Goal: Task Accomplishment & Management: Manage account settings

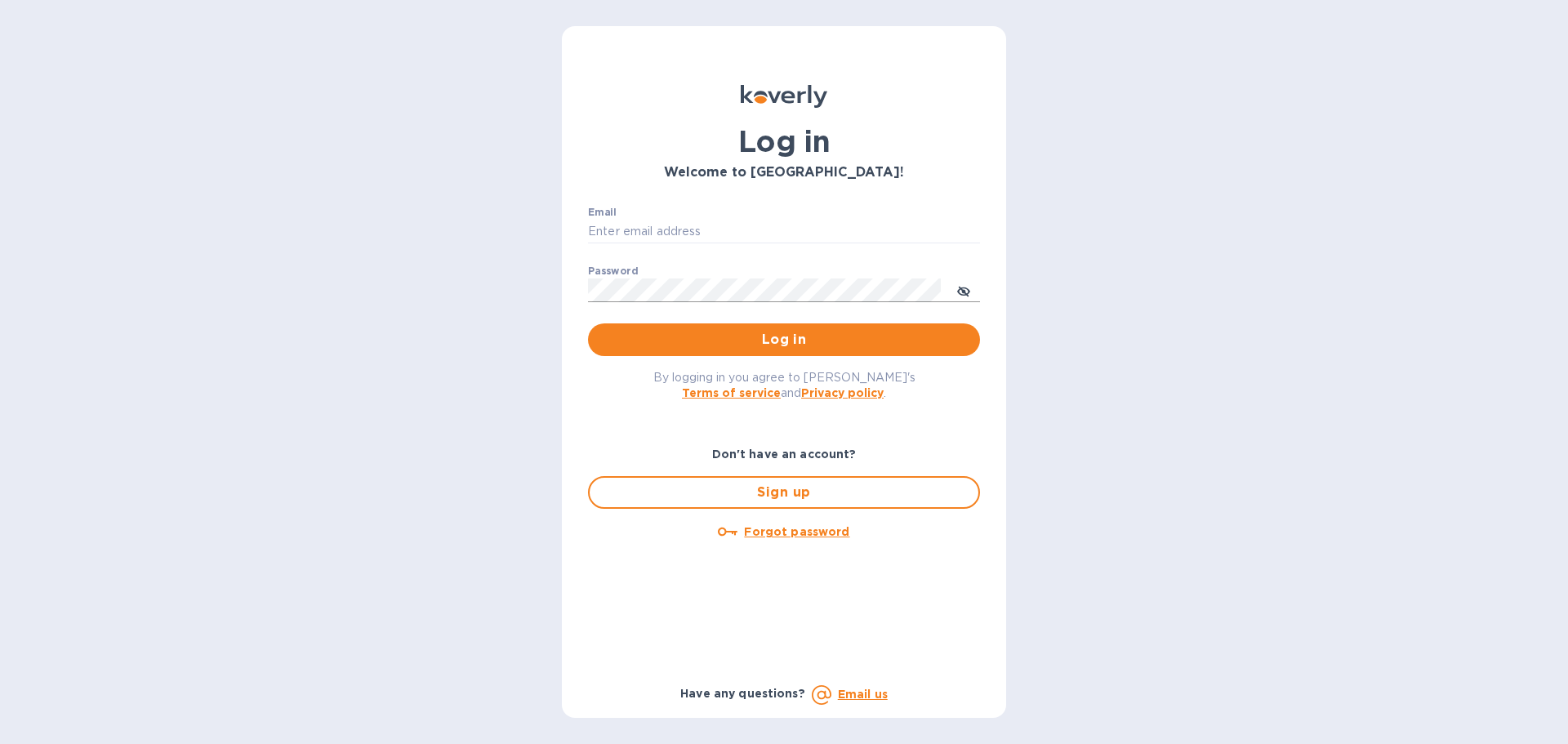
type input "[EMAIL_ADDRESS][DOMAIN_NAME]"
click at [966, 291] on icon "toggle password visibility" at bounding box center [964, 291] width 13 height 13
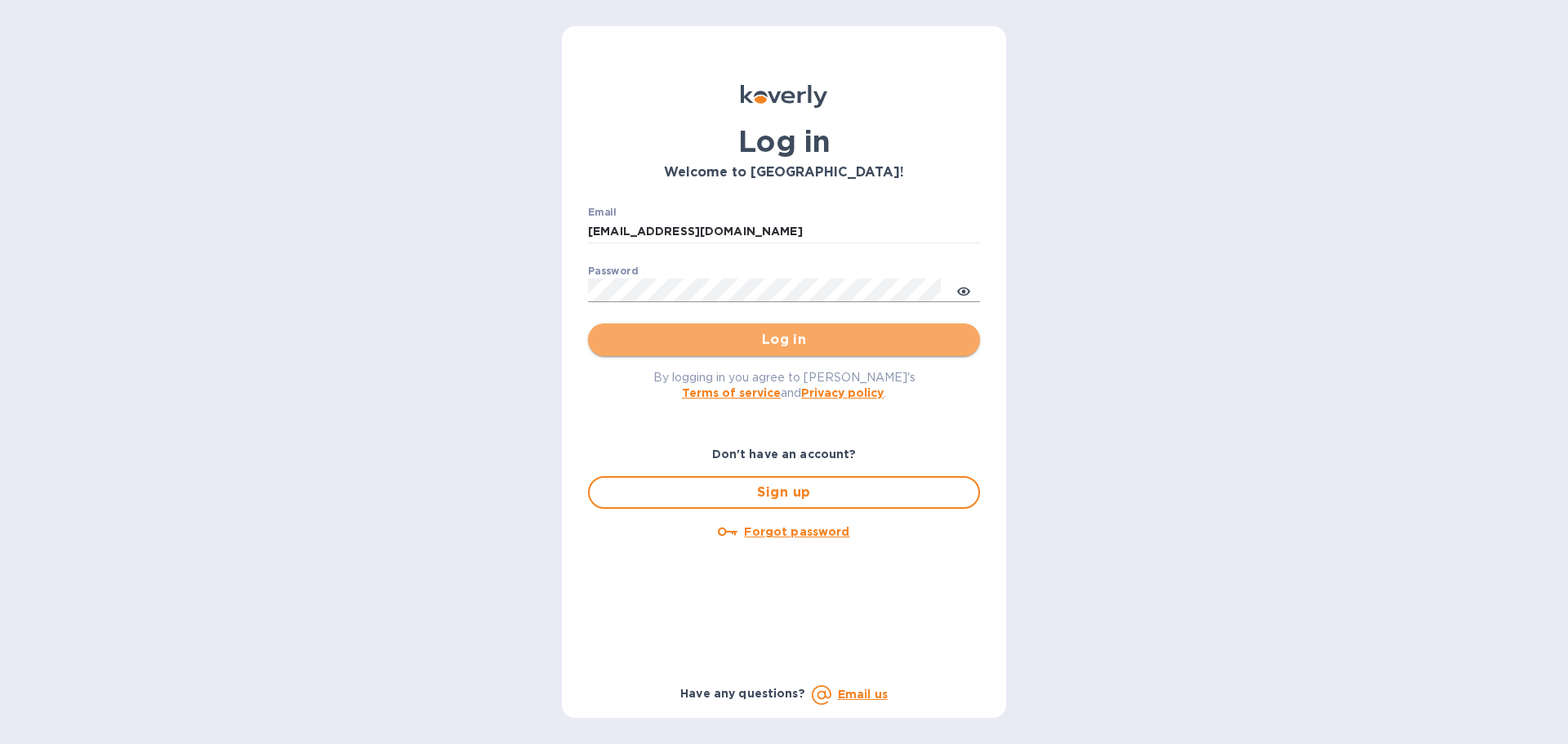
click at [839, 336] on span "Log in" at bounding box center [784, 340] width 366 height 20
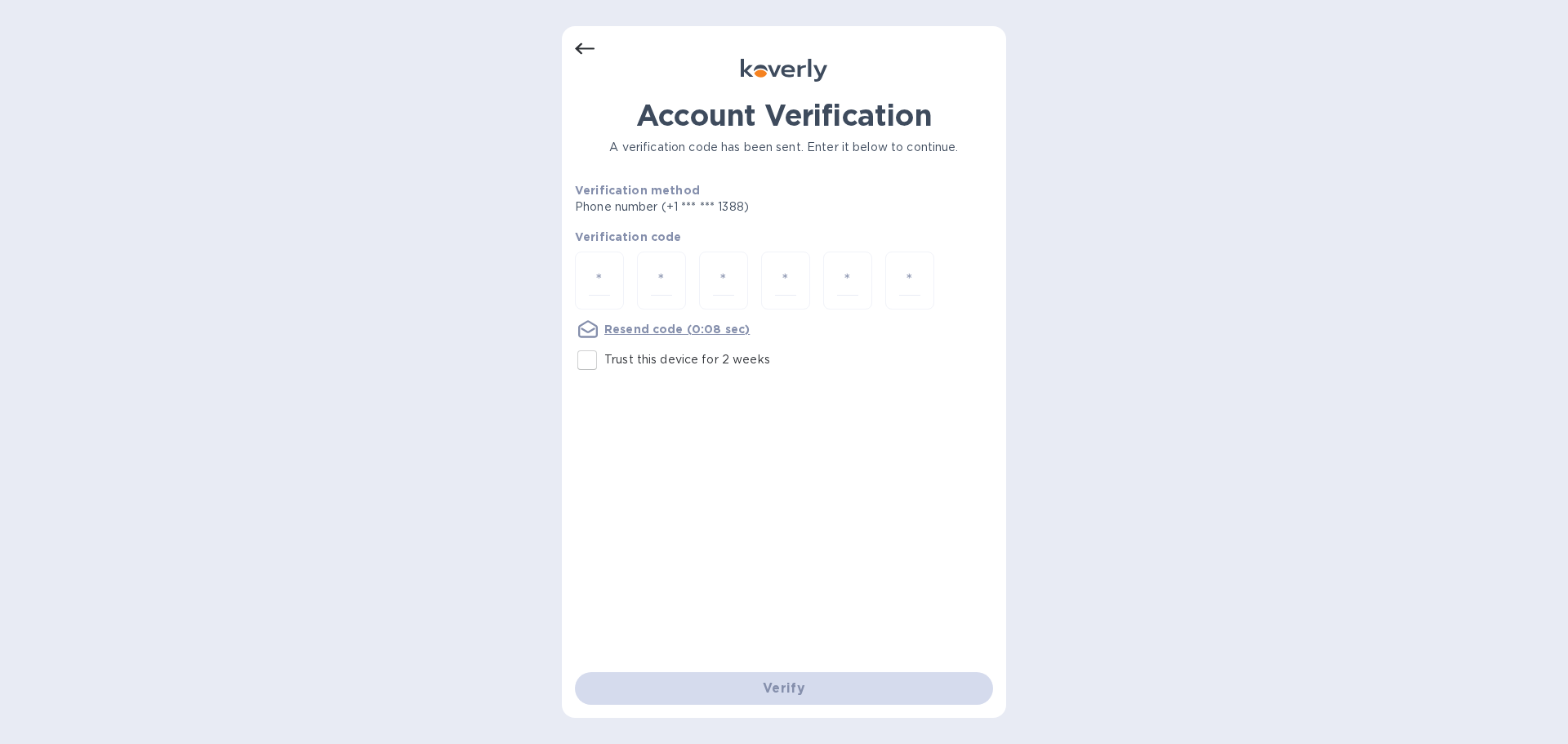
click at [593, 362] on input "Trust this device for 2 weeks" at bounding box center [587, 361] width 34 height 34
checkbox input "true"
drag, startPoint x: 598, startPoint y: 283, endPoint x: 759, endPoint y: 304, distance: 162.4
click at [598, 283] on input "number" at bounding box center [600, 281] width 21 height 30
type input "4"
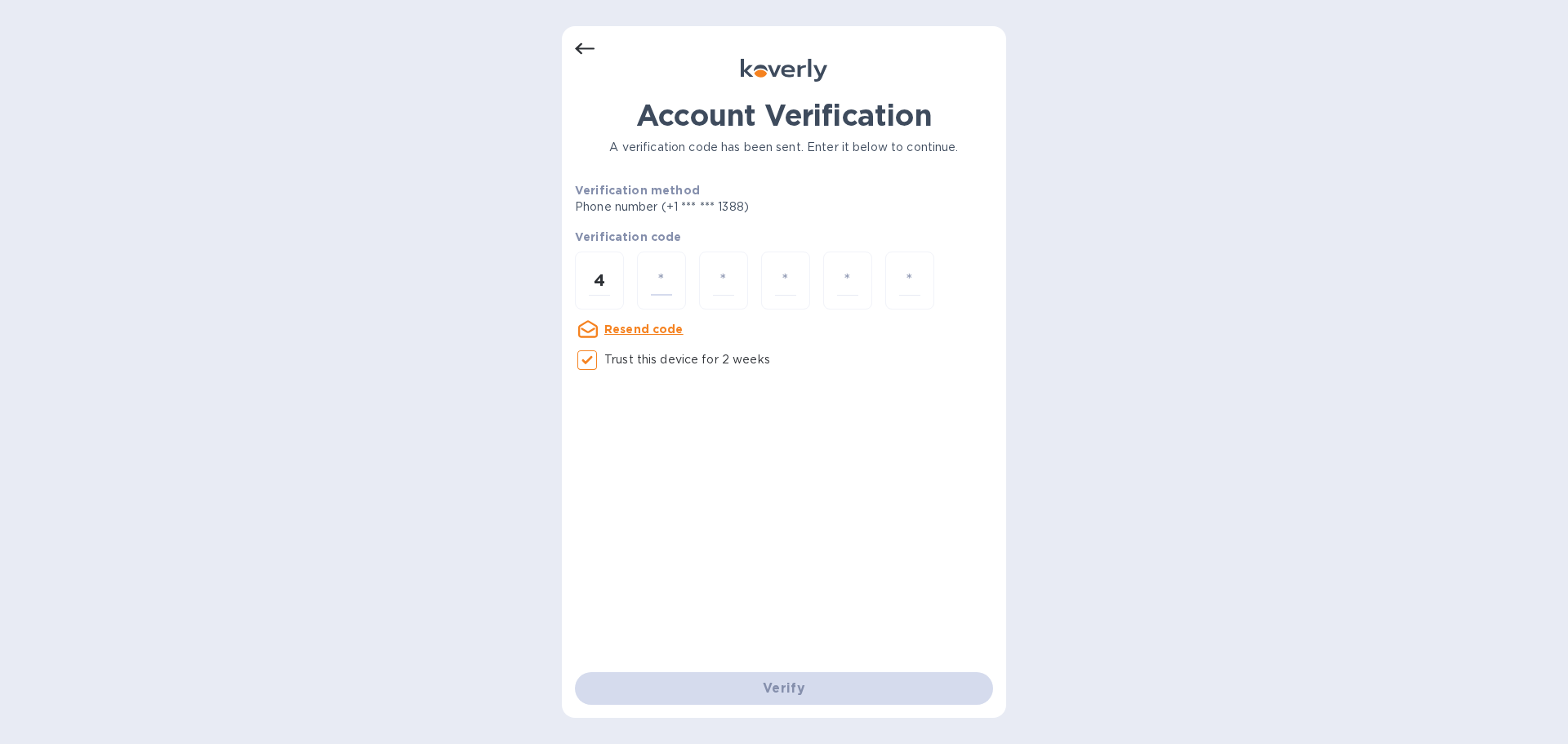
type input "3"
type input "4"
type input "7"
type input "6"
type input "5"
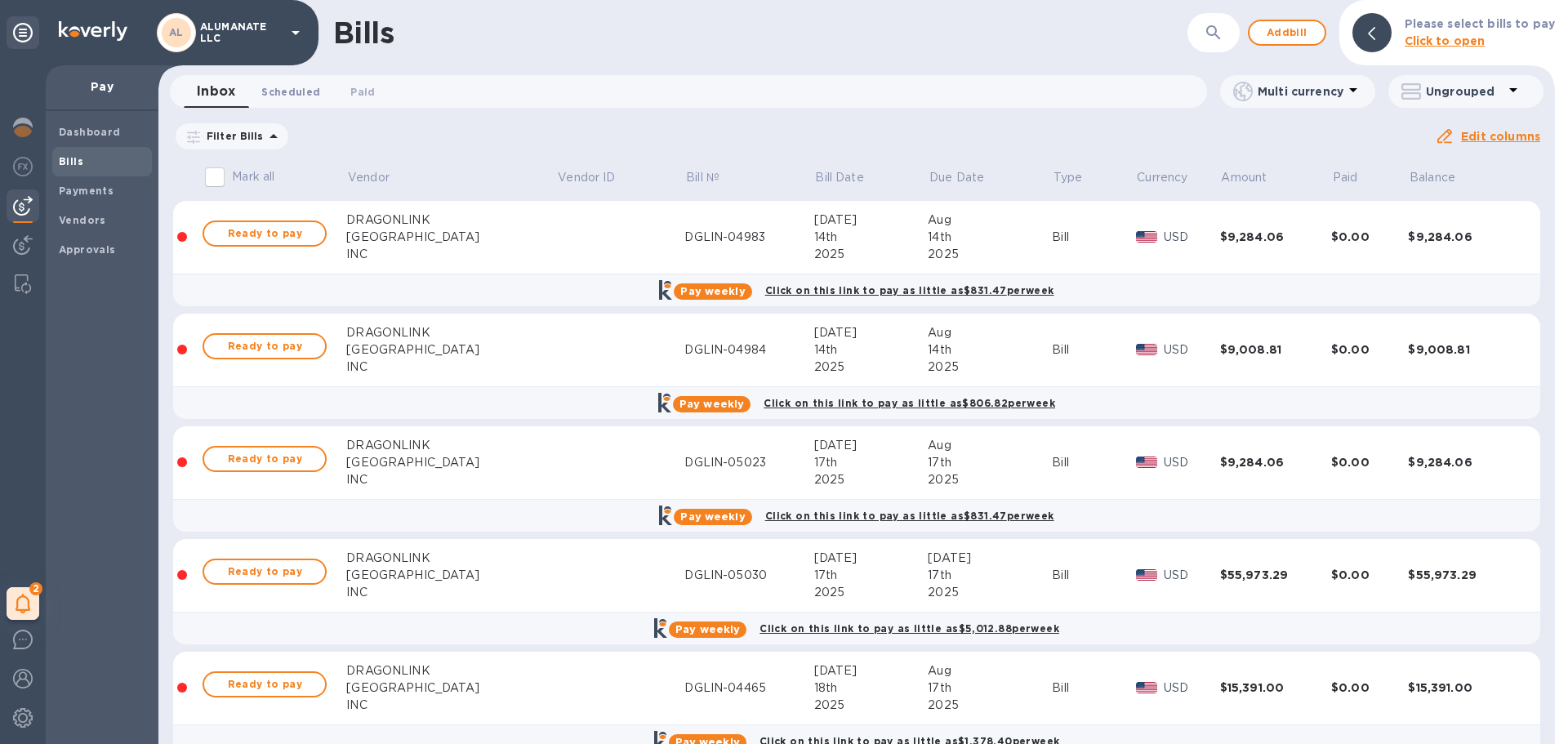
click at [295, 97] on span "Scheduled 0" at bounding box center [290, 92] width 59 height 17
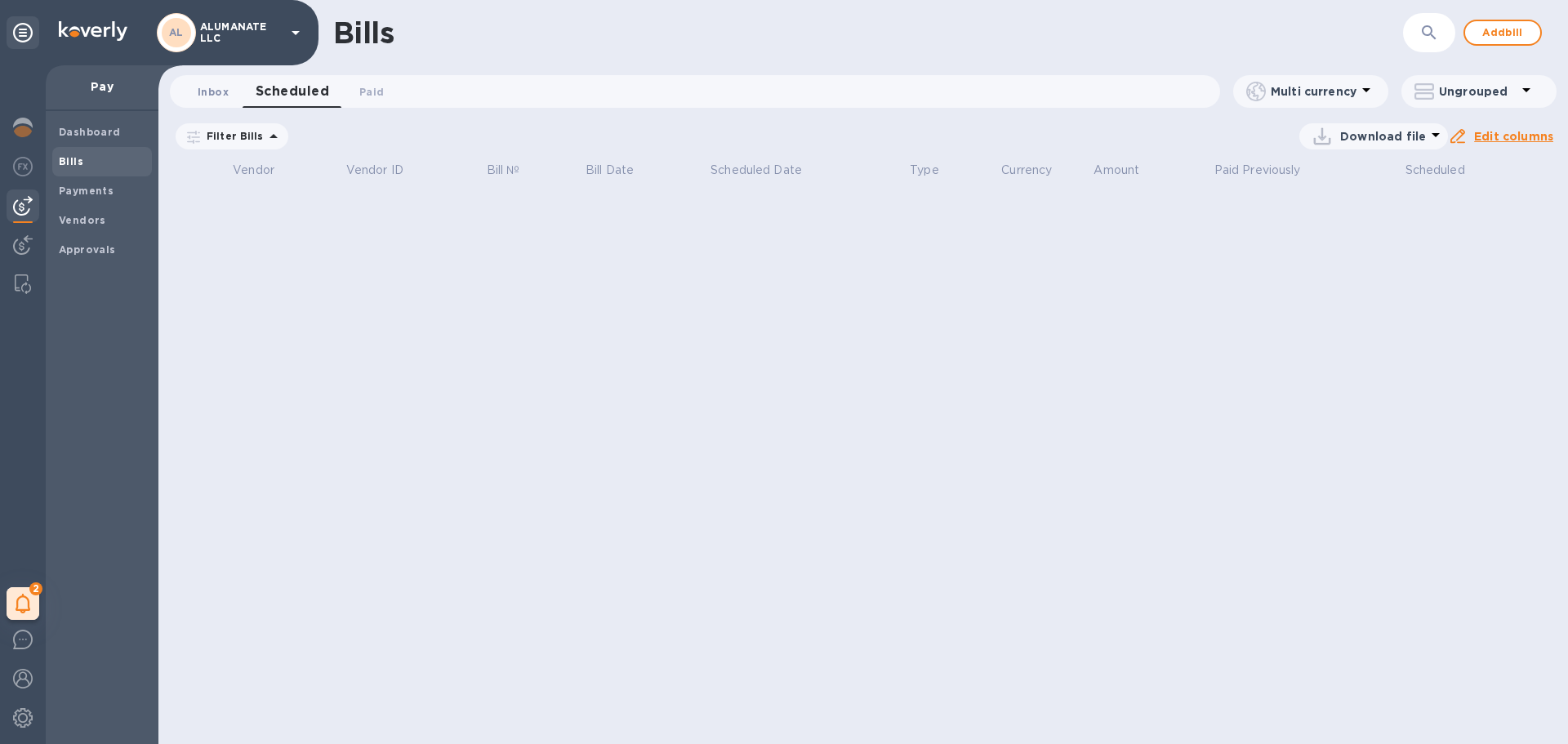
click at [214, 99] on span "Inbox 0" at bounding box center [212, 92] width 31 height 17
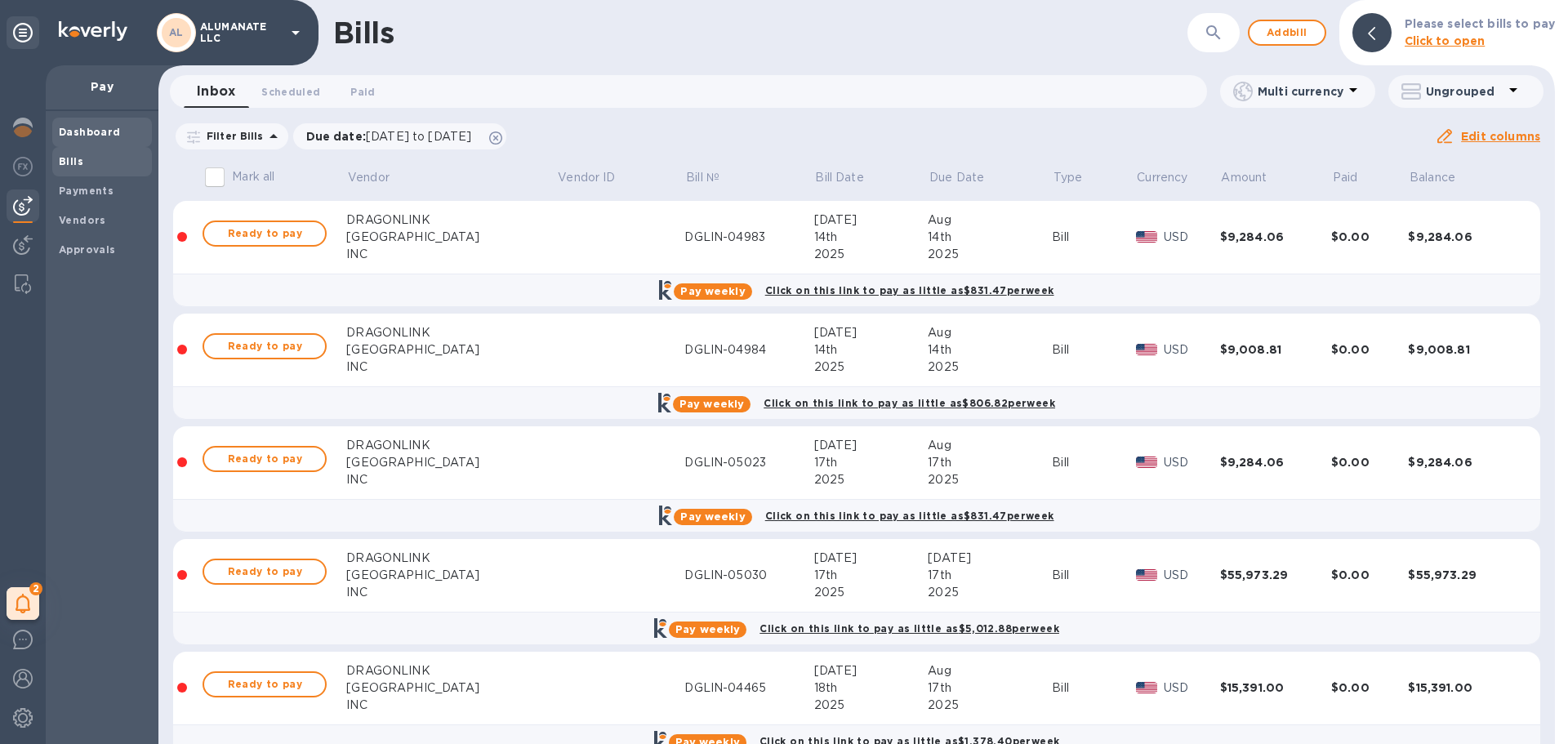
click at [92, 142] on div "Dashboard" at bounding box center [101, 132] width 100 height 29
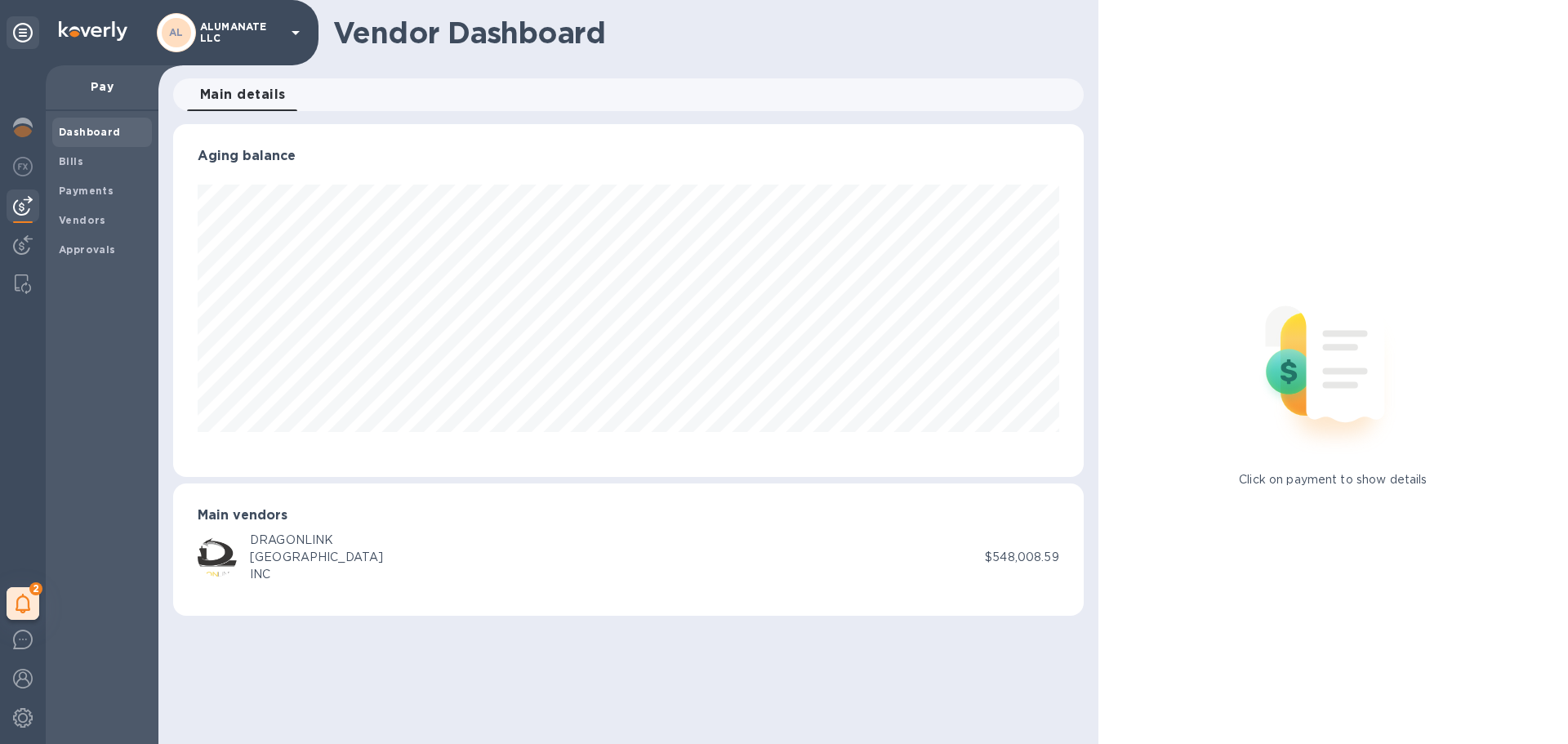
scroll to position [353, 910]
click at [96, 214] on b "Vendors" at bounding box center [83, 220] width 47 height 12
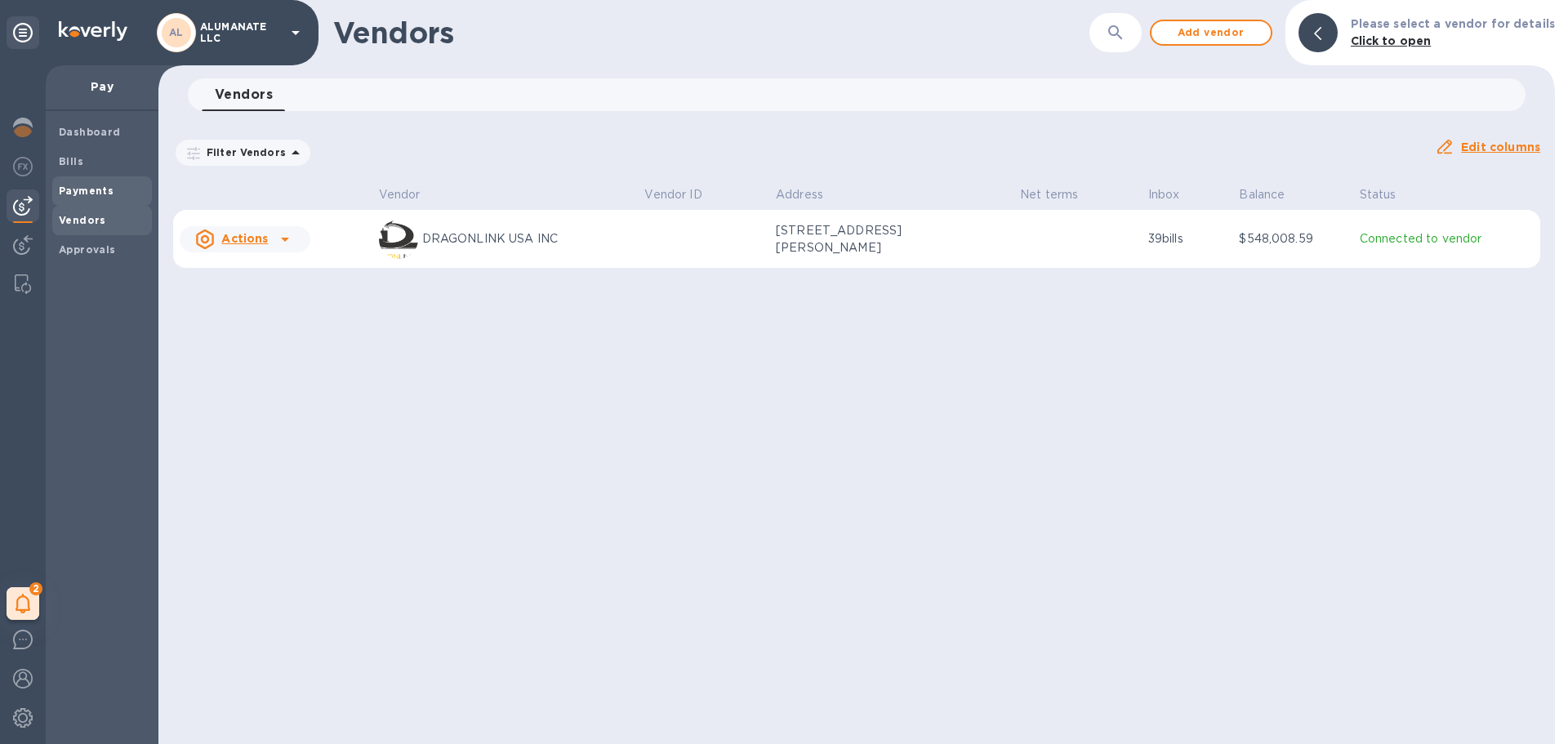
click at [101, 191] on b "Payments" at bounding box center [86, 191] width 55 height 12
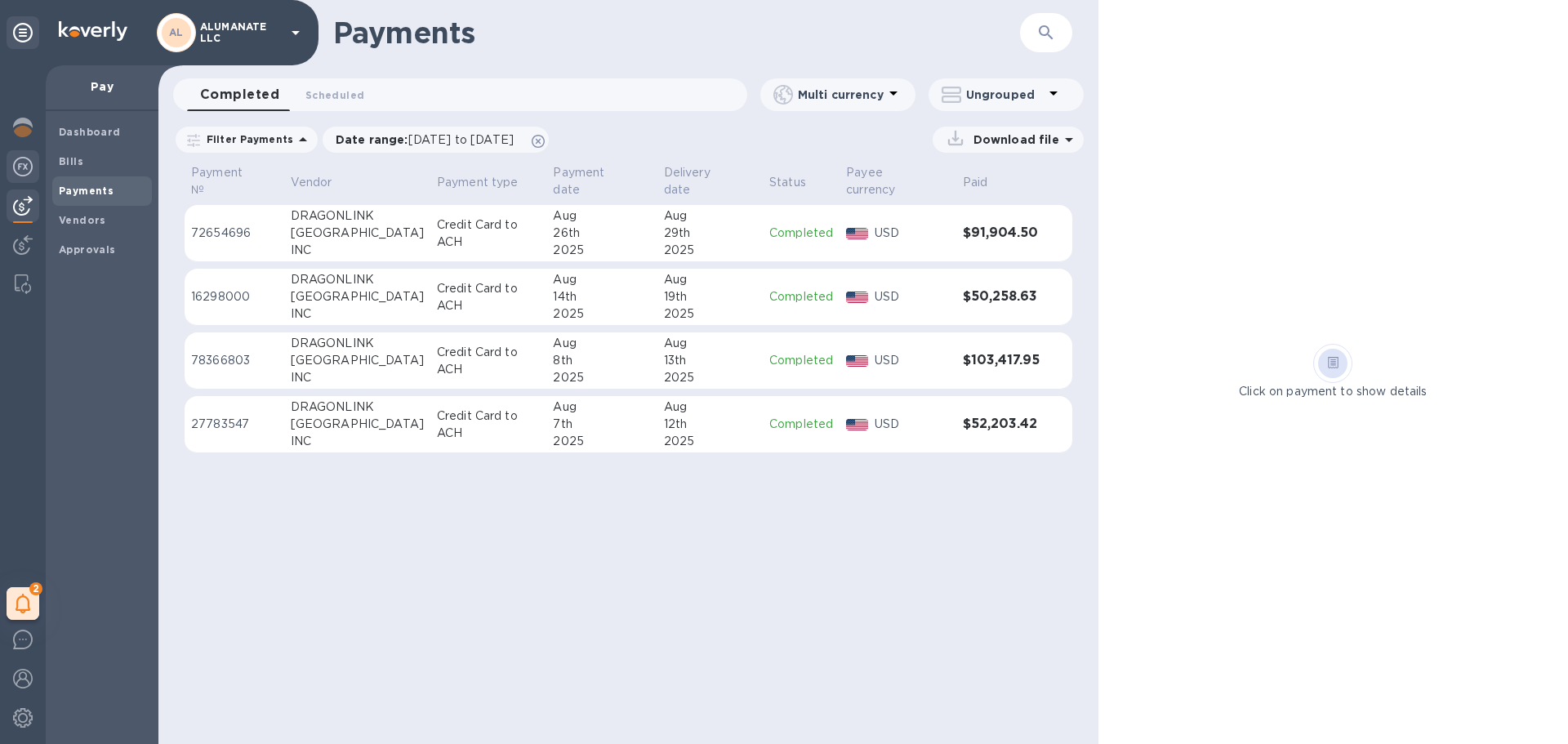
click at [16, 166] on img at bounding box center [23, 166] width 20 height 20
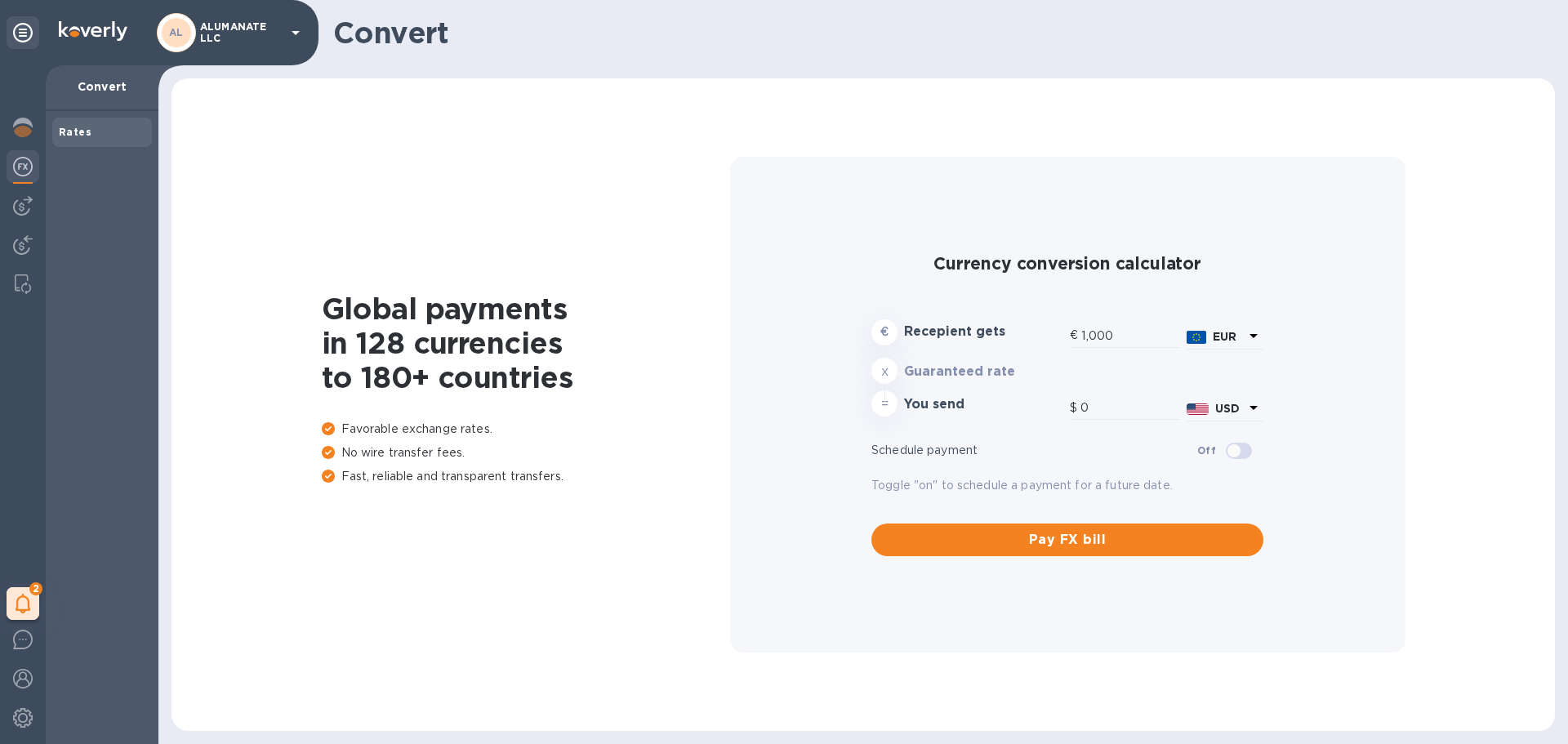
type input "1,174.05"
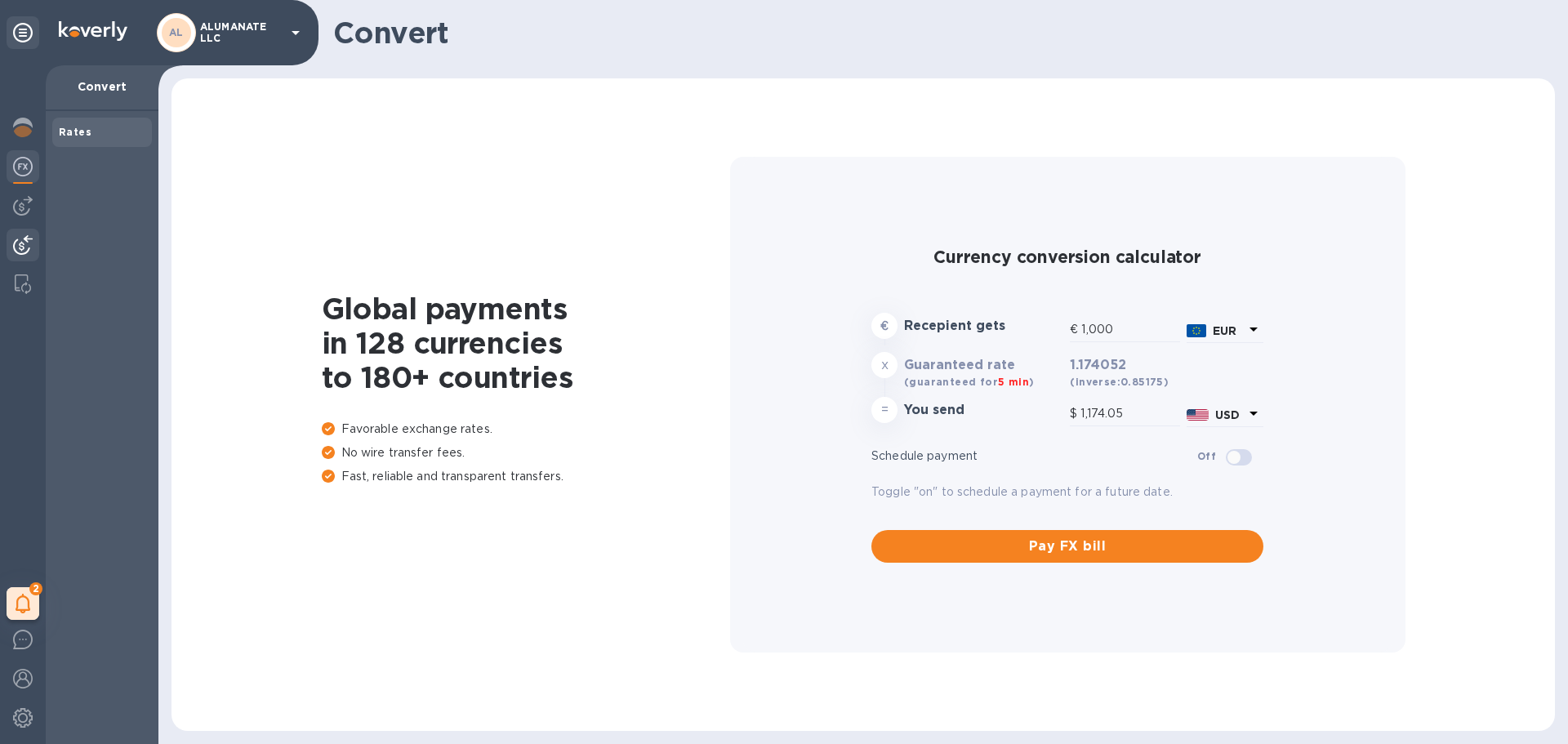
click at [35, 243] on div at bounding box center [23, 247] width 32 height 36
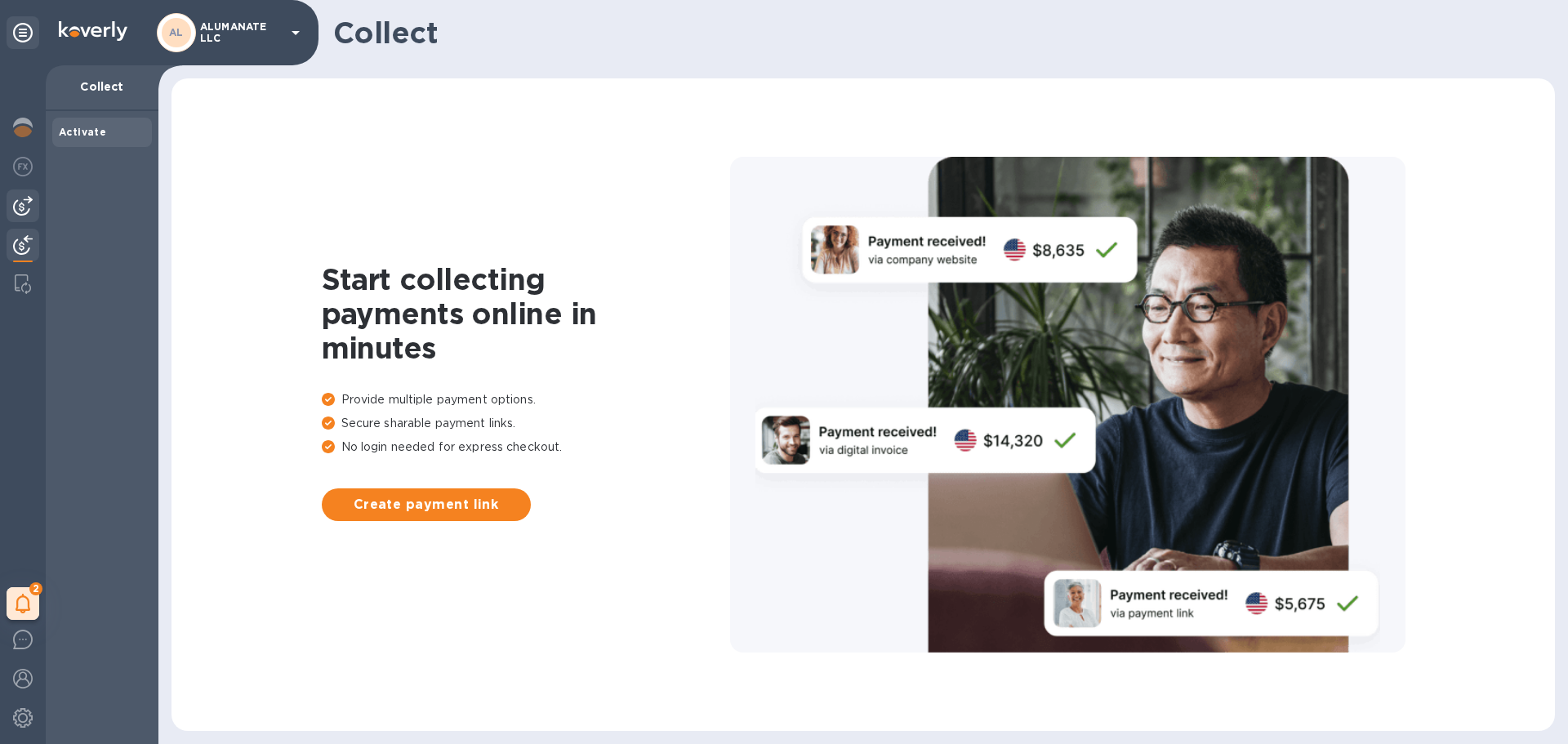
click at [25, 202] on img at bounding box center [23, 206] width 20 height 20
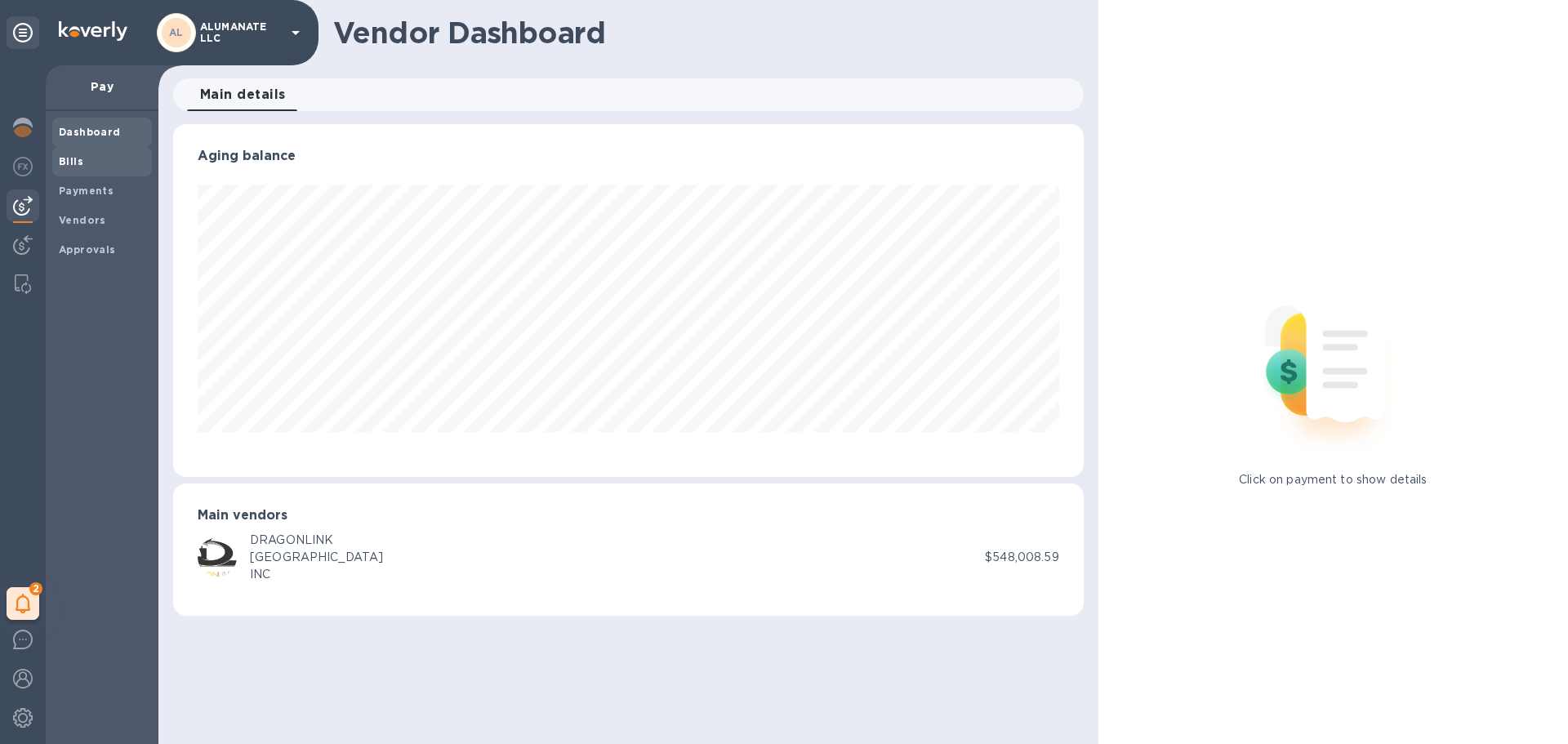
scroll to position [353, 910]
click at [95, 170] on div "Bills" at bounding box center [101, 161] width 100 height 29
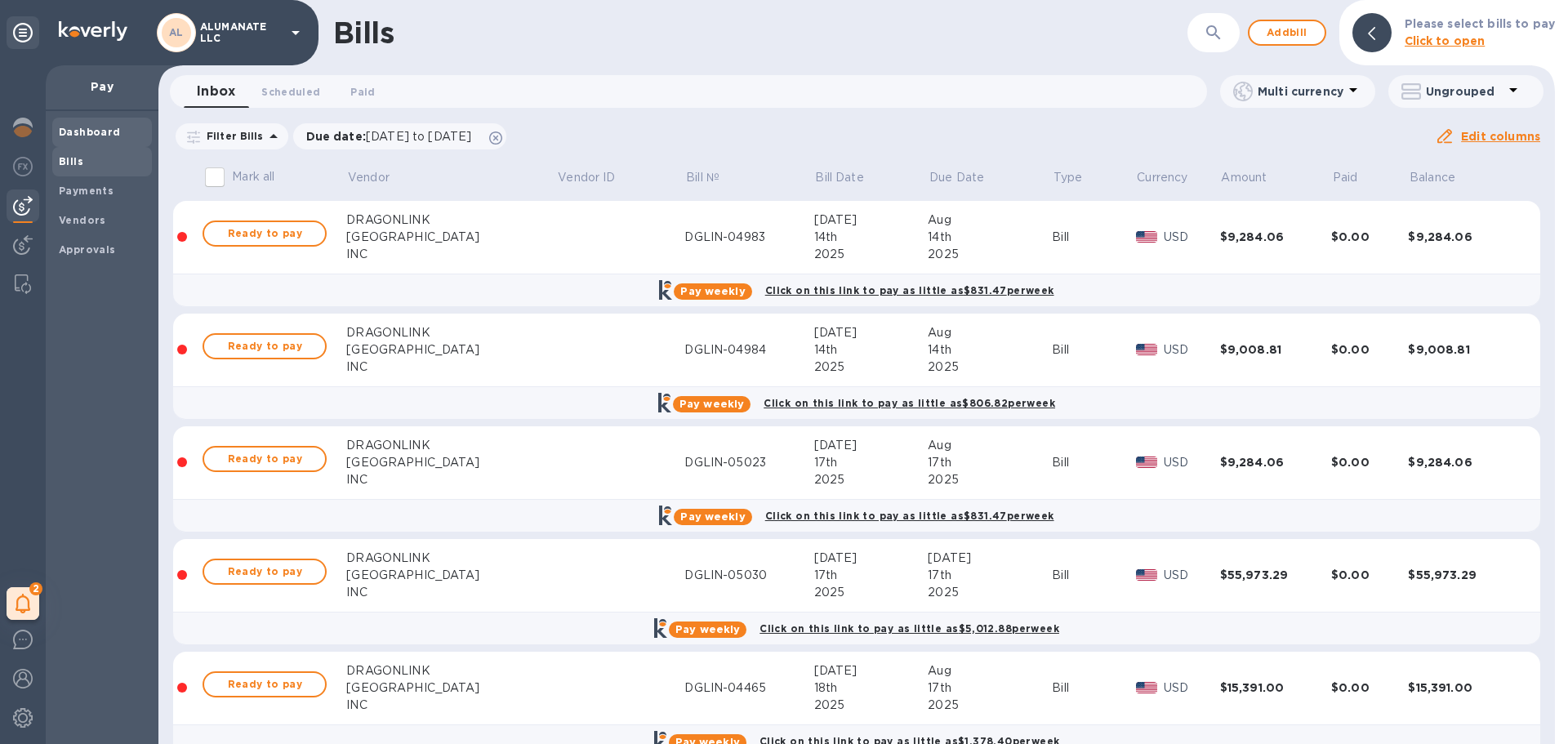
click at [96, 121] on div "Dashboard" at bounding box center [101, 132] width 100 height 29
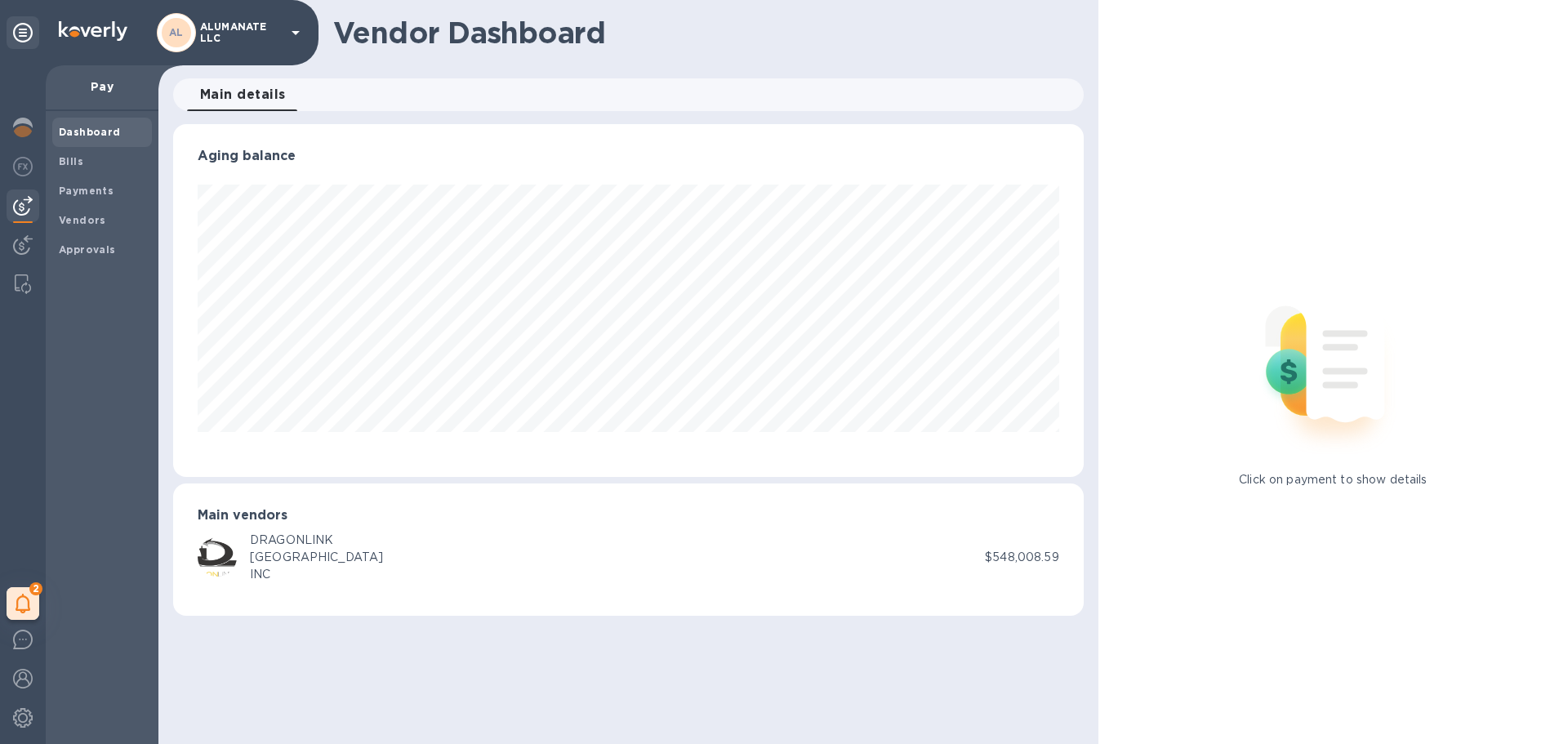
scroll to position [353, 910]
click at [100, 164] on span "Bills" at bounding box center [101, 161] width 86 height 16
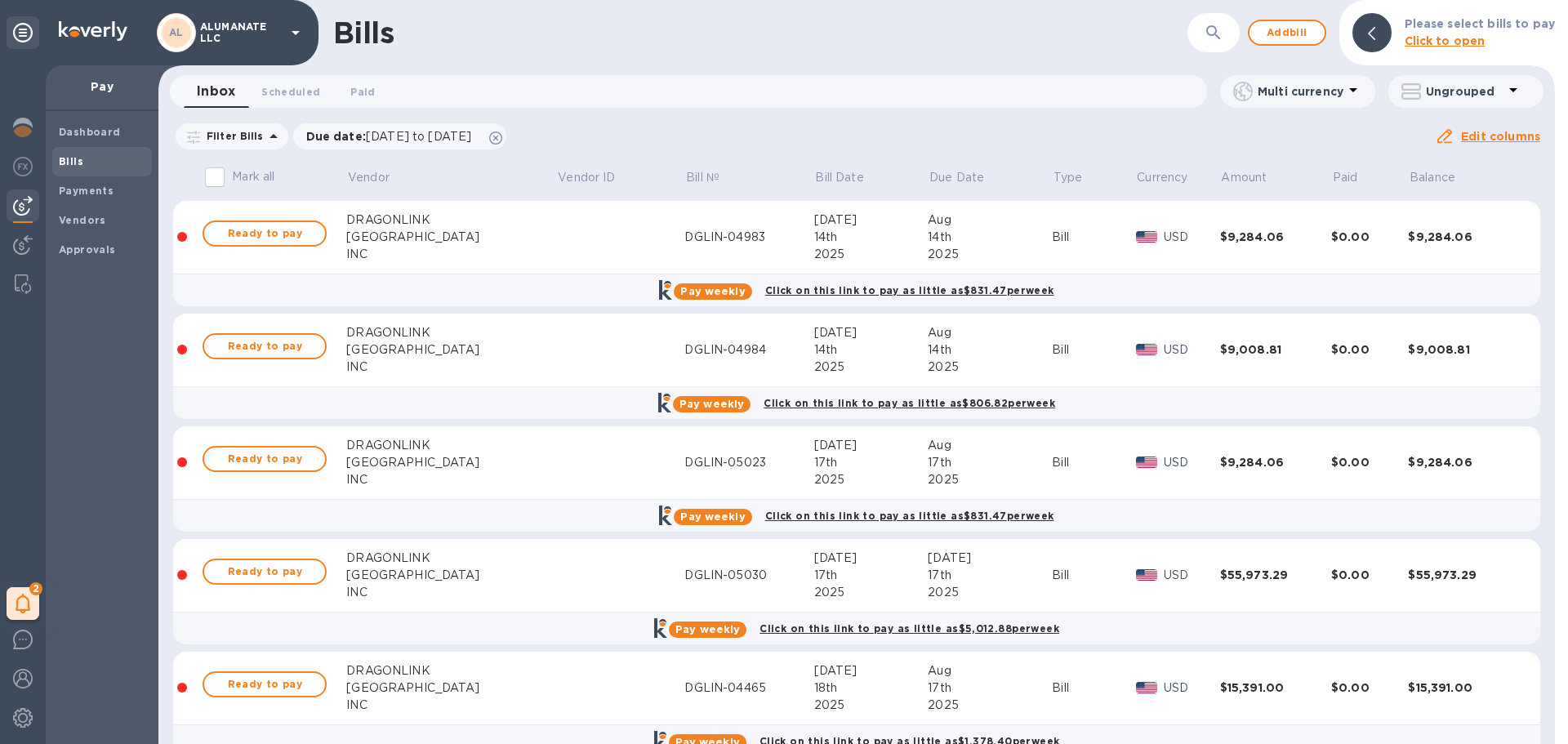
click at [815, 178] on p "Bill Date" at bounding box center [839, 177] width 48 height 17
click at [815, 177] on p "Bill Date" at bounding box center [839, 177] width 48 height 17
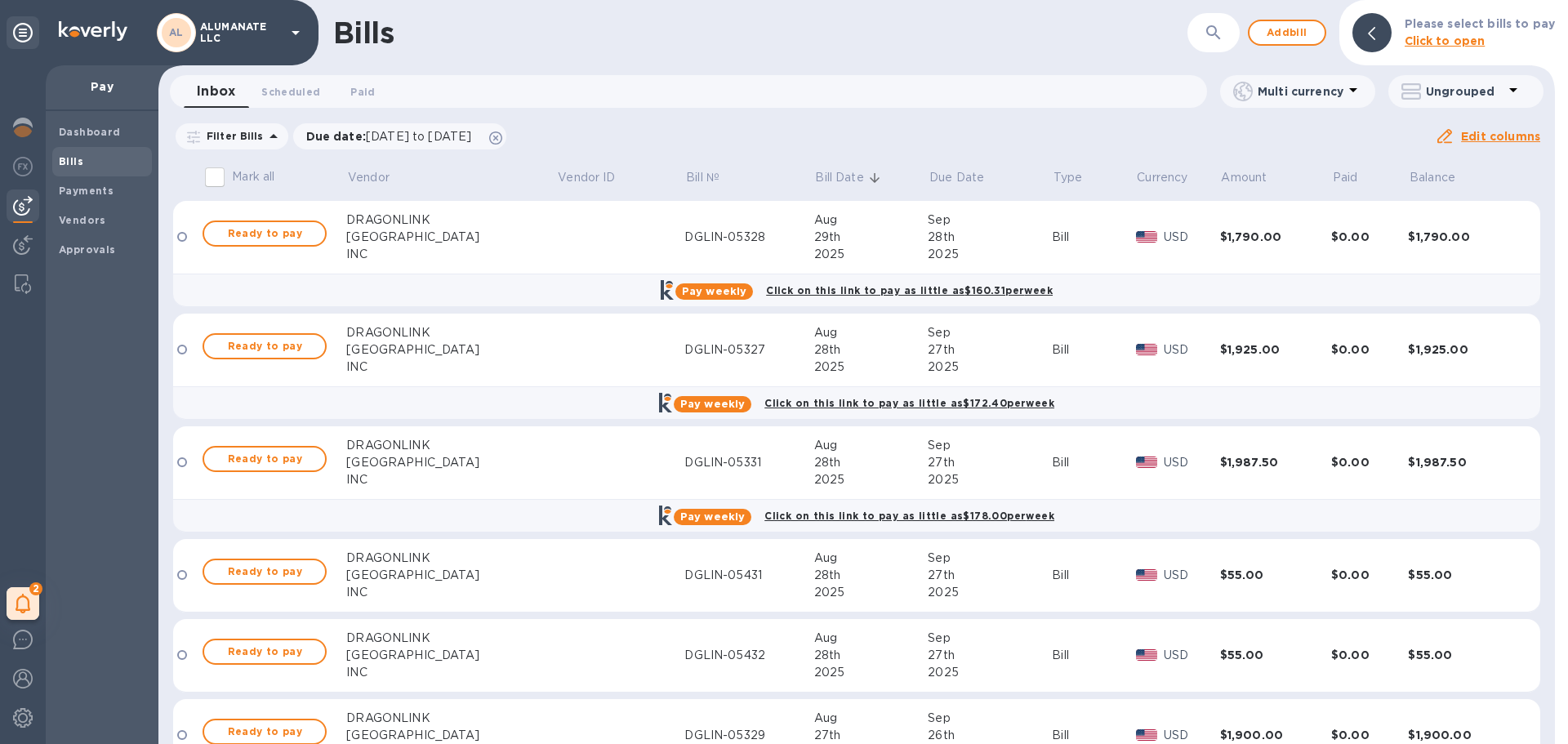
click at [814, 239] on div "29th" at bounding box center [871, 237] width 115 height 17
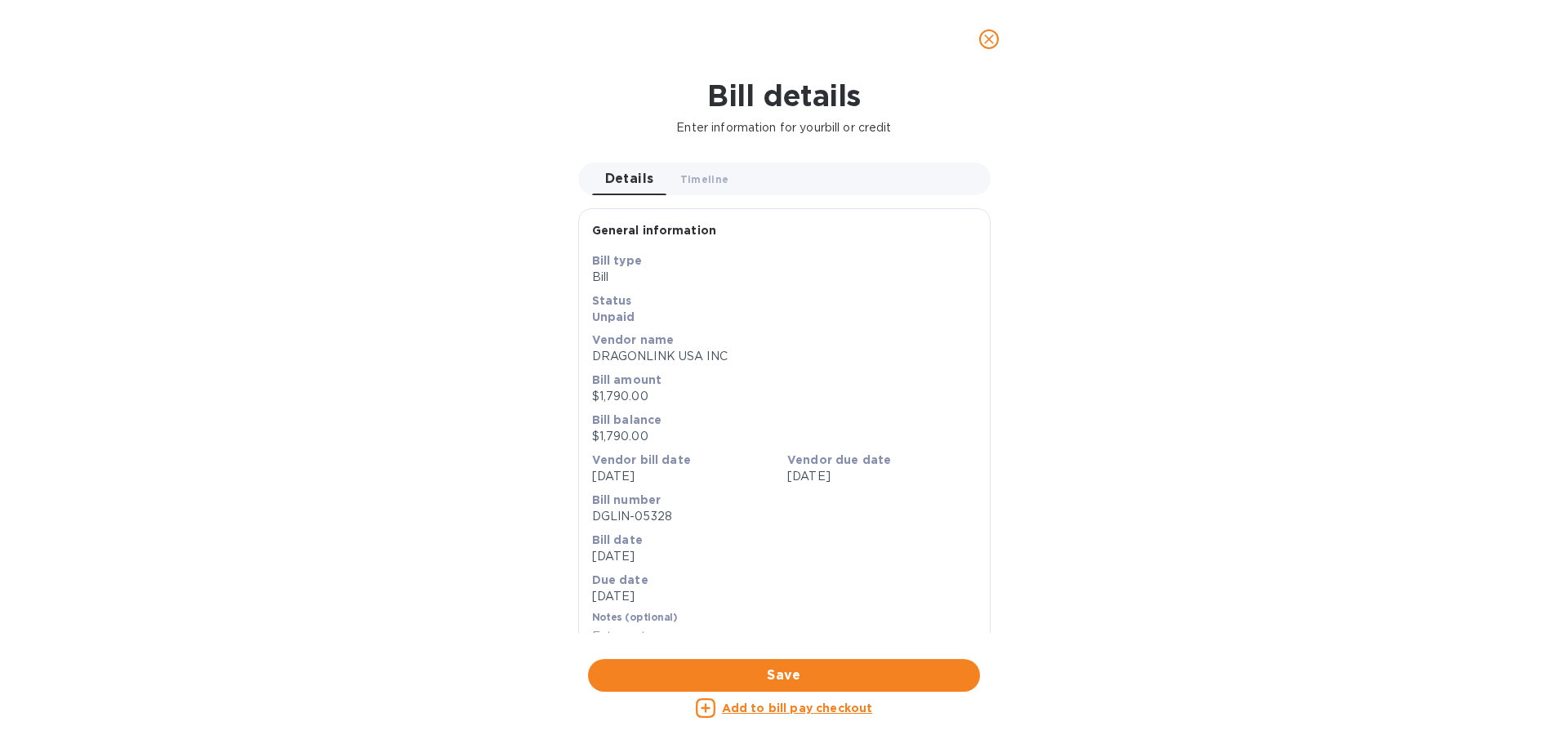
click at [655, 517] on p "DGLIN-05328" at bounding box center [784, 516] width 384 height 17
copy p "DGLIN-05328"
click at [997, 40] on span "close" at bounding box center [988, 39] width 20 height 20
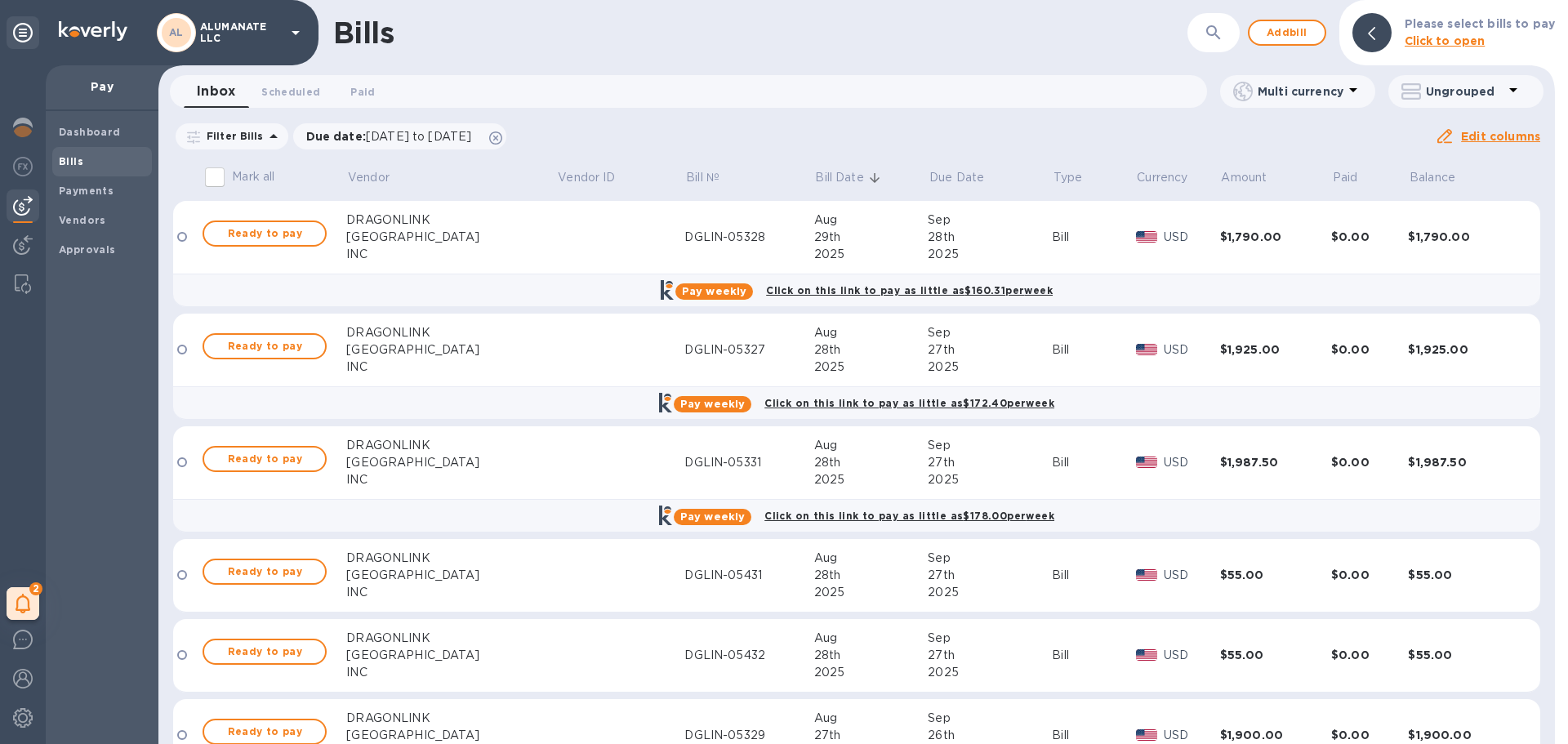
click at [712, 584] on div "DGLIN-05431" at bounding box center [748, 575] width 129 height 17
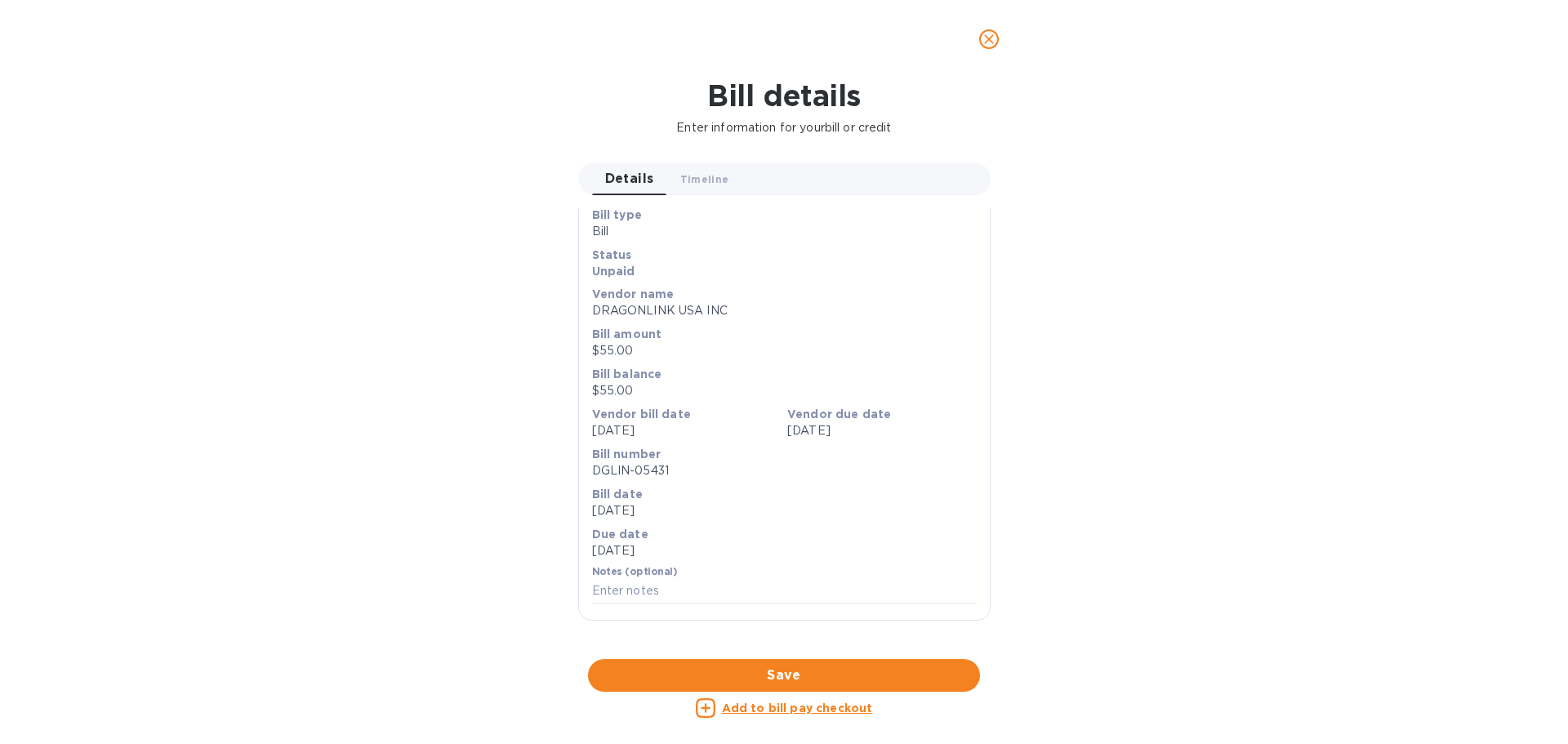
scroll to position [245, 0]
drag, startPoint x: 595, startPoint y: 272, endPoint x: 669, endPoint y: 270, distance: 74.0
click at [669, 462] on p "DGLIN-05431" at bounding box center [784, 471] width 384 height 17
copy p "DGLIN-05431"
click at [994, 34] on icon "close" at bounding box center [988, 39] width 16 height 16
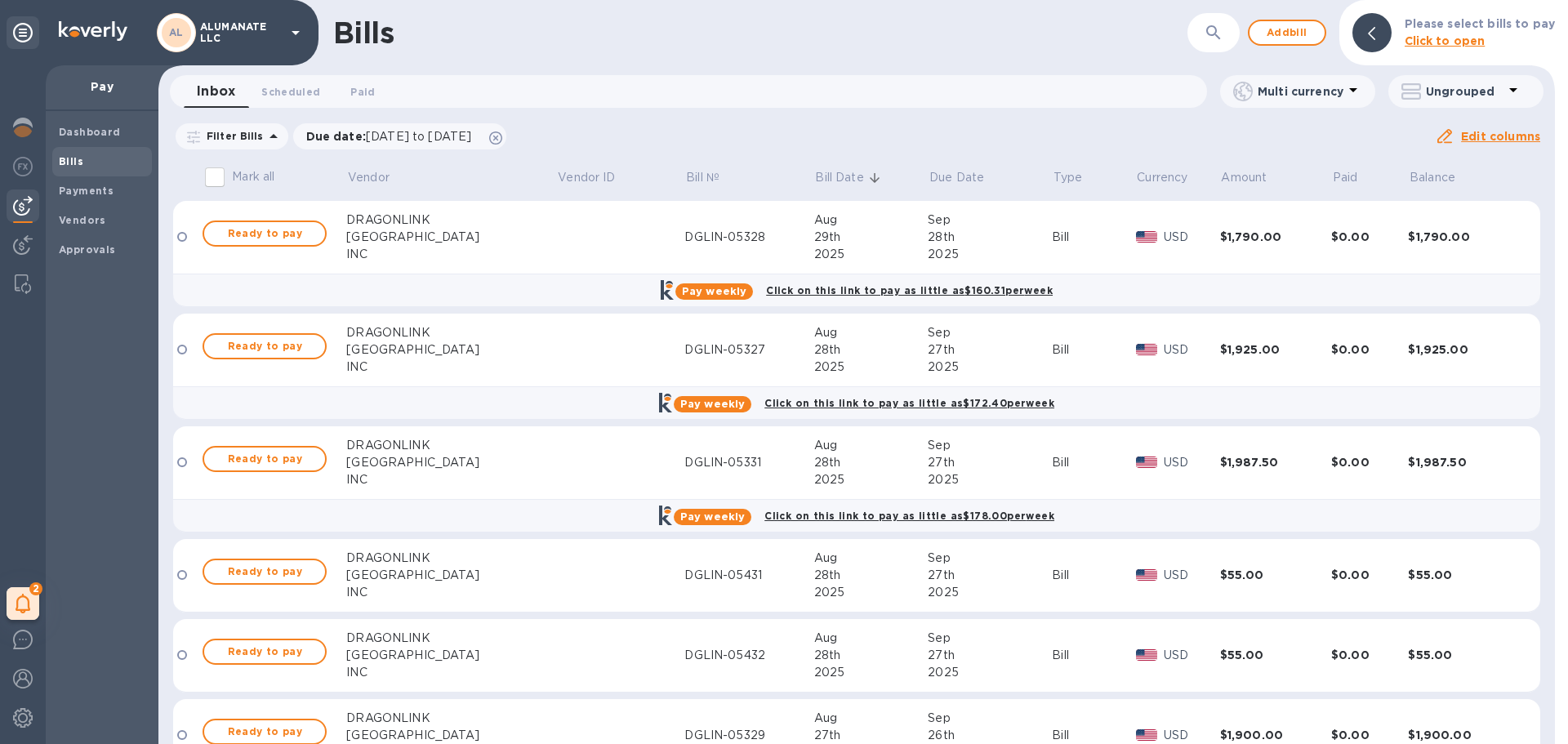
scroll to position [163, 0]
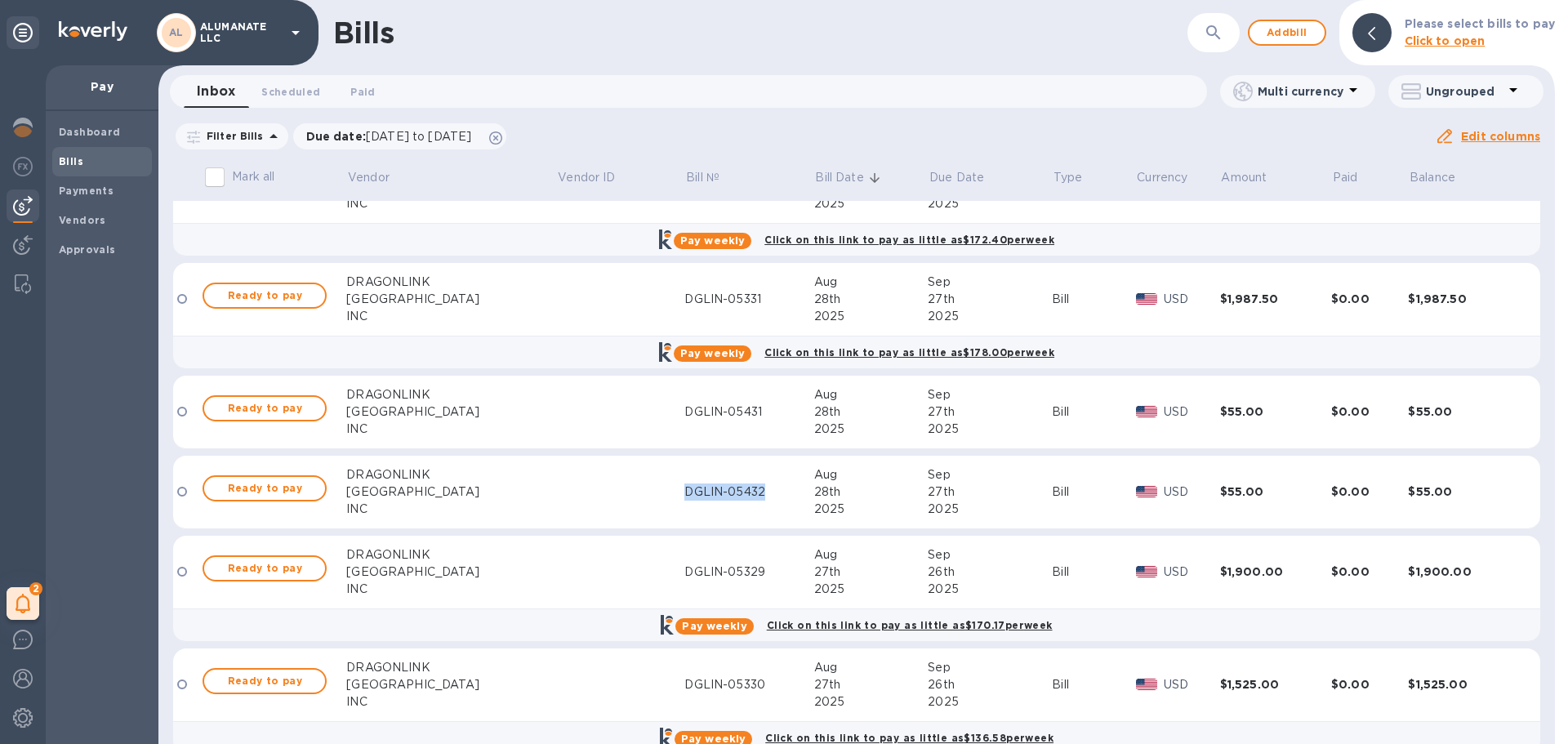
drag, startPoint x: 618, startPoint y: 493, endPoint x: 707, endPoint y: 493, distance: 89.0
click at [707, 493] on tr "Ready to pay DRAGONLINK USA INC DGLIN-05432 [DATE] [DATE] Bill USD $55.00 $0.00…" at bounding box center [856, 492] width 1367 height 73
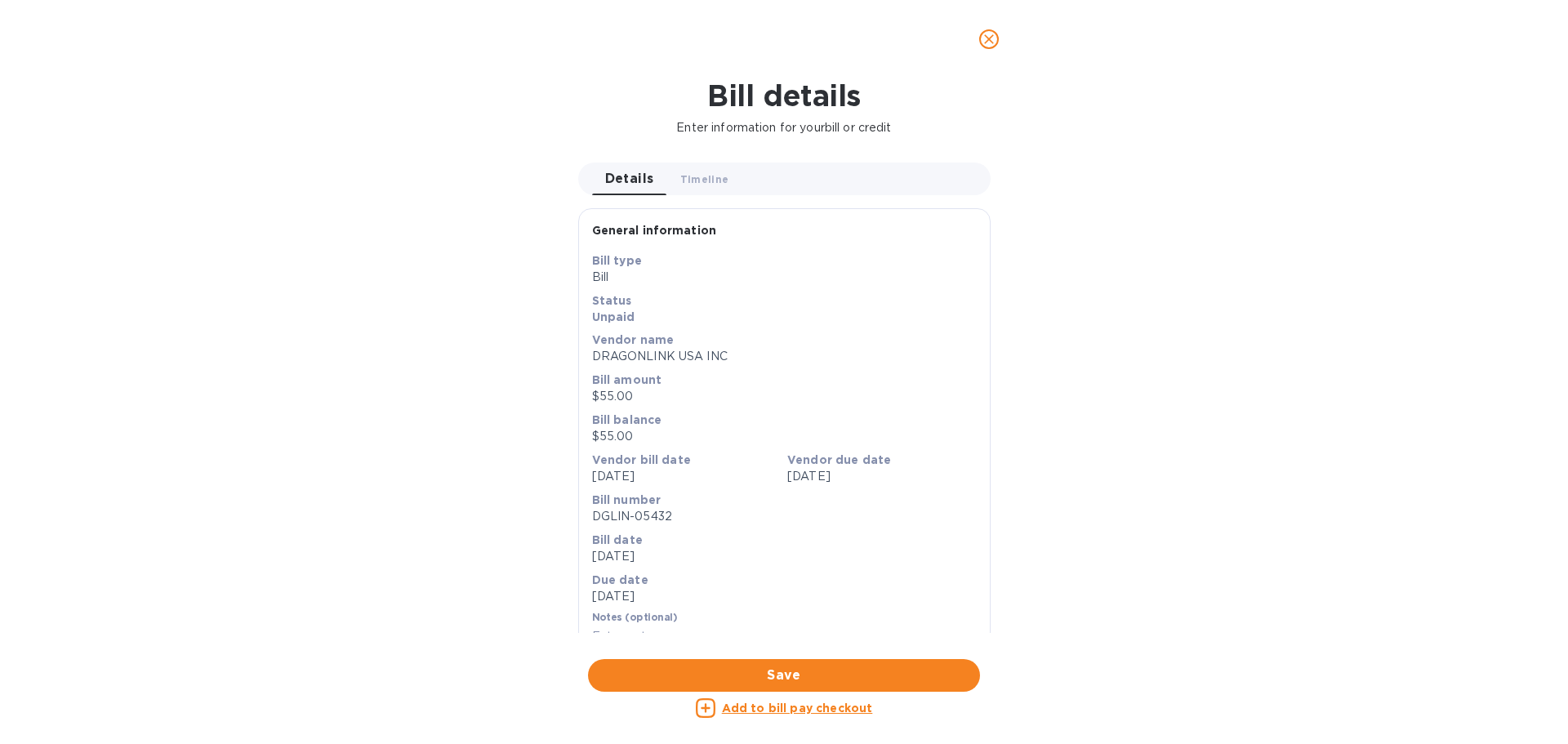
click at [642, 517] on p "DGLIN-05432" at bounding box center [784, 516] width 384 height 17
click at [641, 517] on p "DGLIN-05432" at bounding box center [784, 516] width 384 height 17
drag, startPoint x: 641, startPoint y: 517, endPoint x: 606, endPoint y: 514, distance: 35.1
click at [606, 514] on p "DGLIN-05432" at bounding box center [784, 516] width 384 height 17
click at [608, 513] on p "DGLIN-05432" at bounding box center [784, 516] width 384 height 17
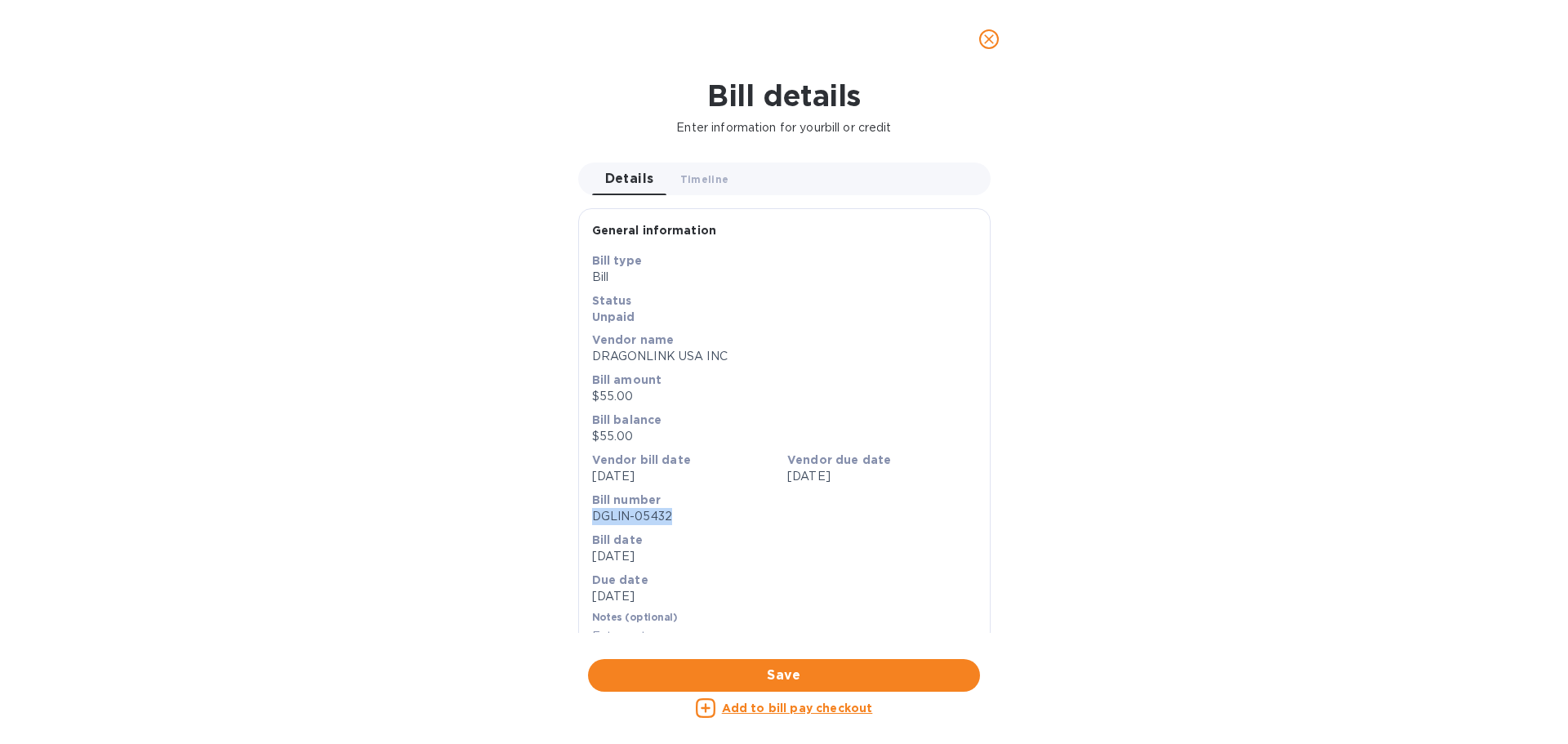
click at [608, 513] on p "DGLIN-05432" at bounding box center [784, 516] width 384 height 17
copy p "DGLIN-05432"
click at [995, 37] on icon "close" at bounding box center [988, 39] width 16 height 16
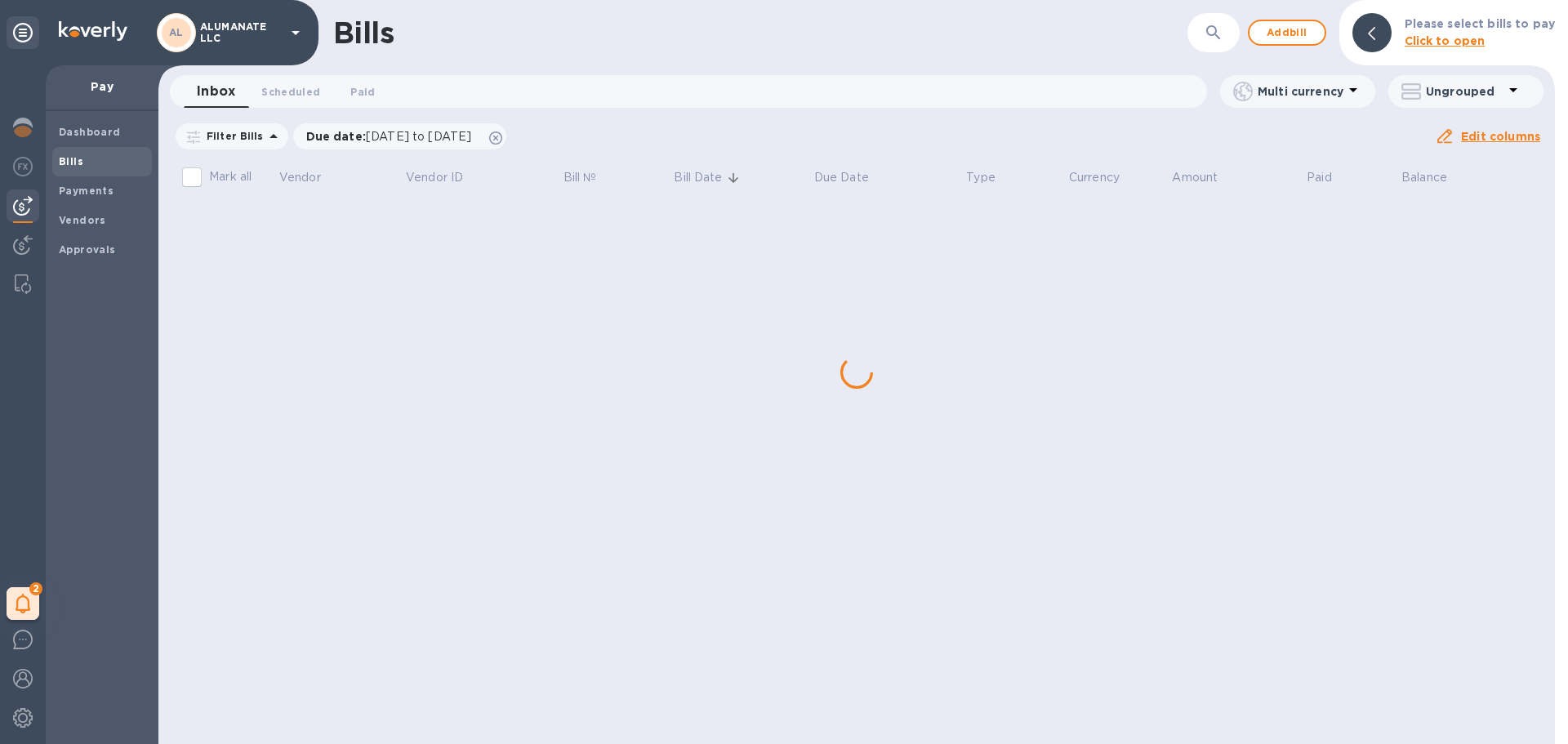
scroll to position [0, 0]
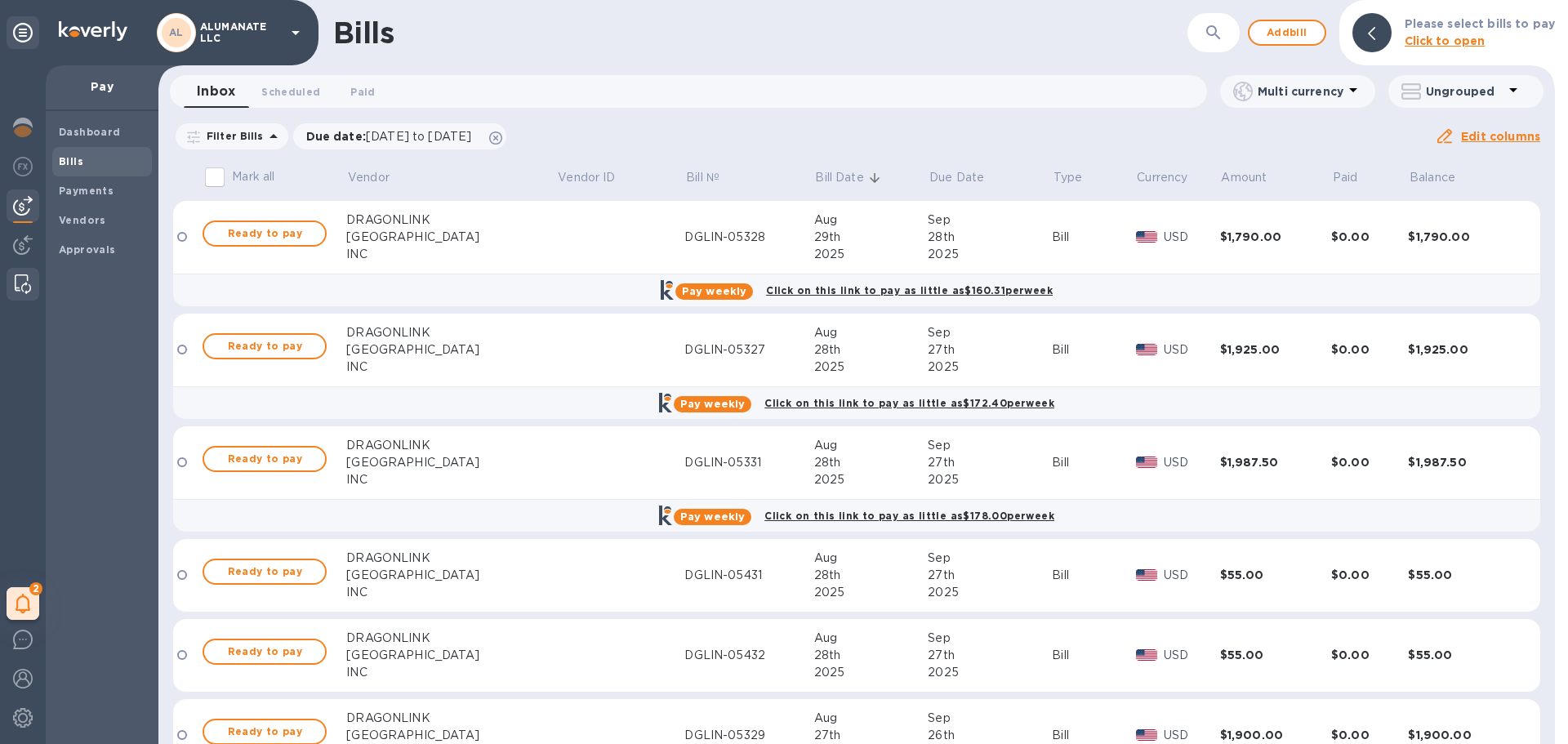
click at [28, 279] on img at bounding box center [22, 284] width 16 height 20
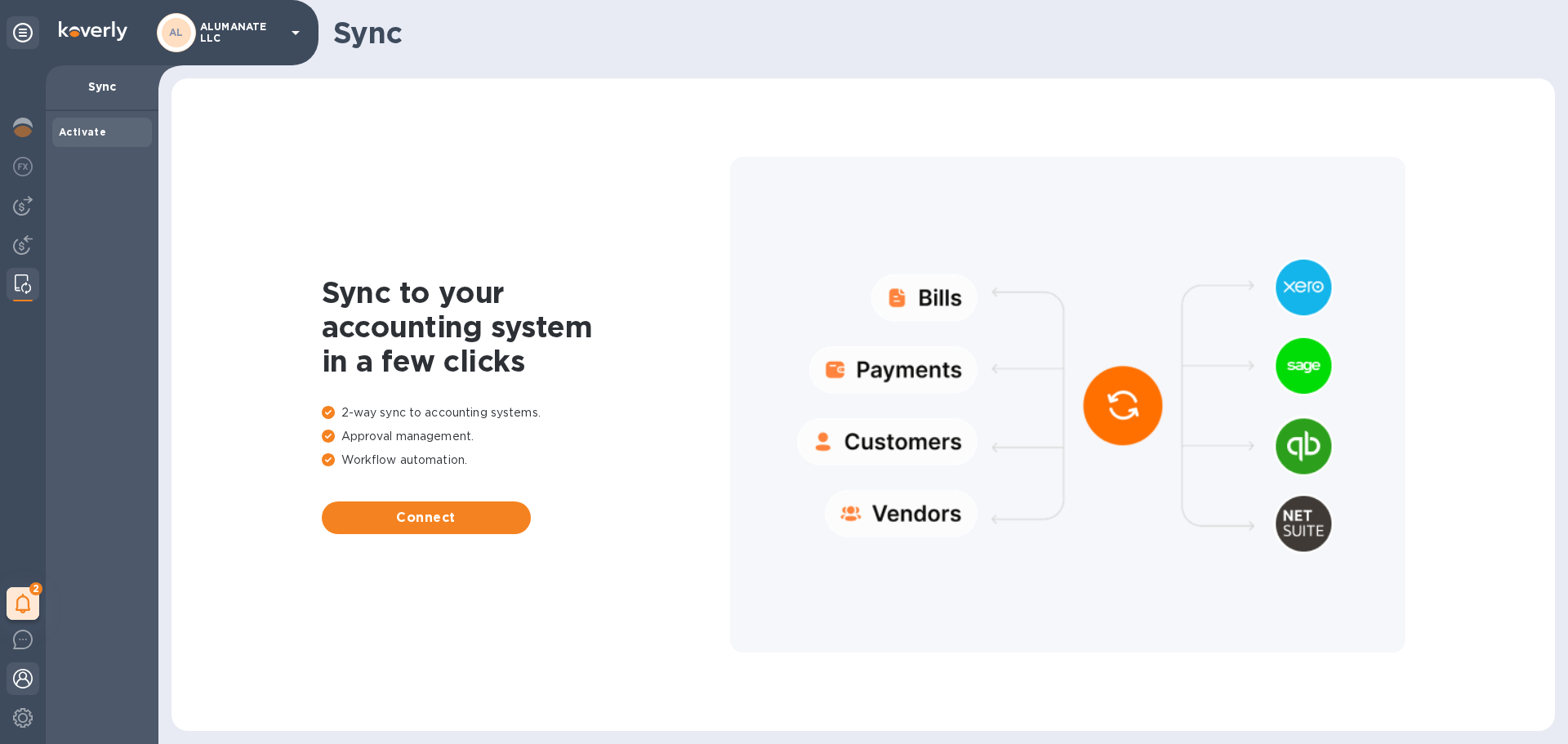
click at [20, 684] on img at bounding box center [23, 679] width 20 height 20
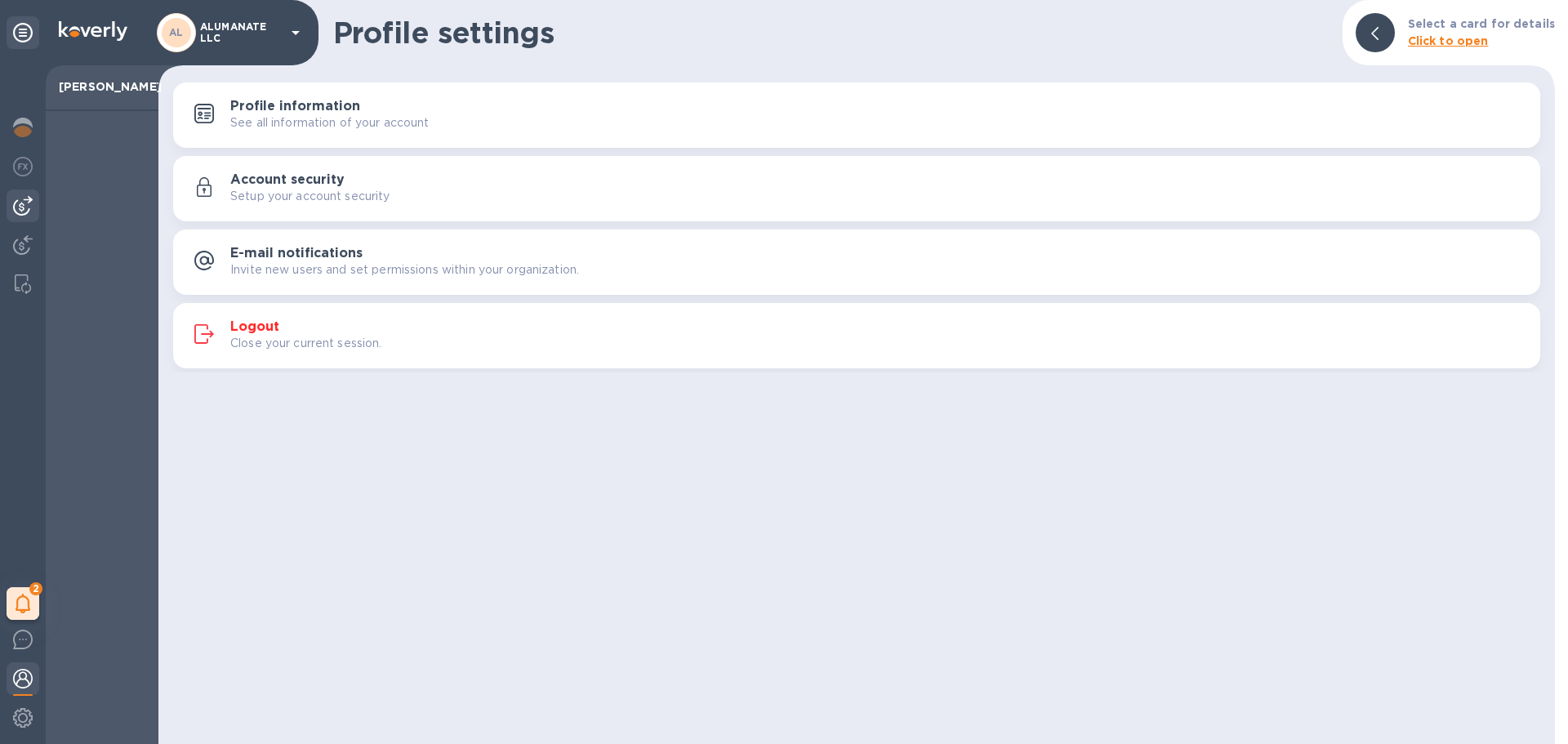
click at [8, 193] on div at bounding box center [23, 206] width 32 height 32
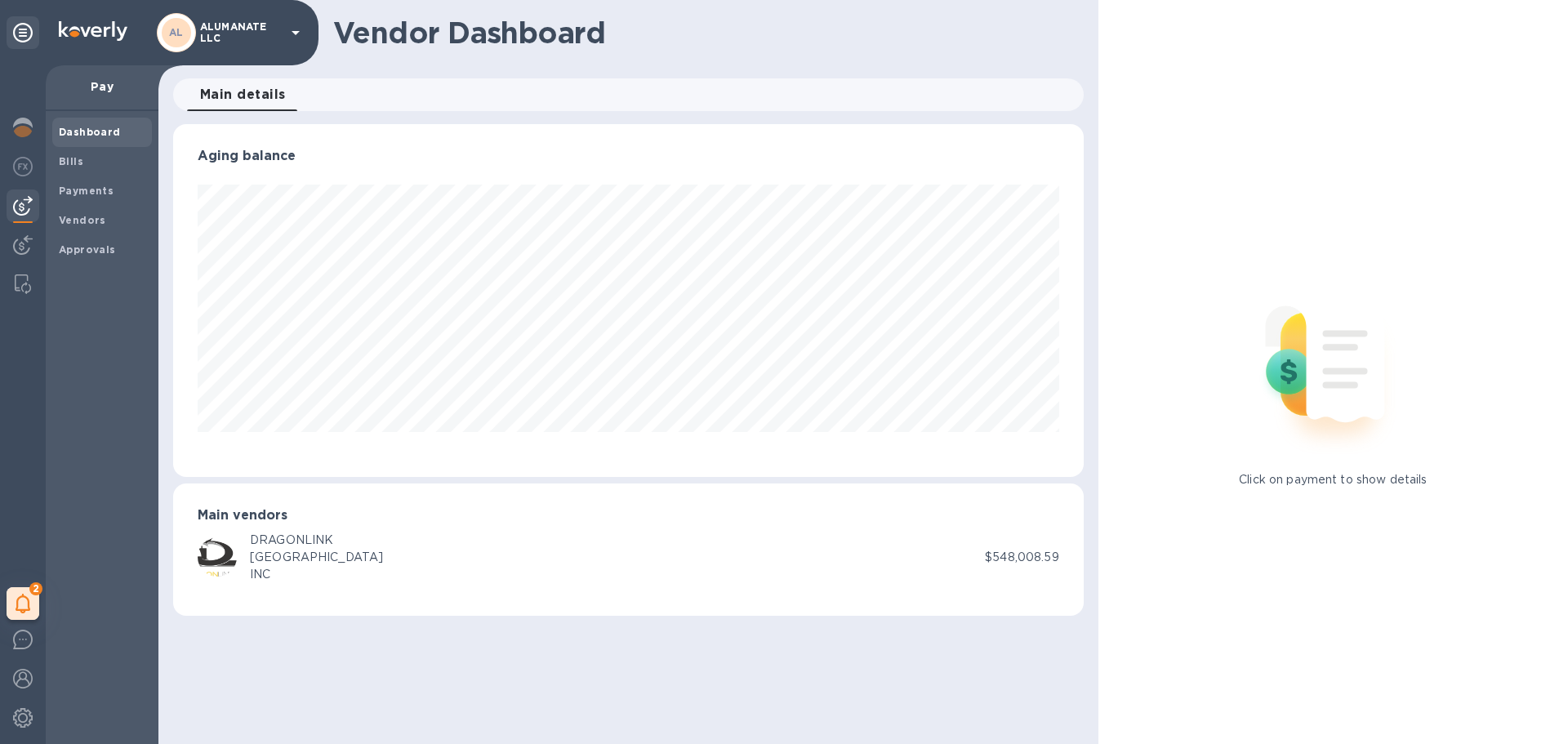
scroll to position [353, 910]
click at [92, 159] on span "Bills" at bounding box center [101, 161] width 86 height 16
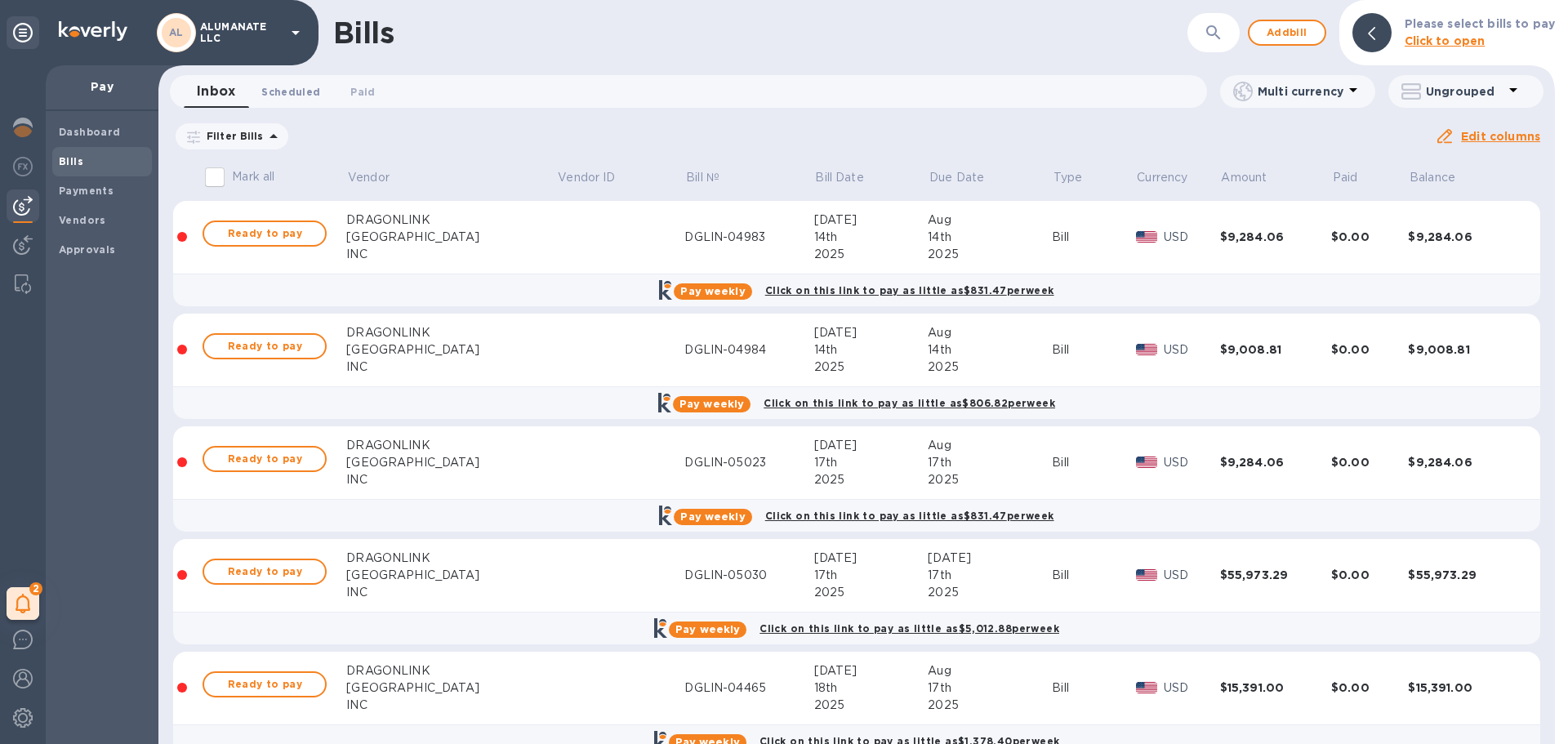
click at [309, 90] on span "Scheduled 0" at bounding box center [290, 92] width 59 height 17
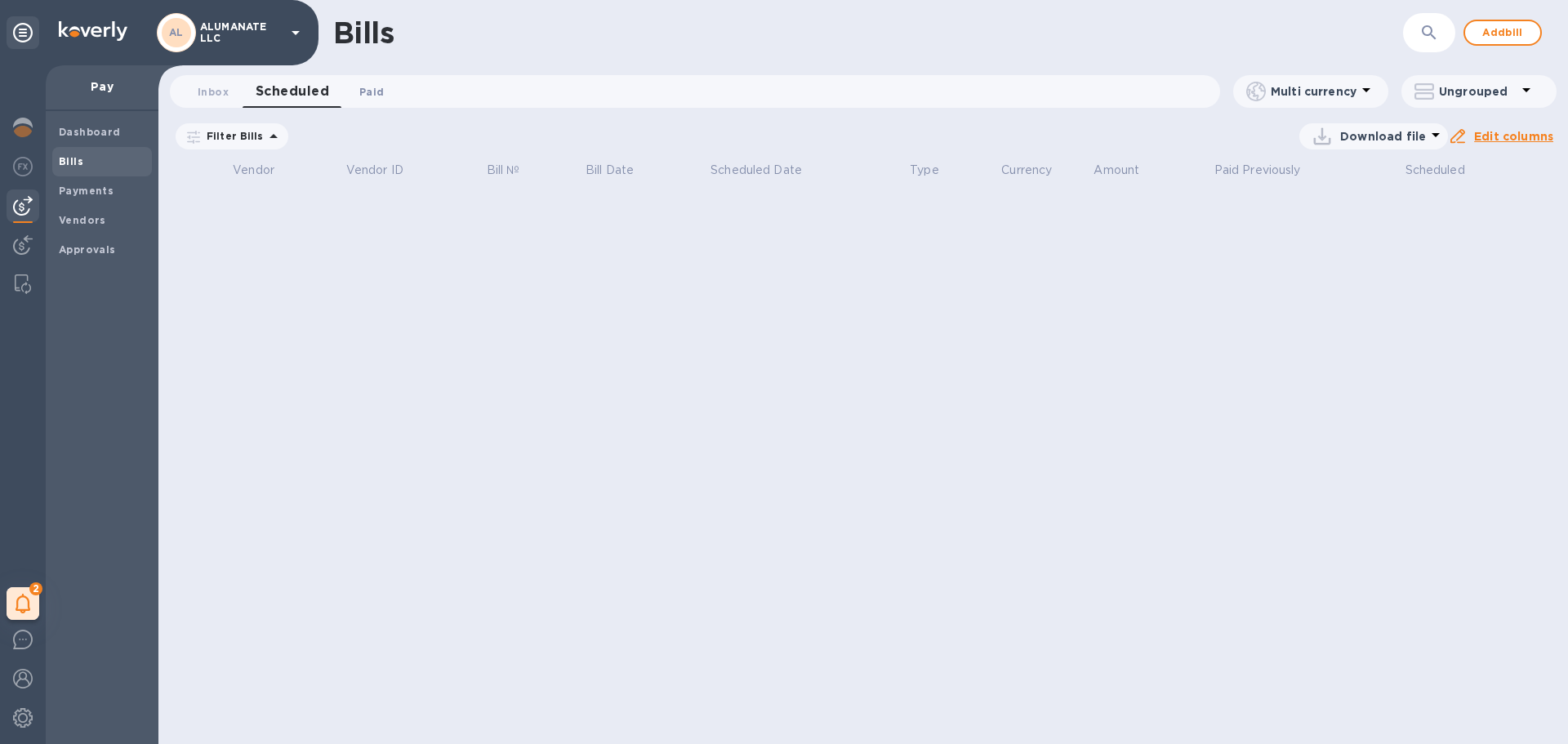
click at [366, 87] on span "Paid 0" at bounding box center [372, 92] width 25 height 17
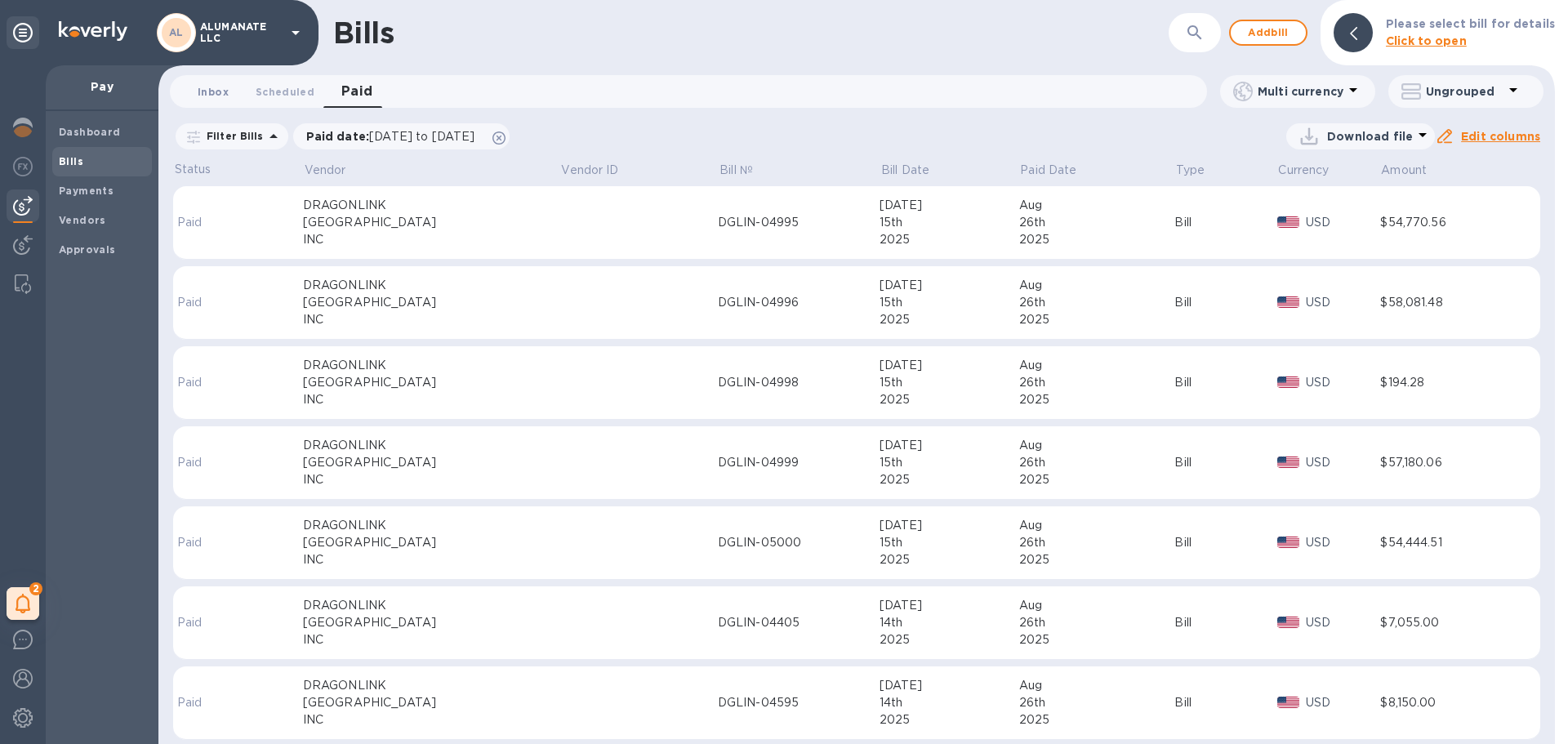
click at [222, 93] on span "Inbox 0" at bounding box center [212, 92] width 31 height 17
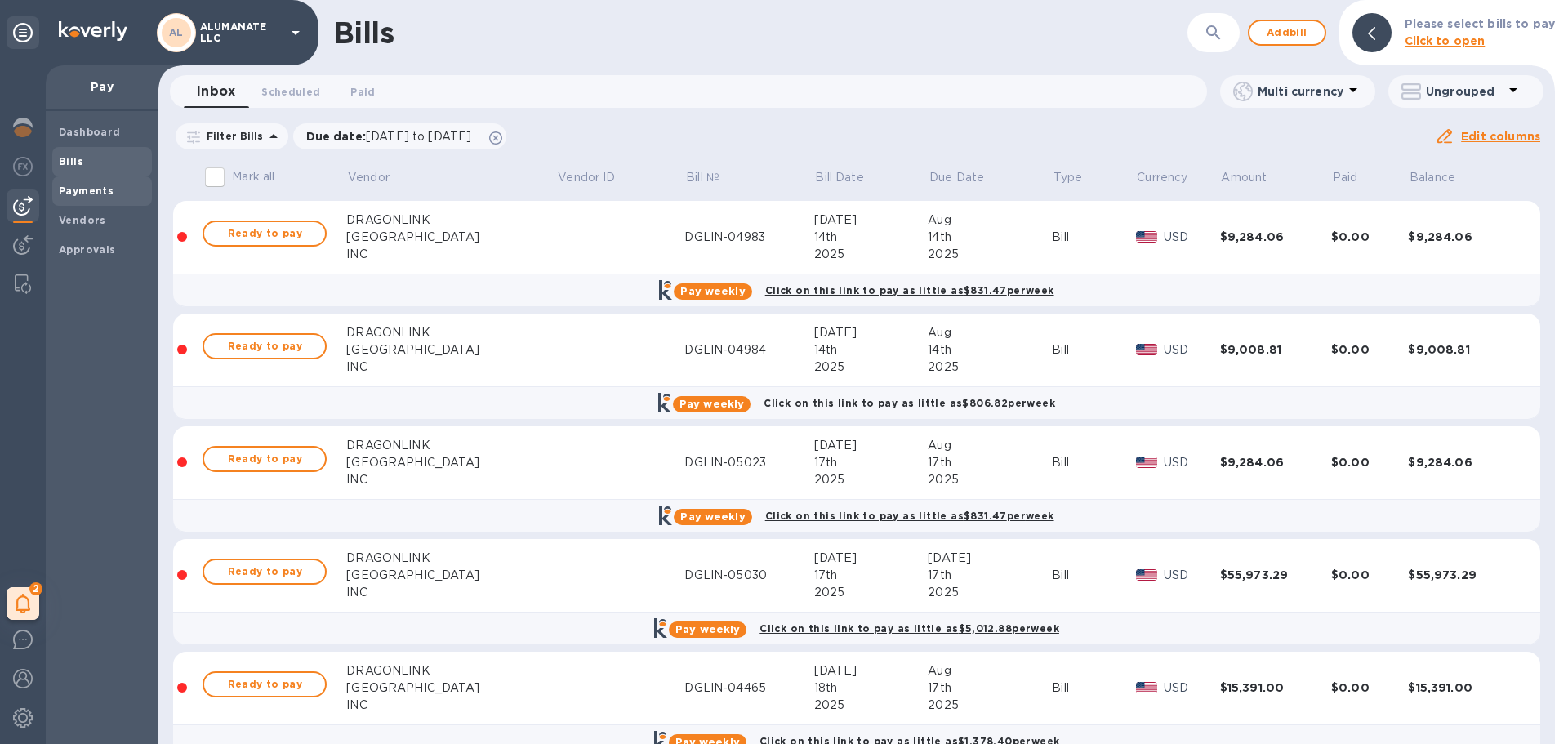
click at [88, 190] on b "Payments" at bounding box center [86, 191] width 55 height 12
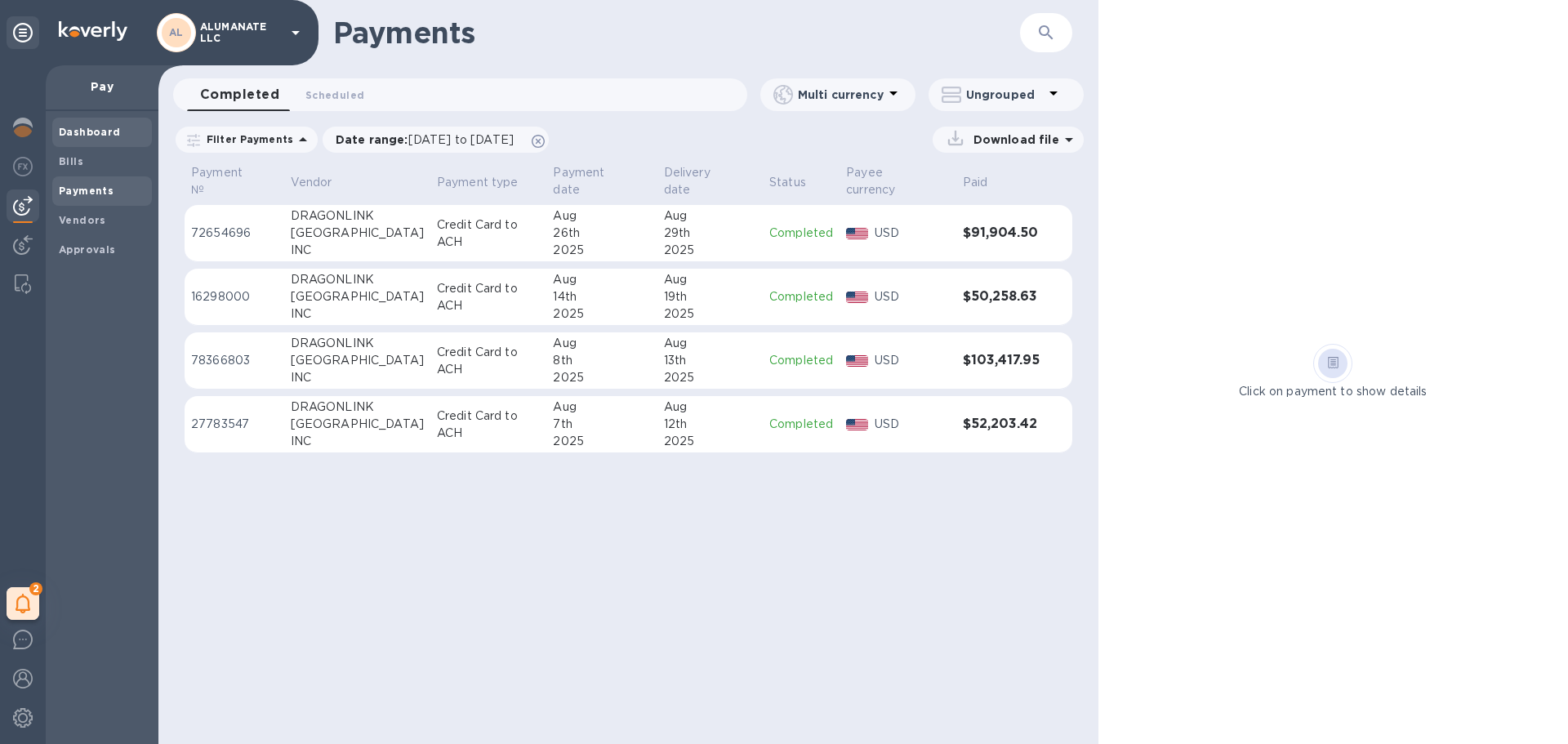
click at [113, 133] on b "Dashboard" at bounding box center [89, 132] width 62 height 12
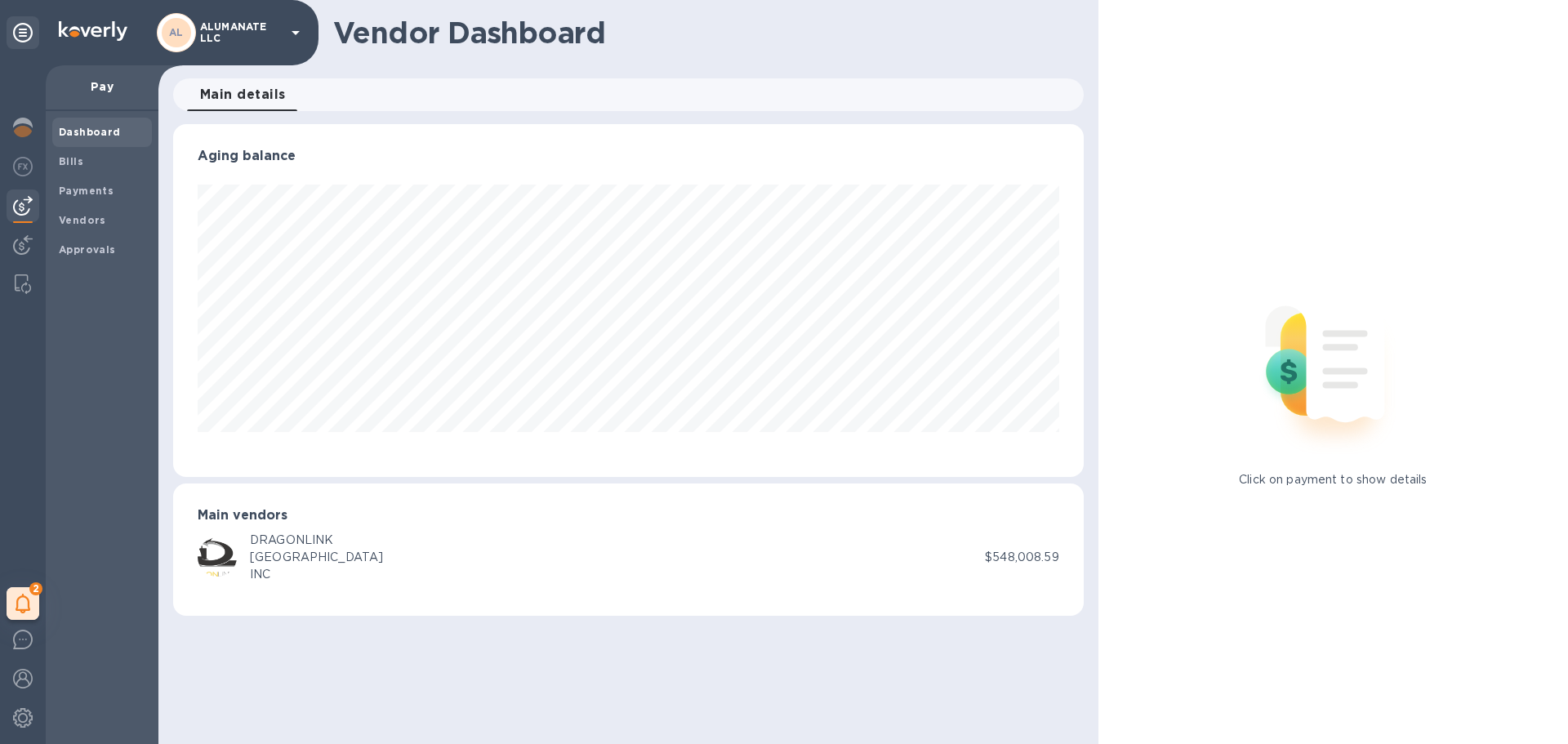
scroll to position [353, 910]
click at [99, 170] on div "Bills" at bounding box center [101, 161] width 100 height 29
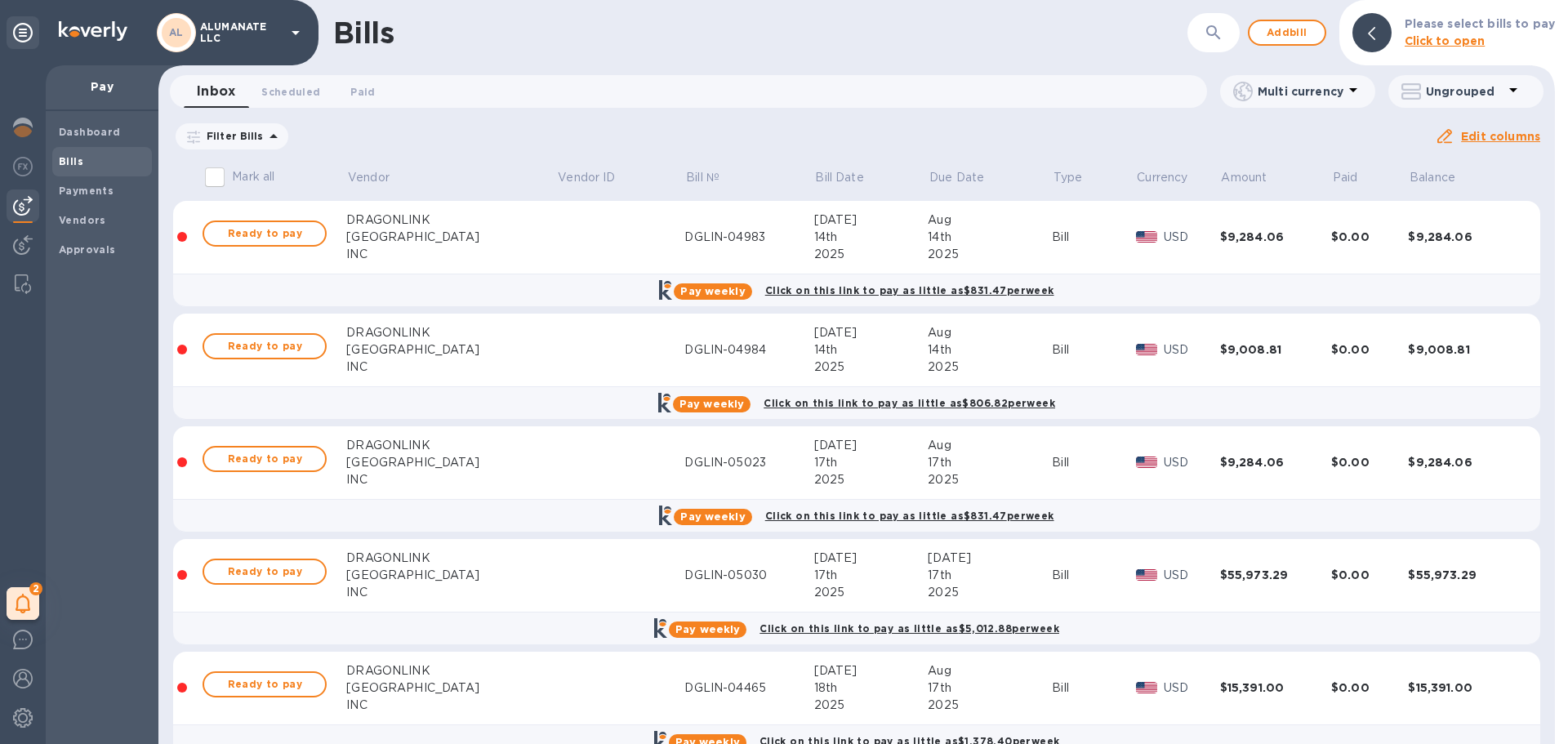
click at [236, 139] on p "Filter Bills" at bounding box center [231, 136] width 64 height 14
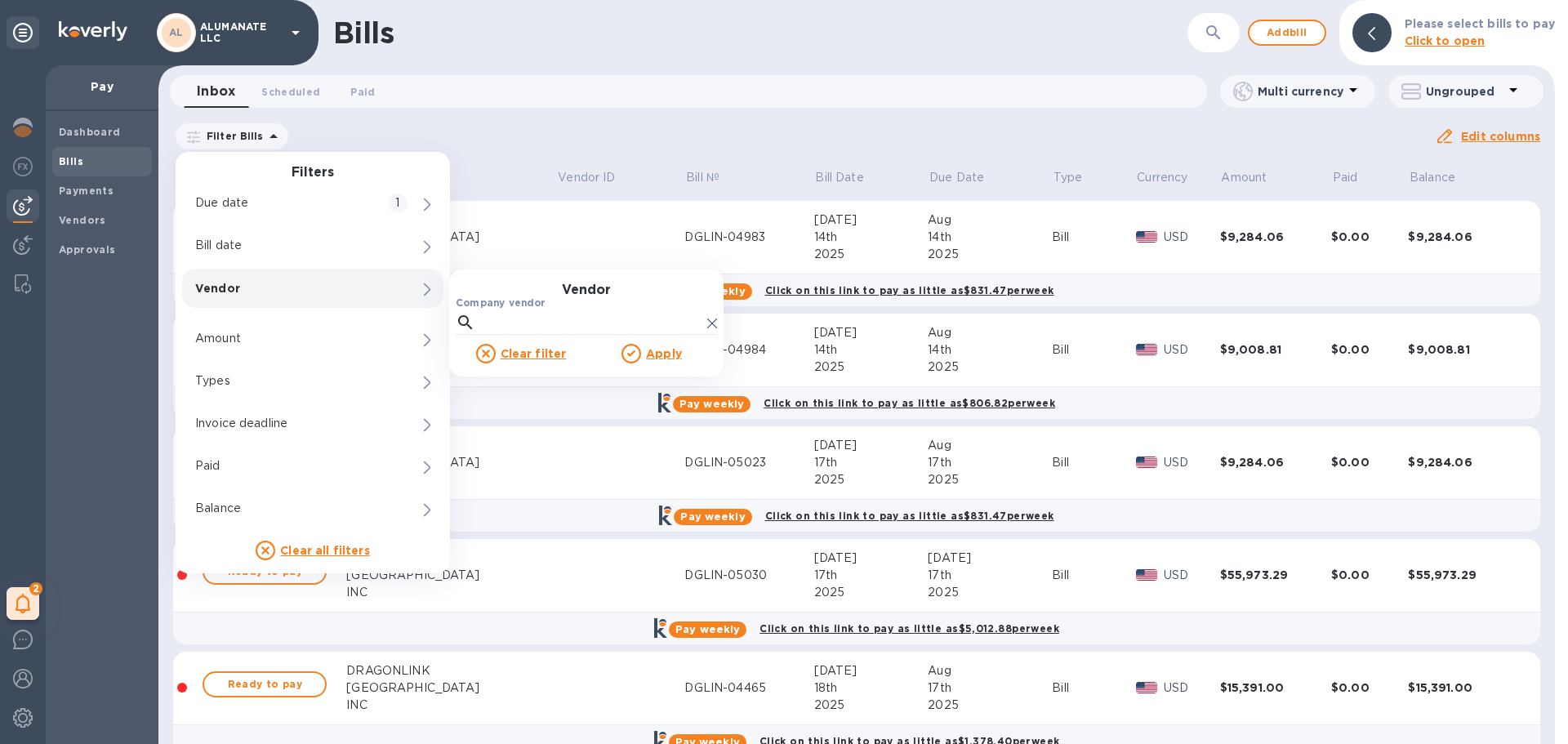
click at [69, 365] on div "Dashboard Bills Payments Vendors Approvals" at bounding box center [101, 427] width 113 height 633
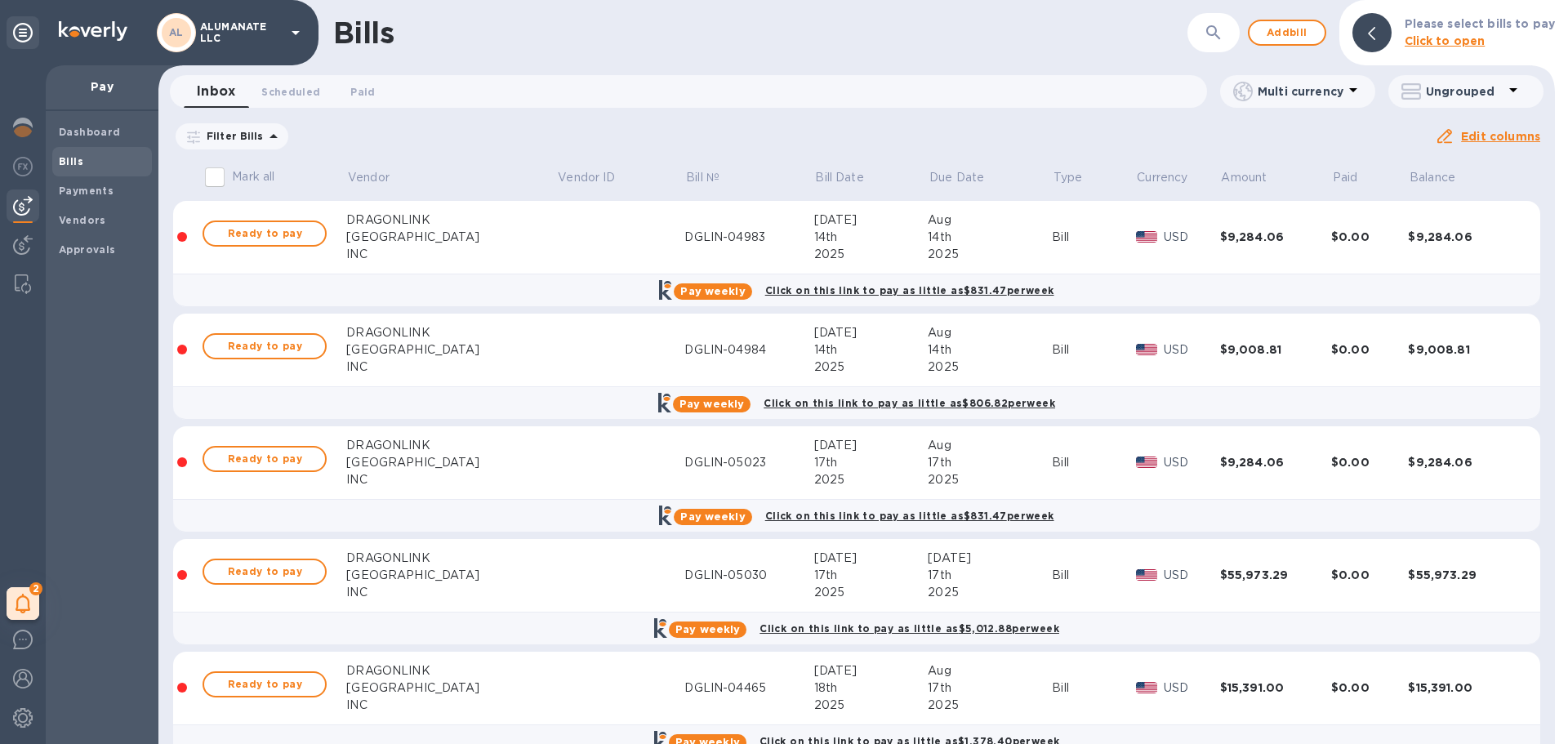
click at [19, 36] on icon at bounding box center [23, 32] width 20 height 20
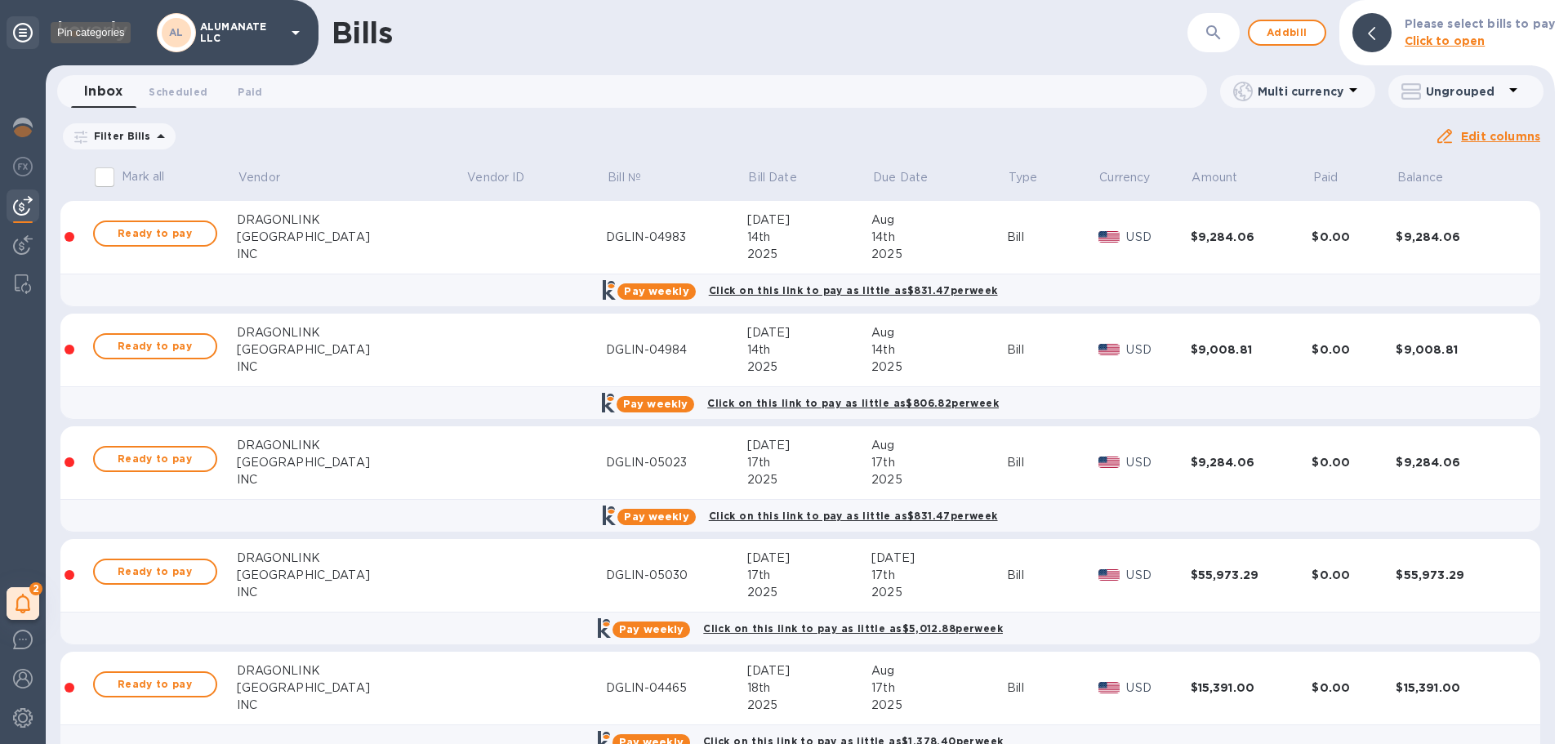
click at [19, 36] on icon at bounding box center [23, 32] width 20 height 20
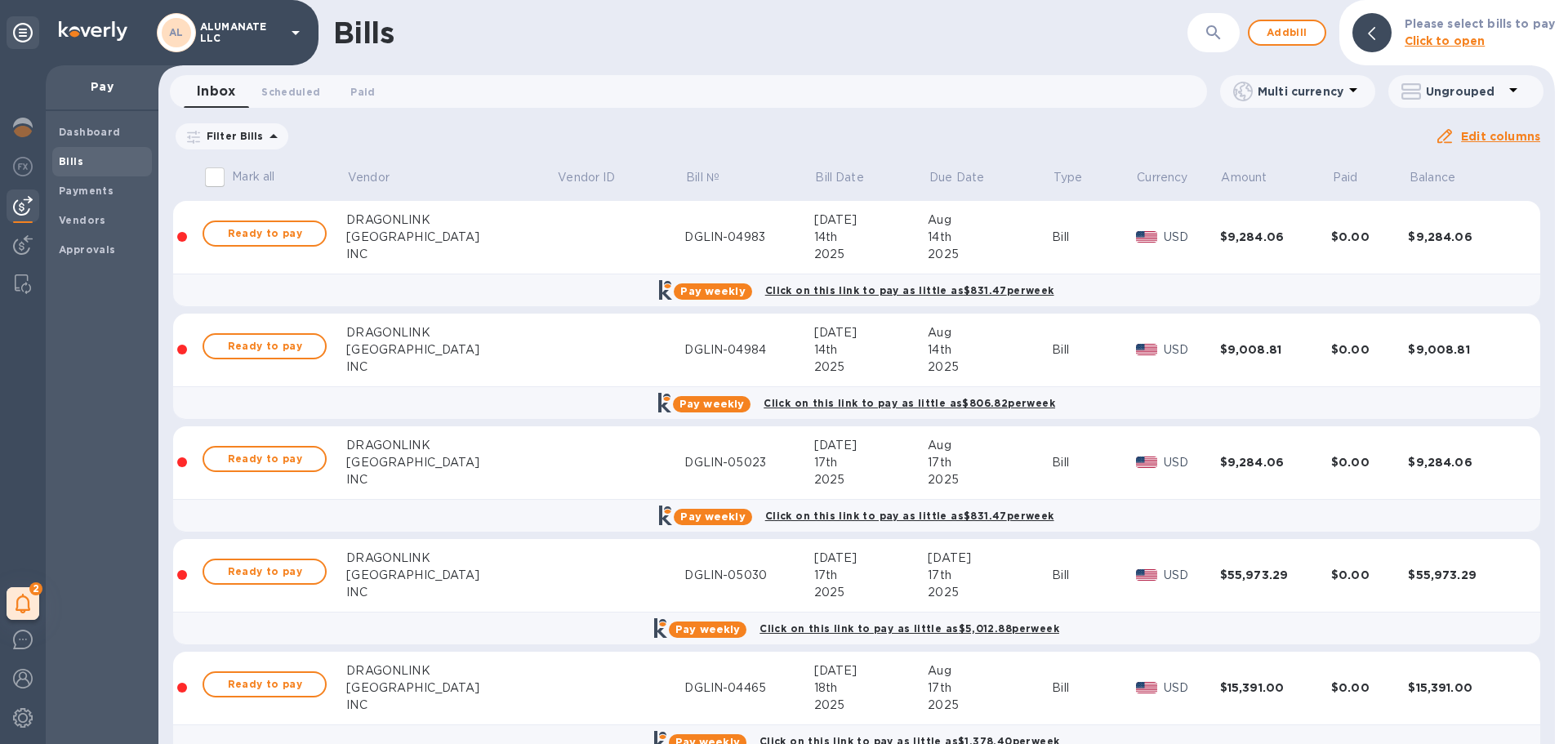
click at [298, 38] on icon at bounding box center [295, 32] width 20 height 20
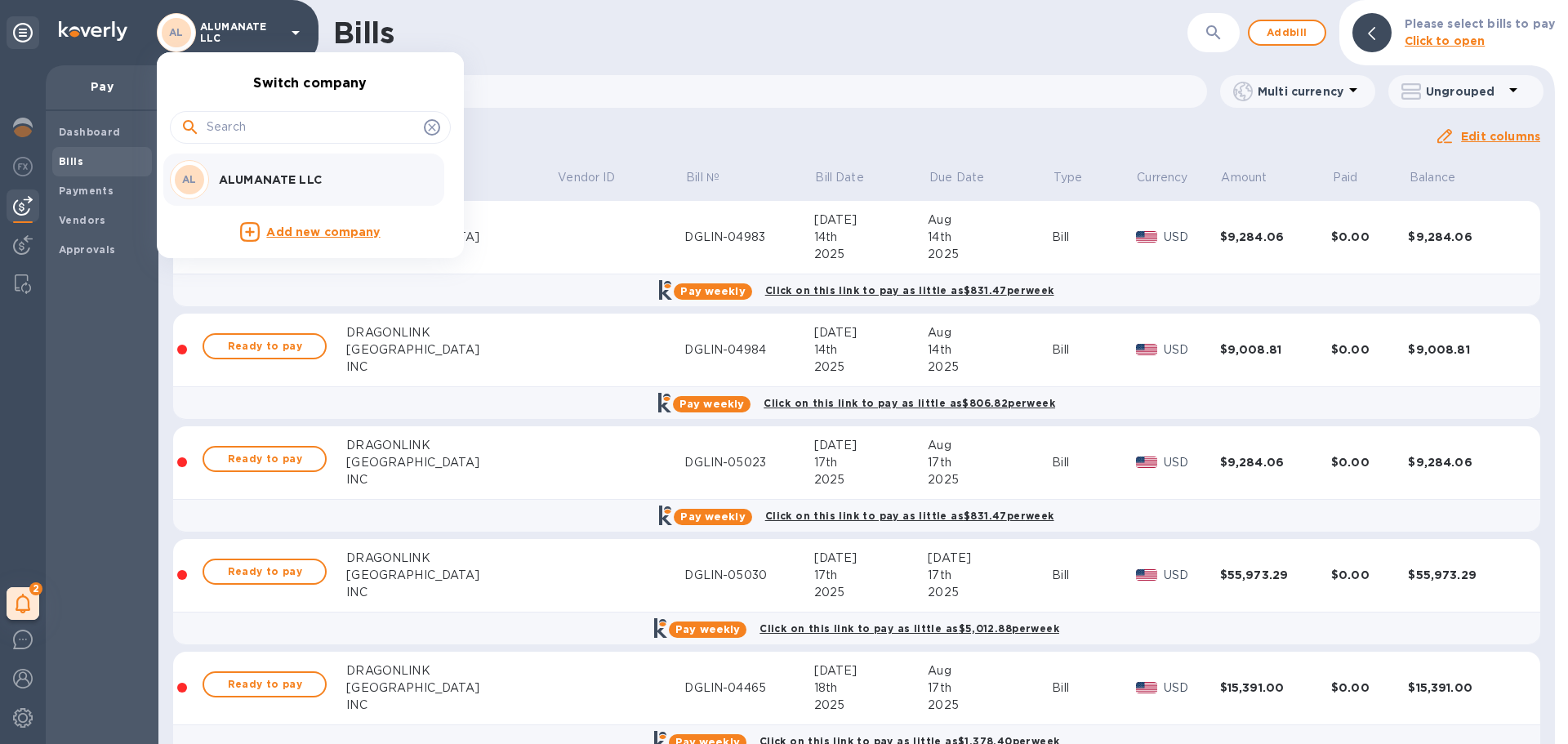
click at [71, 419] on div at bounding box center [784, 372] width 1568 height 744
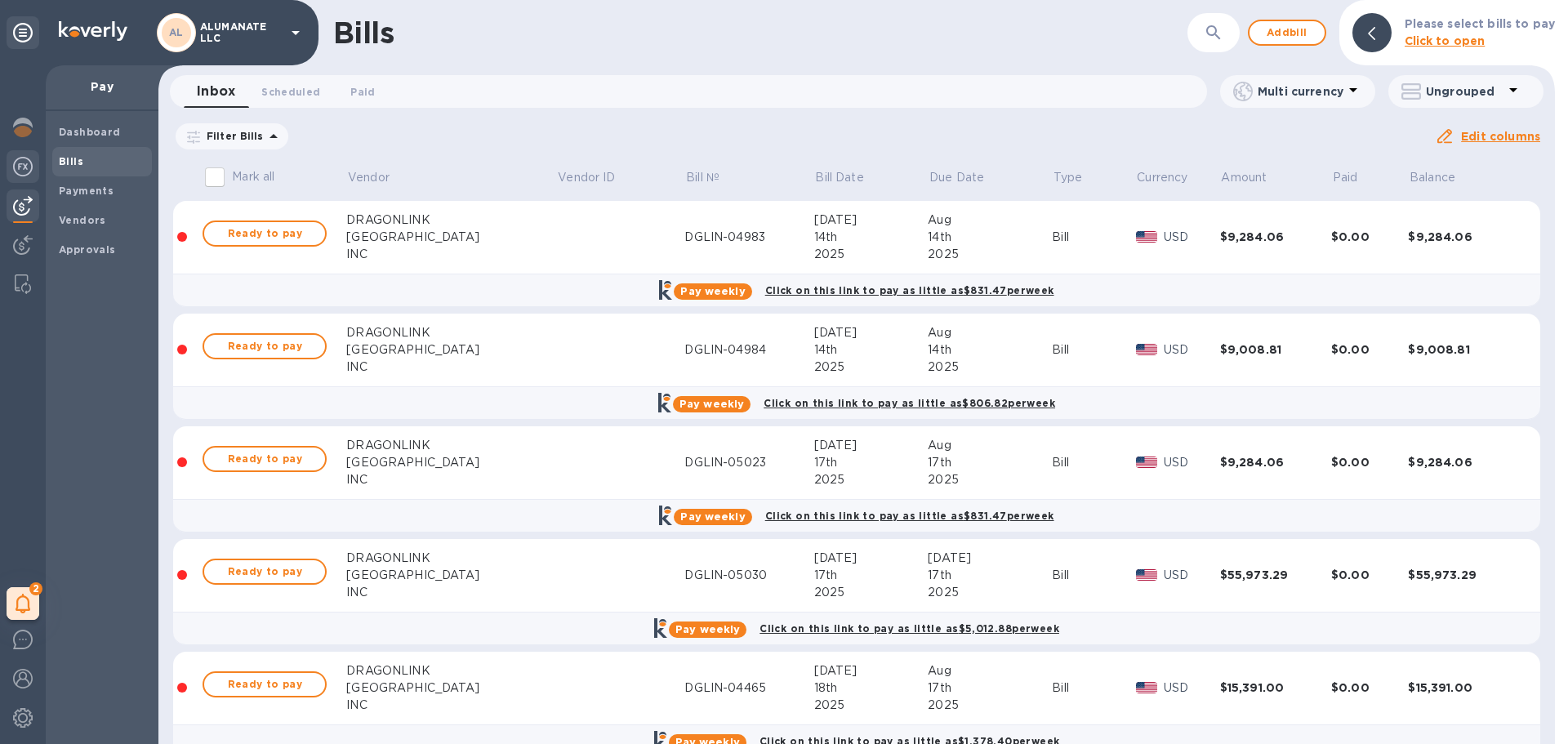
click at [29, 166] on img at bounding box center [23, 166] width 20 height 20
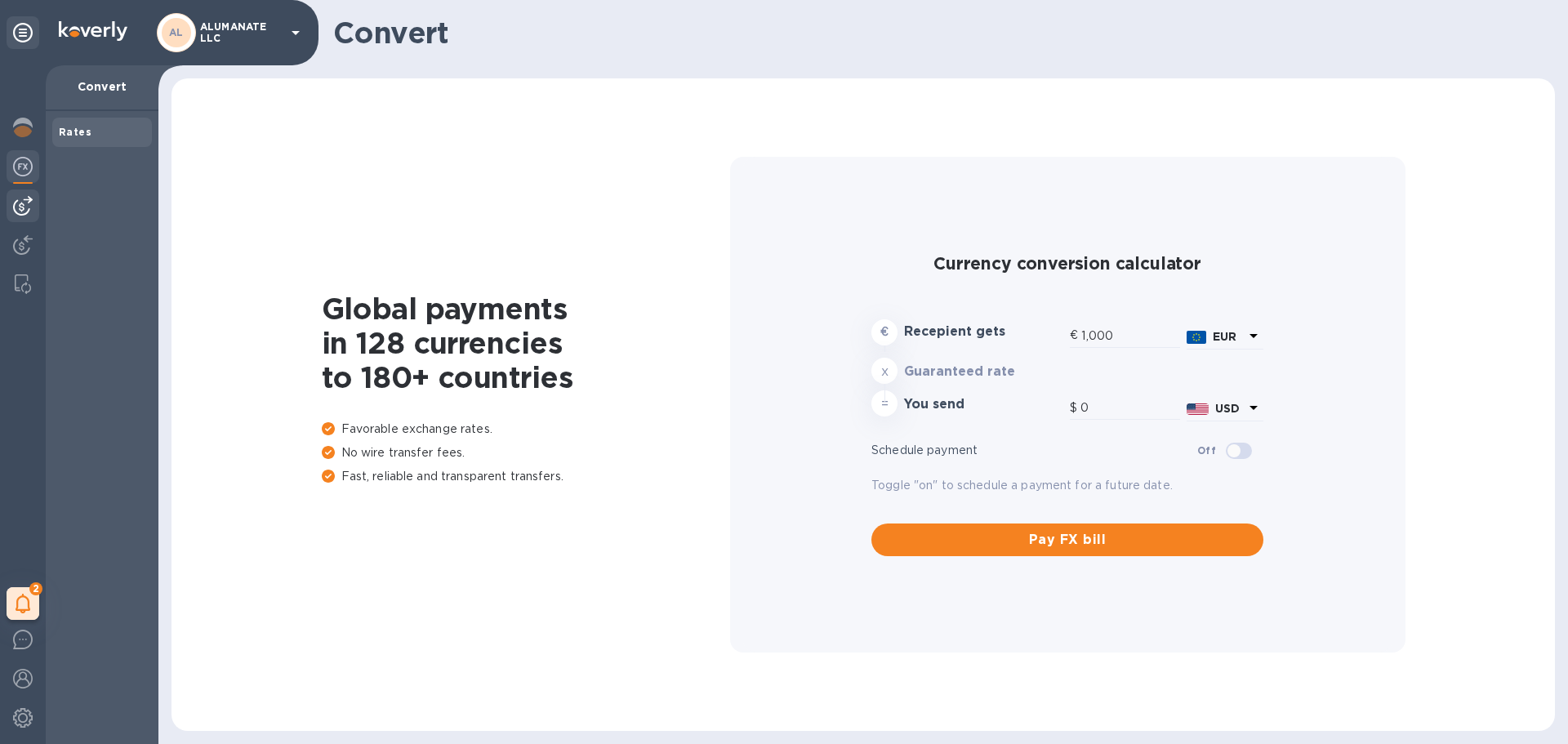
type input "1,173.55"
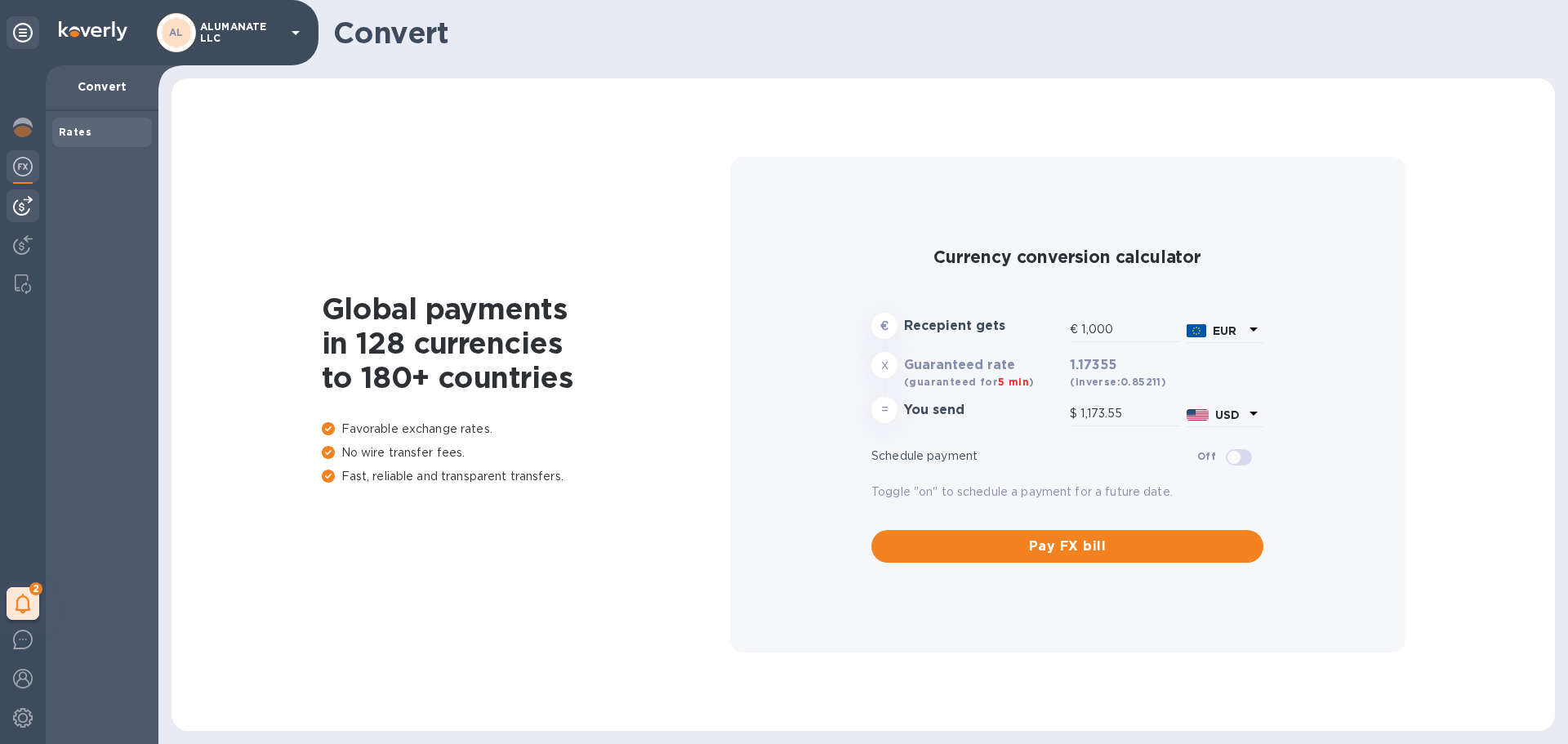
click at [28, 209] on img at bounding box center [23, 206] width 20 height 20
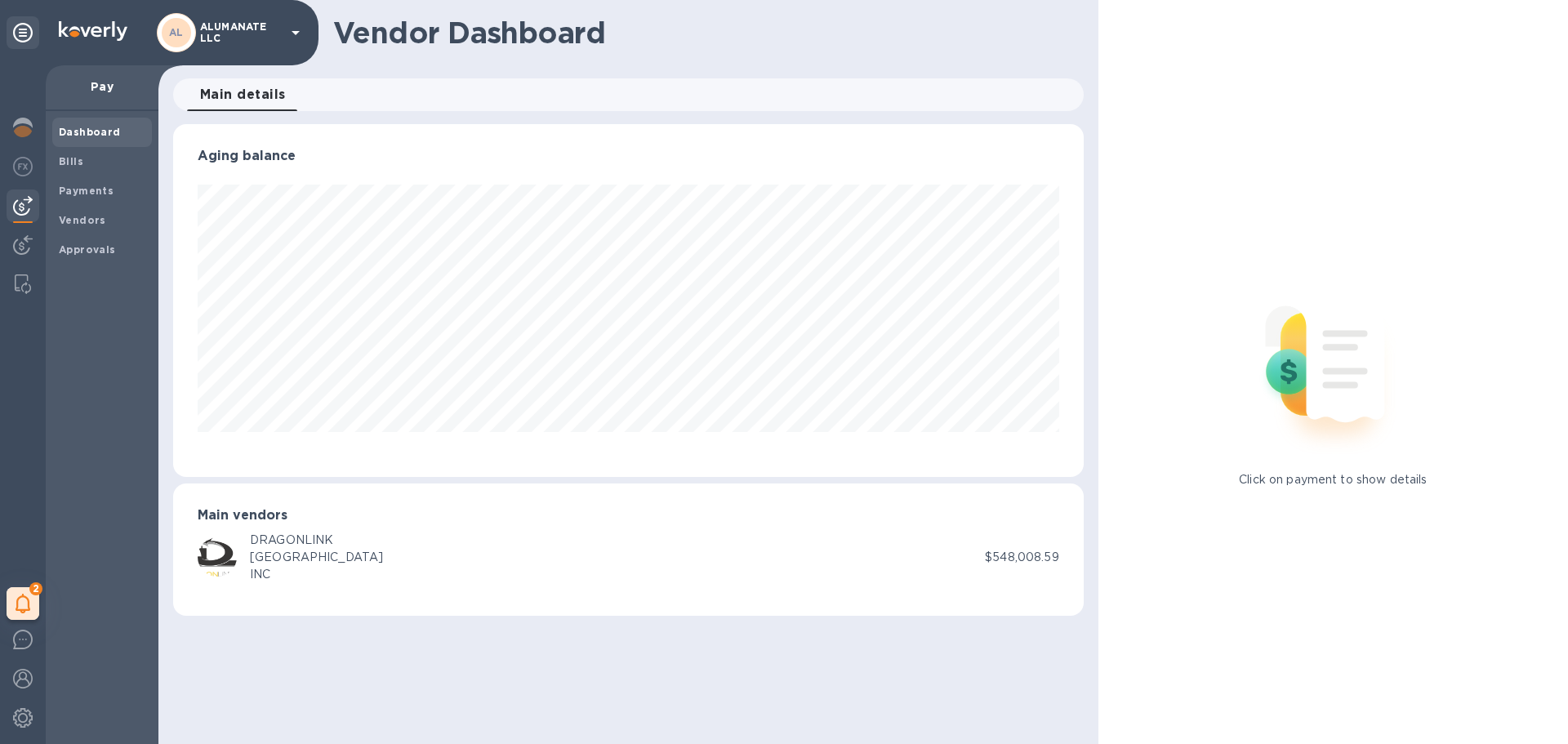
scroll to position [353, 910]
click at [137, 157] on span "Bills" at bounding box center [101, 161] width 86 height 16
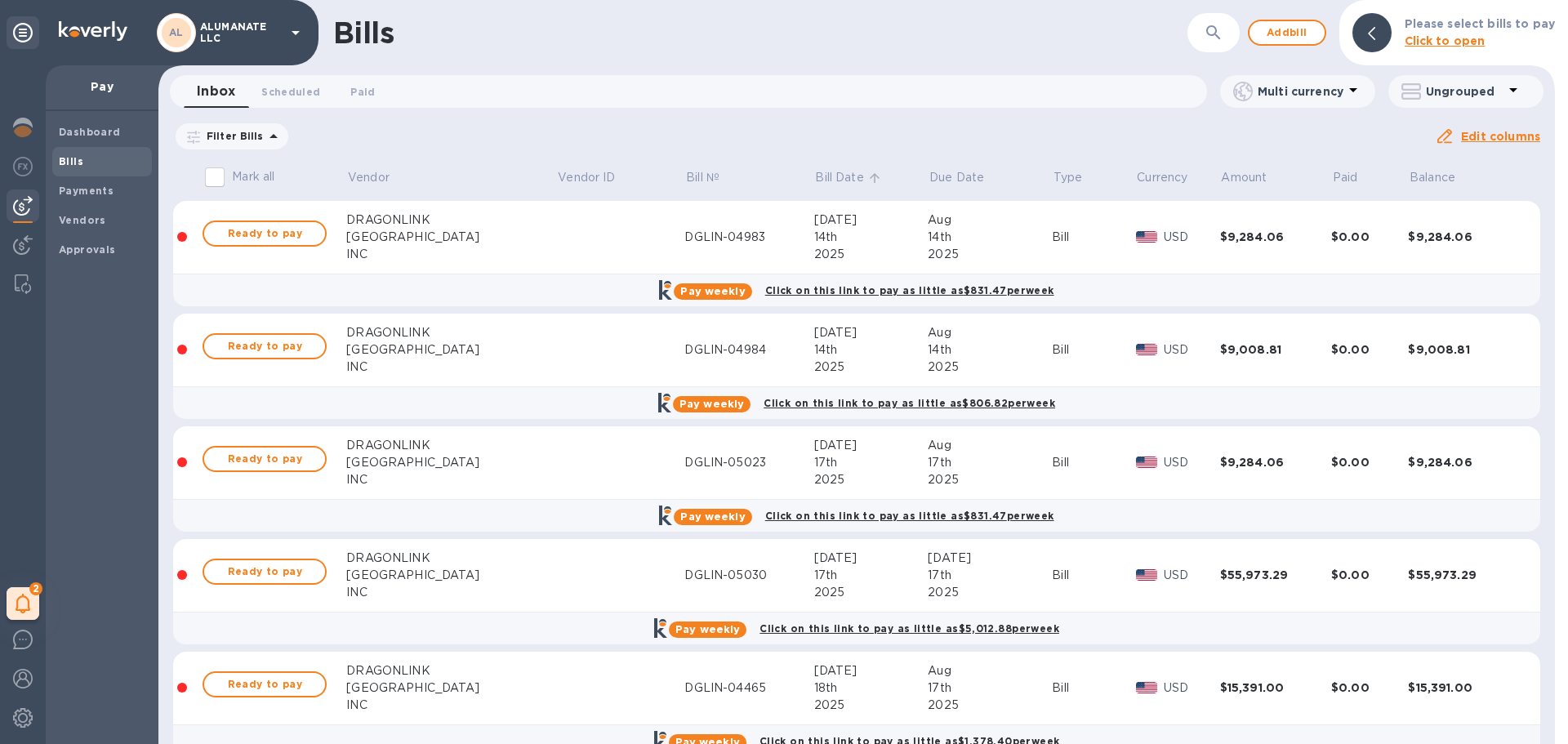
click at [867, 172] on icon at bounding box center [874, 177] width 14 height 14
click at [867, 183] on icon at bounding box center [874, 177] width 14 height 14
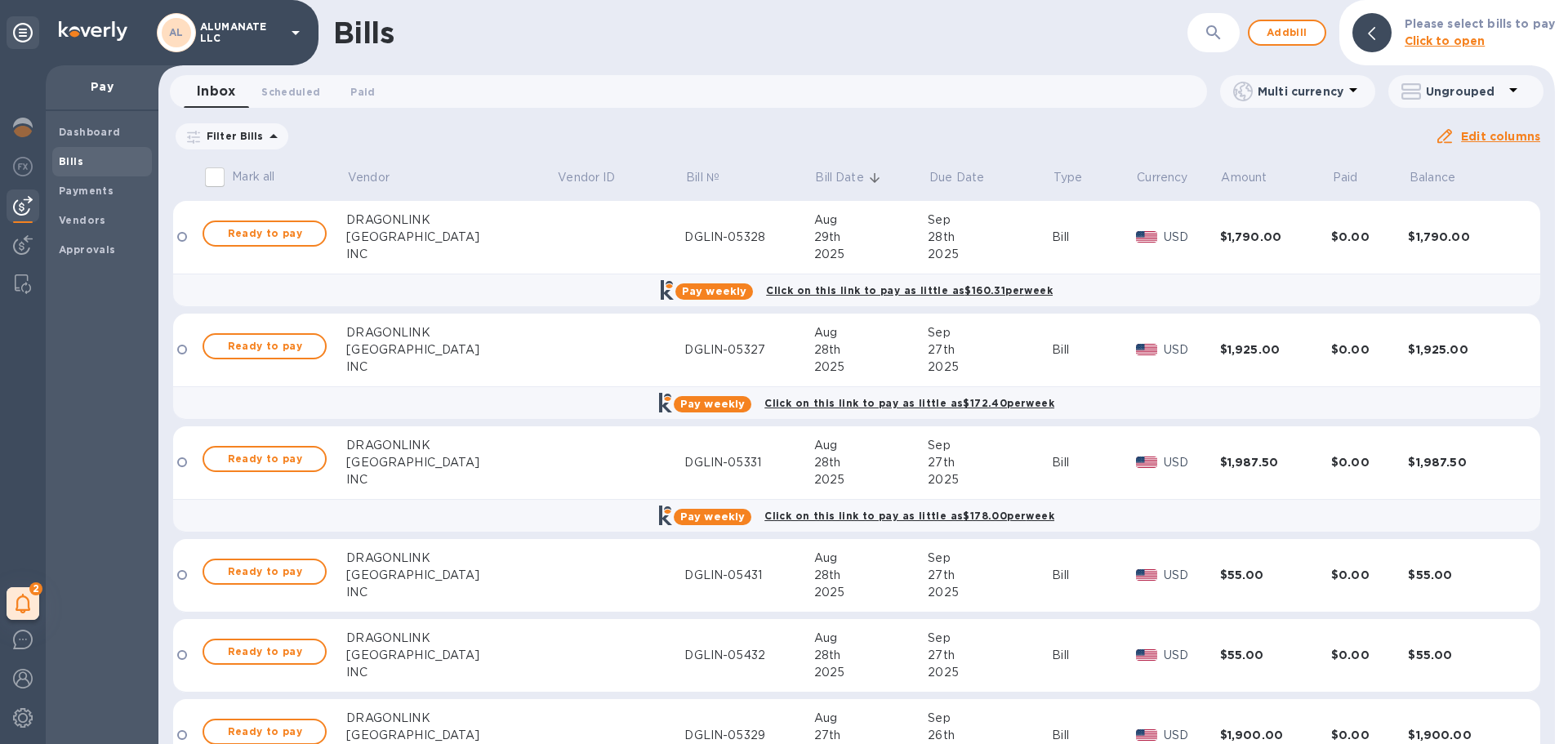
click at [180, 242] on td at bounding box center [187, 237] width 28 height 73
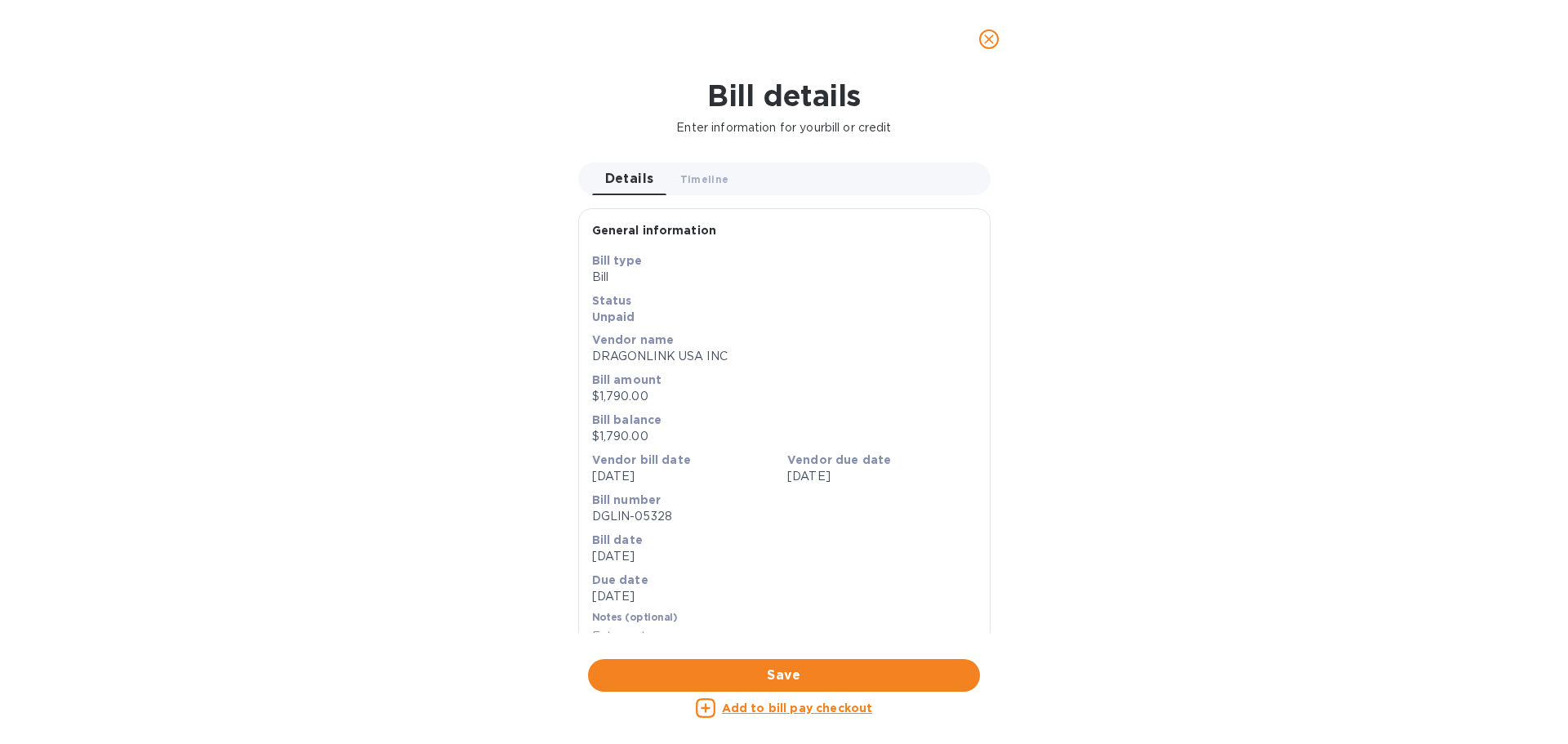
click at [989, 34] on icon "close" at bounding box center [988, 39] width 16 height 16
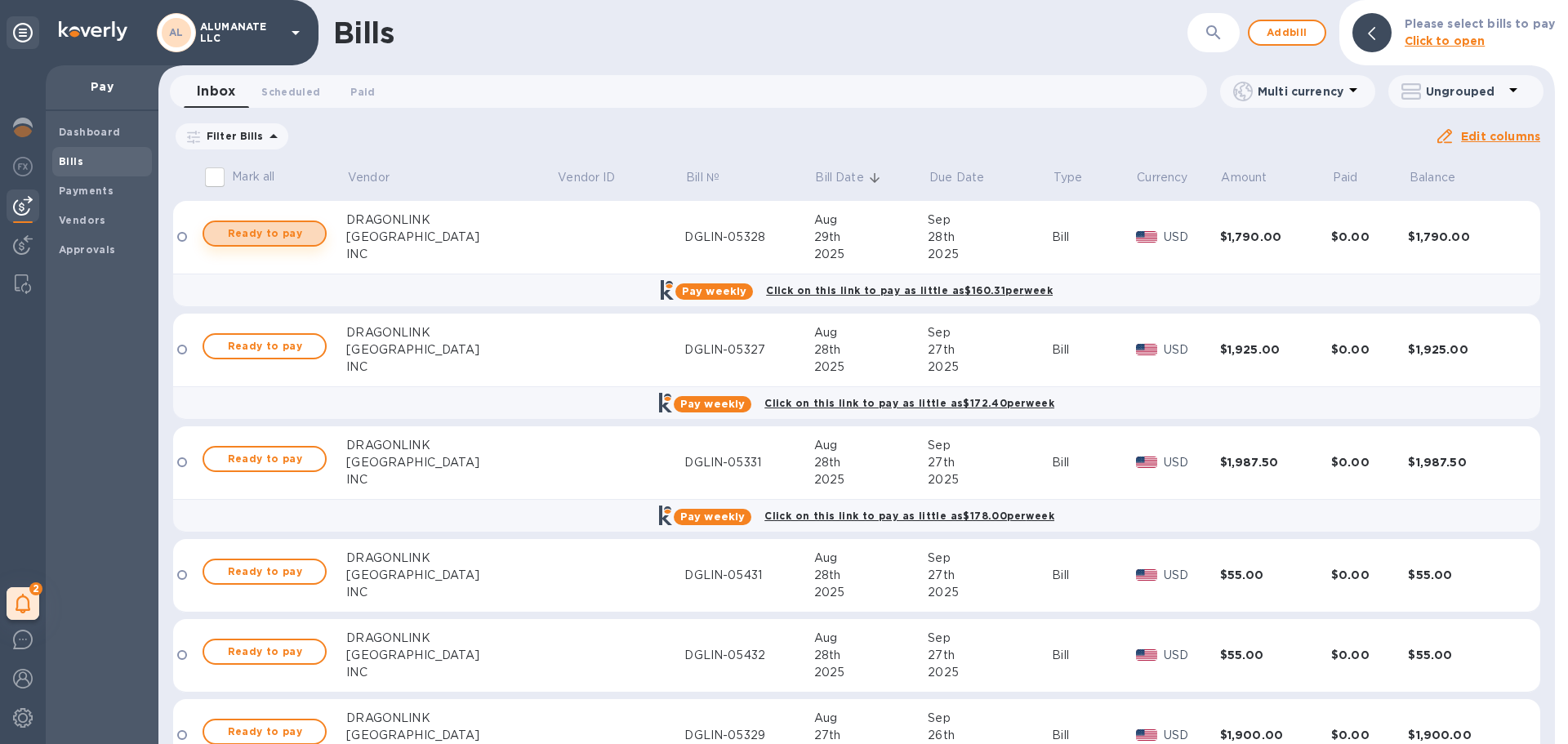
click at [269, 235] on span "Ready to pay" at bounding box center [265, 233] width 95 height 20
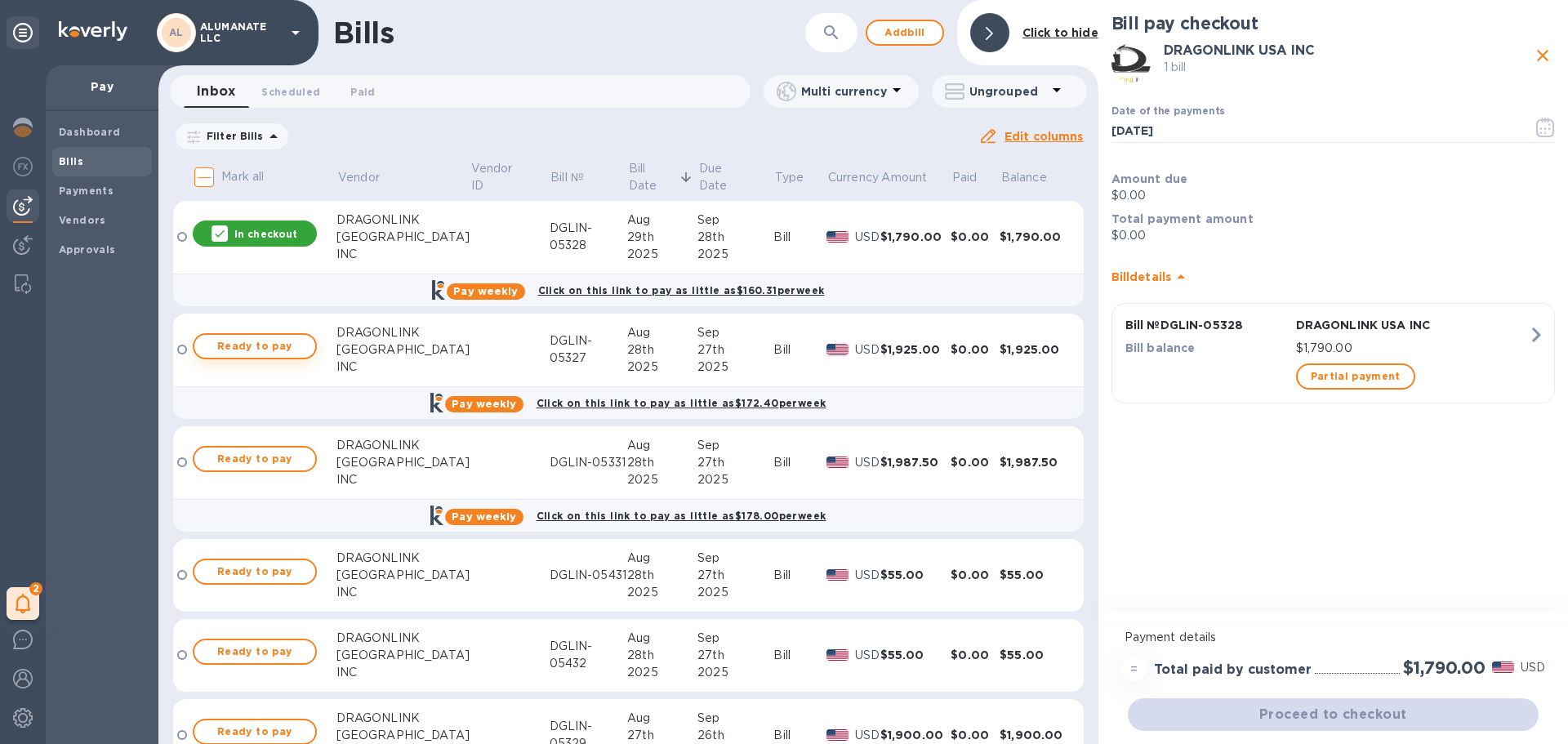
click at [283, 348] on span "Ready to pay" at bounding box center [255, 346] width 95 height 20
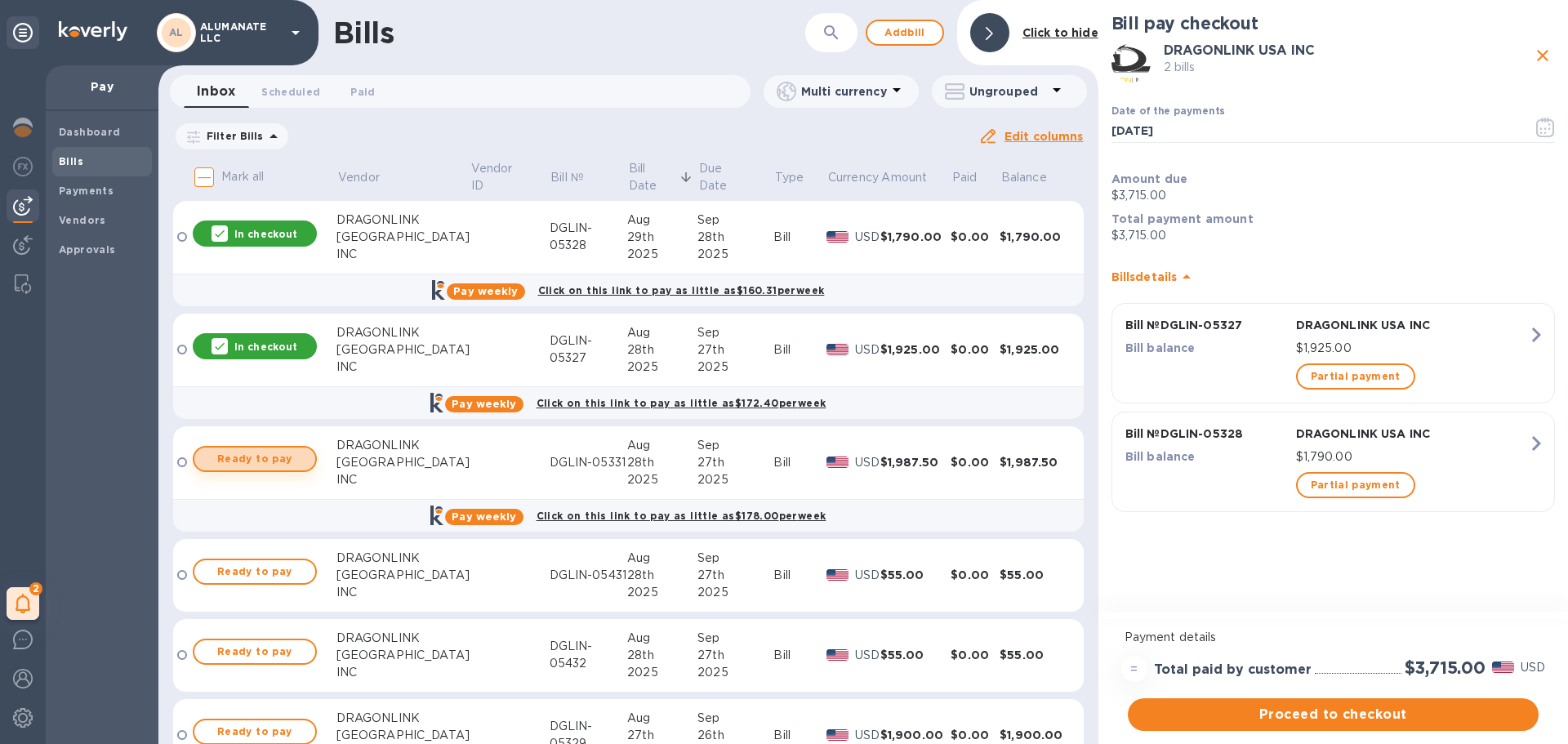
click at [257, 468] on span "Ready to pay" at bounding box center [255, 458] width 95 height 20
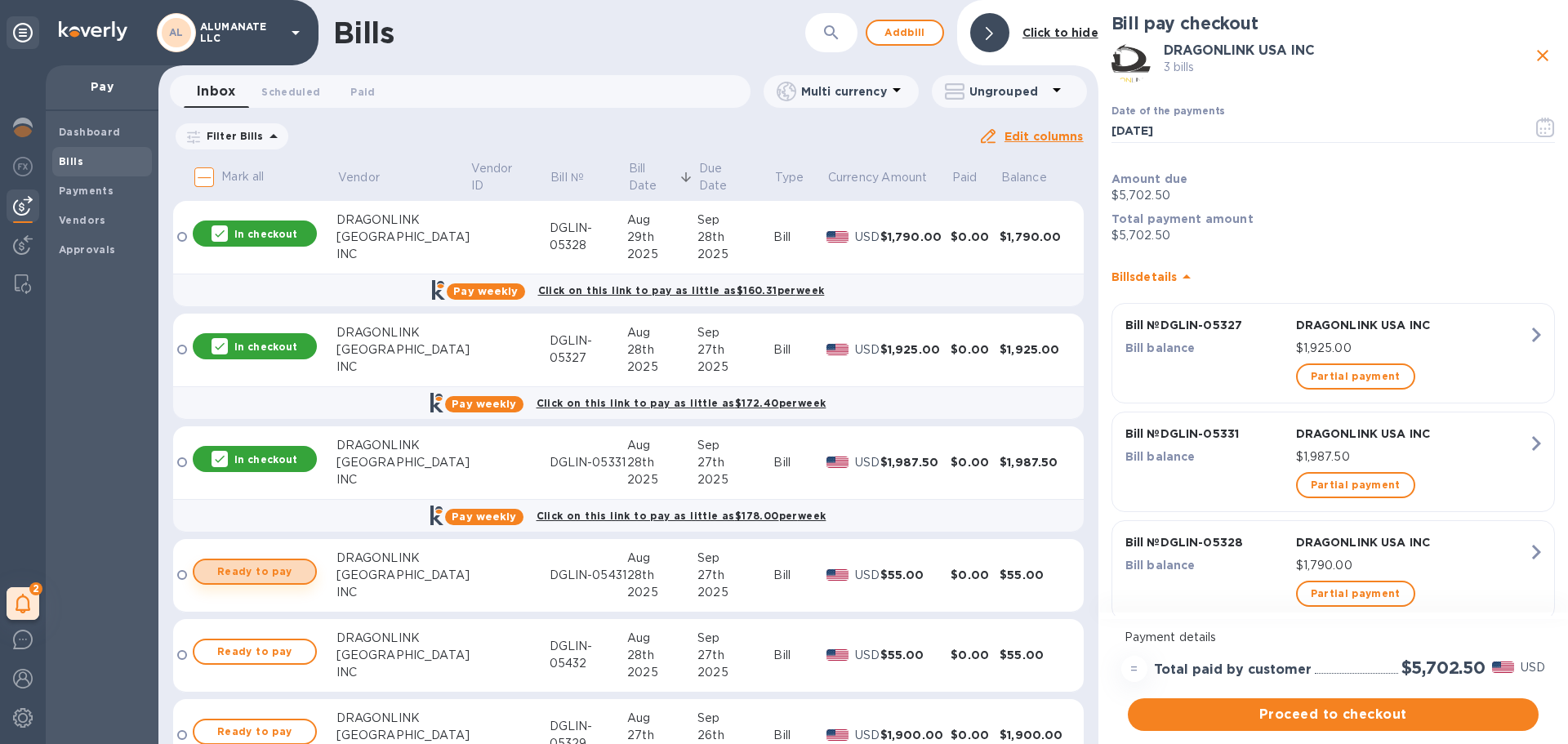
click at [290, 581] on span "Ready to pay" at bounding box center [255, 571] width 95 height 20
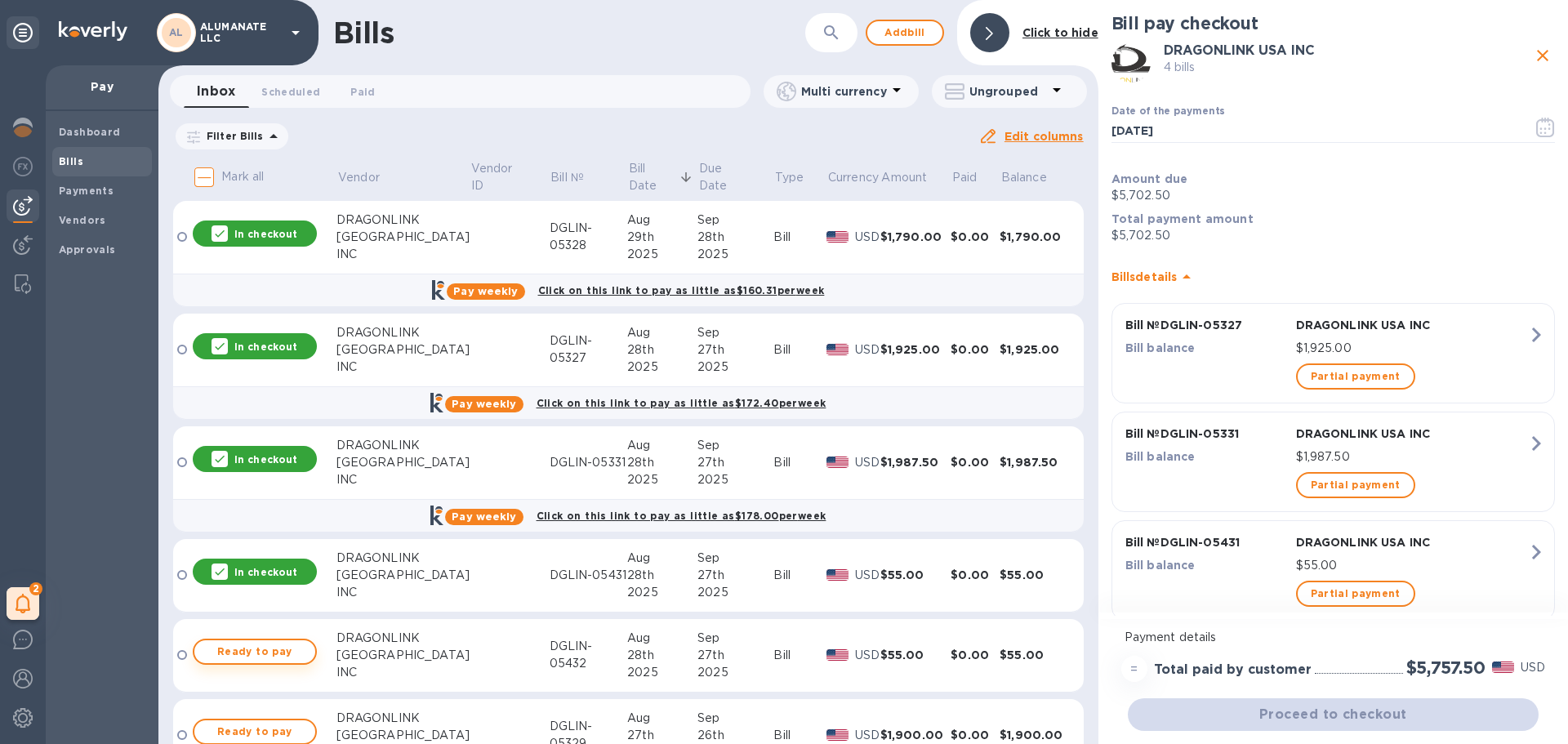
click at [279, 657] on span "Ready to pay" at bounding box center [255, 652] width 95 height 20
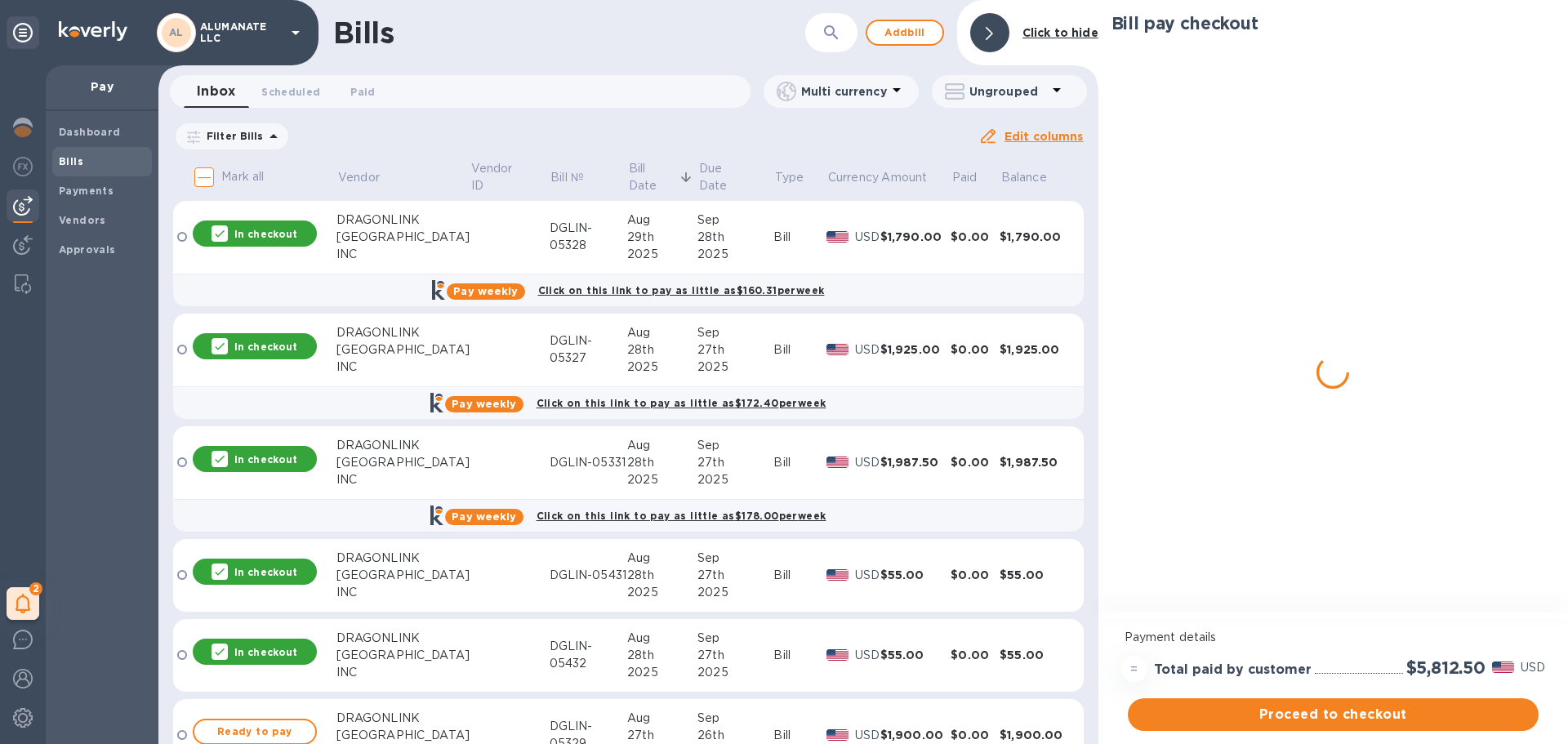
drag, startPoint x: 293, startPoint y: 731, endPoint x: 308, endPoint y: 716, distance: 21.2
click at [292, 731] on span "Ready to pay" at bounding box center [255, 732] width 95 height 20
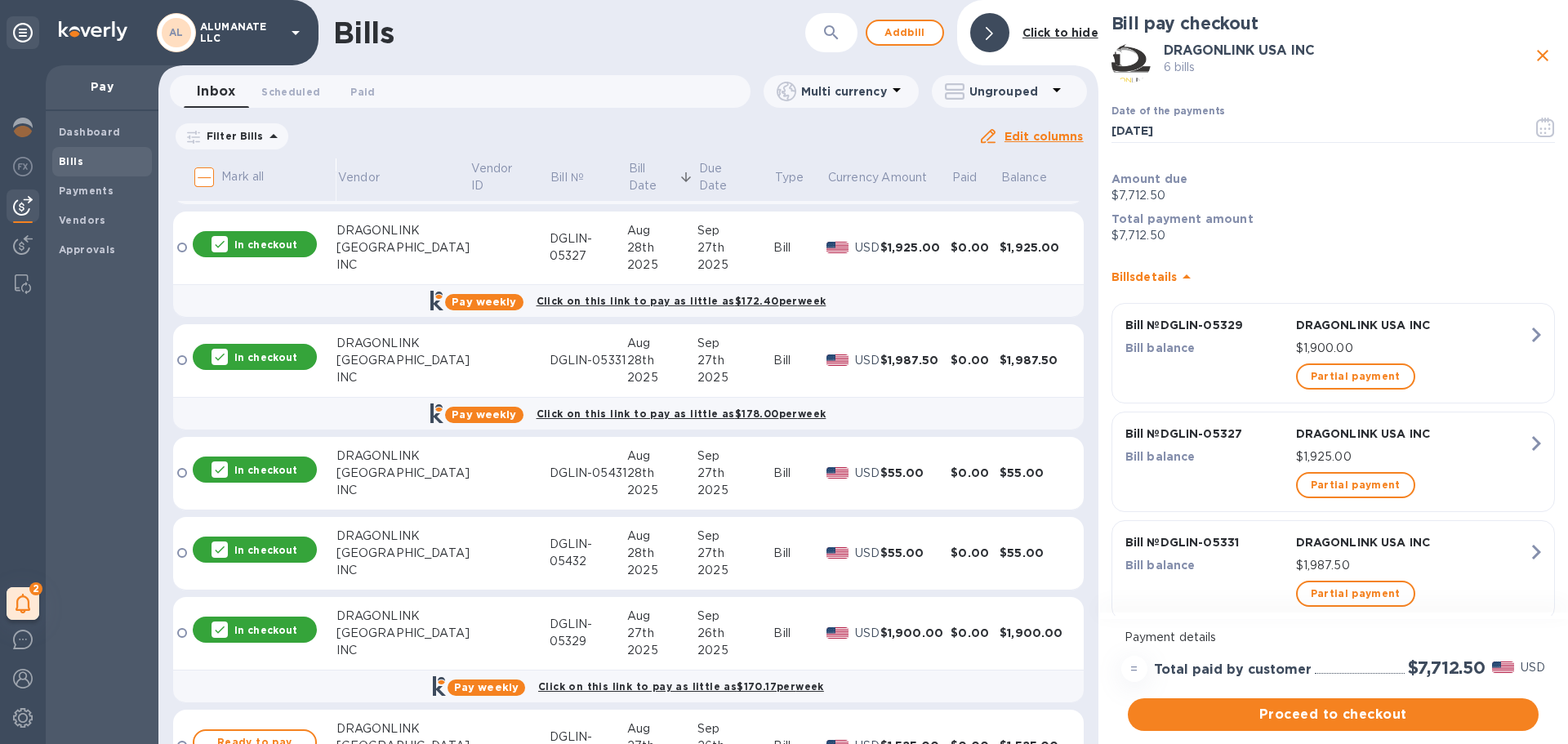
scroll to position [408, 0]
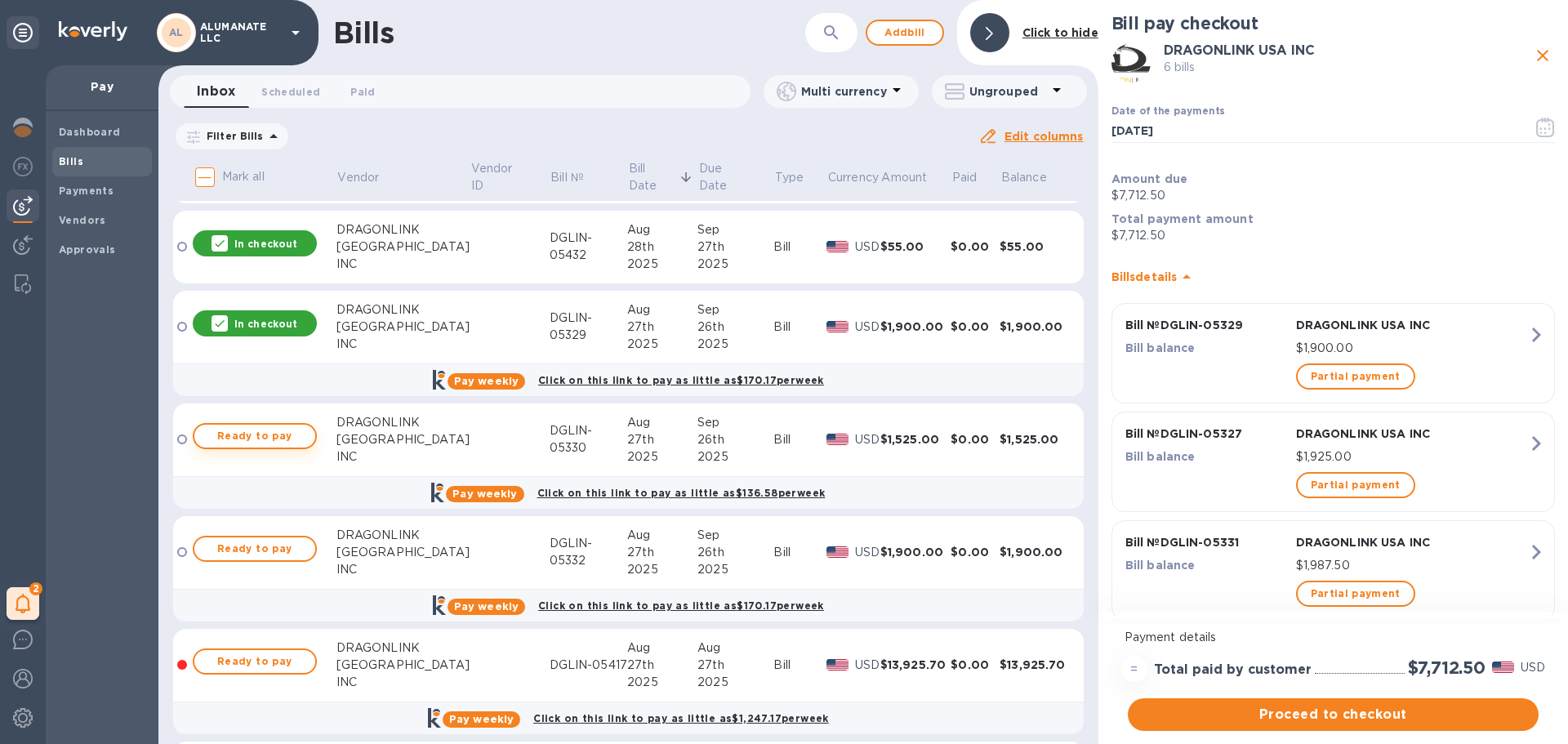
click at [267, 433] on span "Ready to pay" at bounding box center [255, 436] width 95 height 20
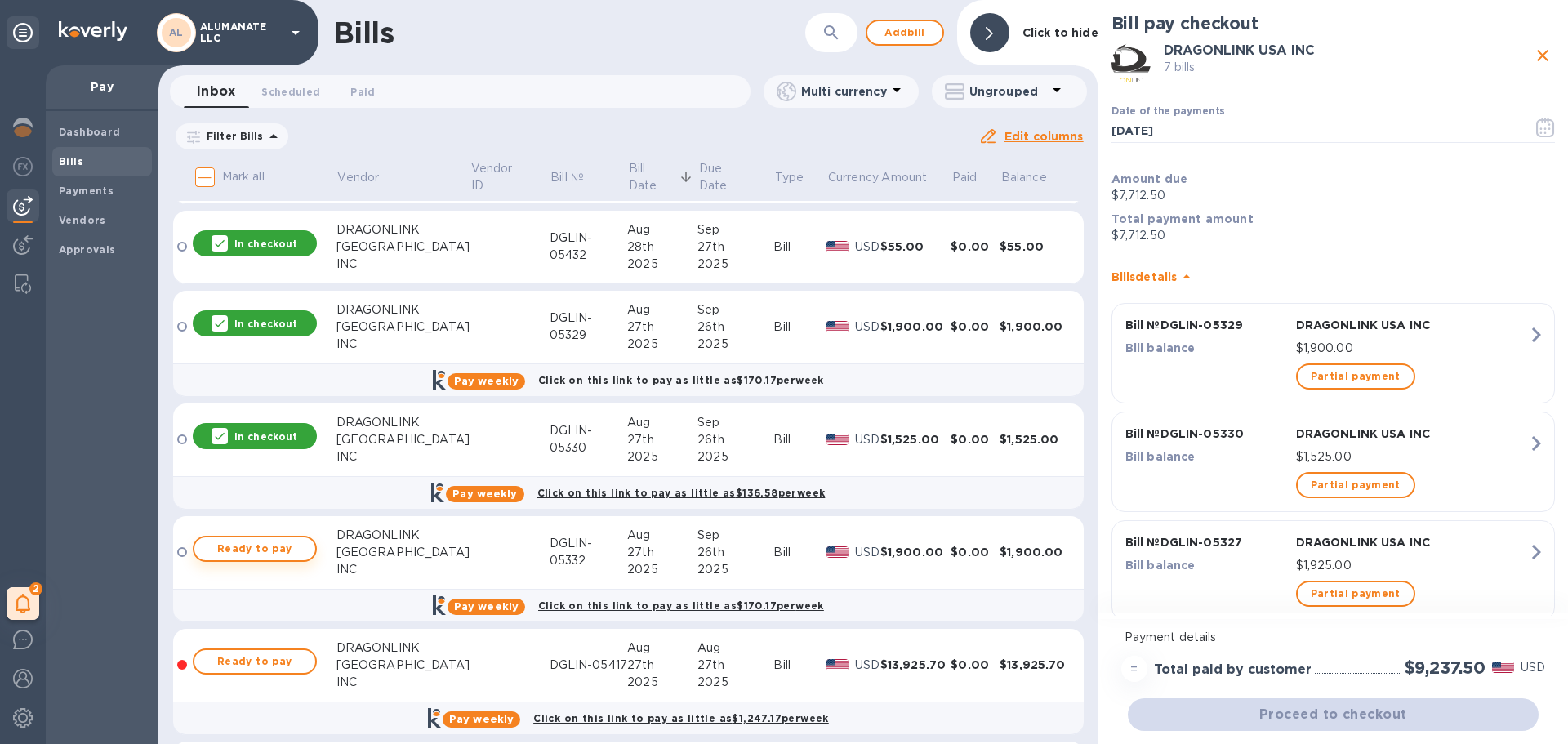
click at [282, 554] on span "Ready to pay" at bounding box center [255, 549] width 95 height 20
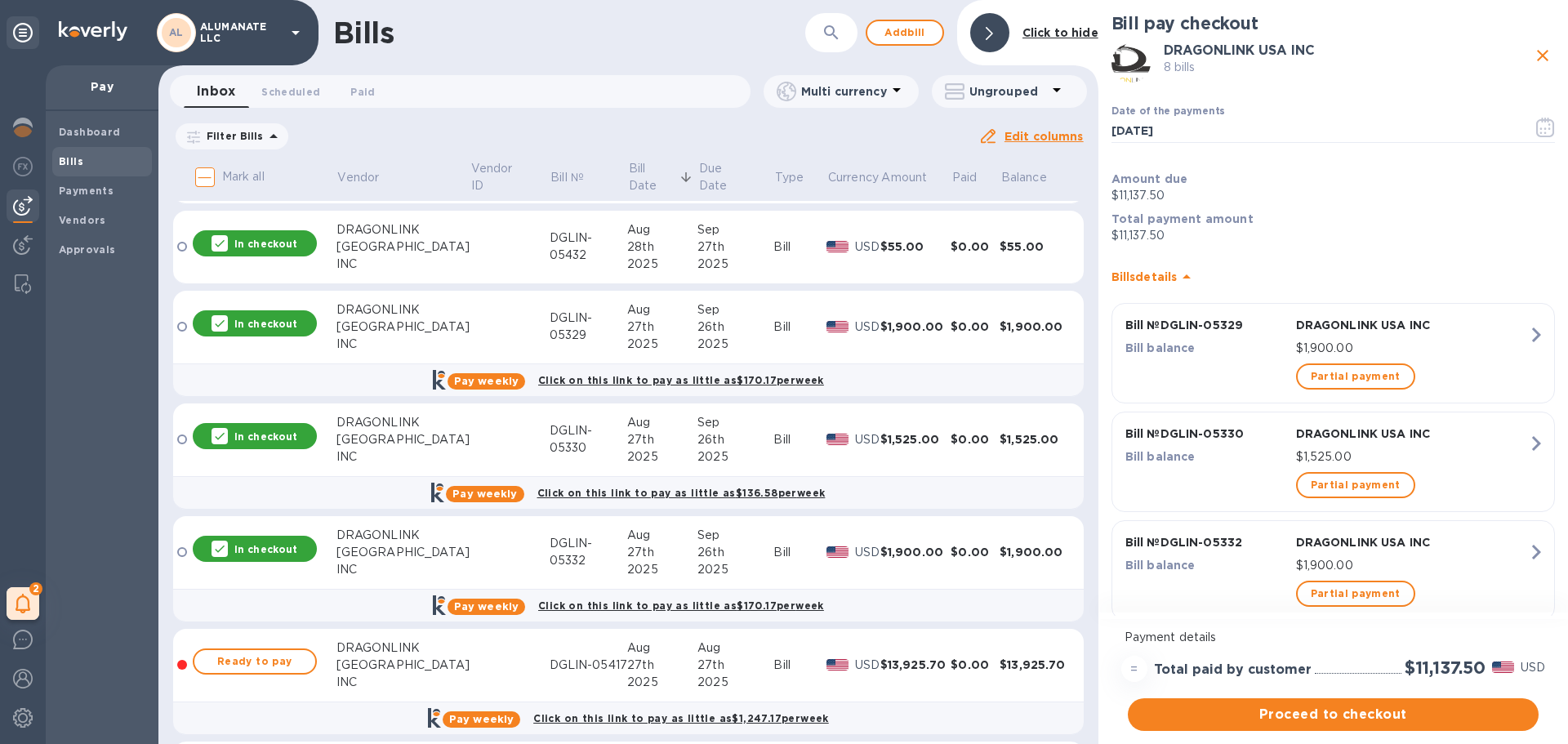
scroll to position [735, 0]
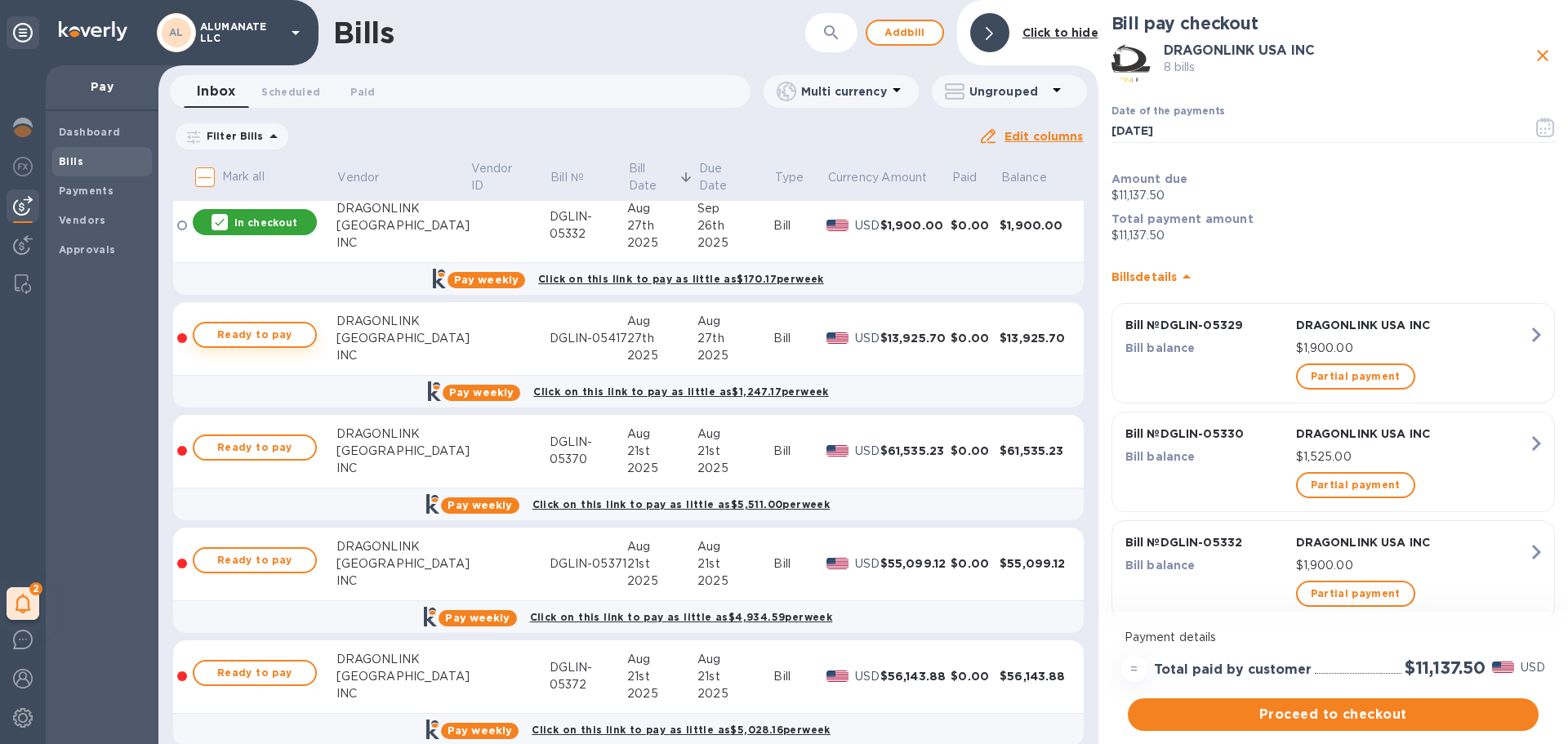
click at [277, 330] on span "Ready to pay" at bounding box center [255, 335] width 95 height 20
click at [267, 446] on span "Ready to pay" at bounding box center [255, 447] width 95 height 20
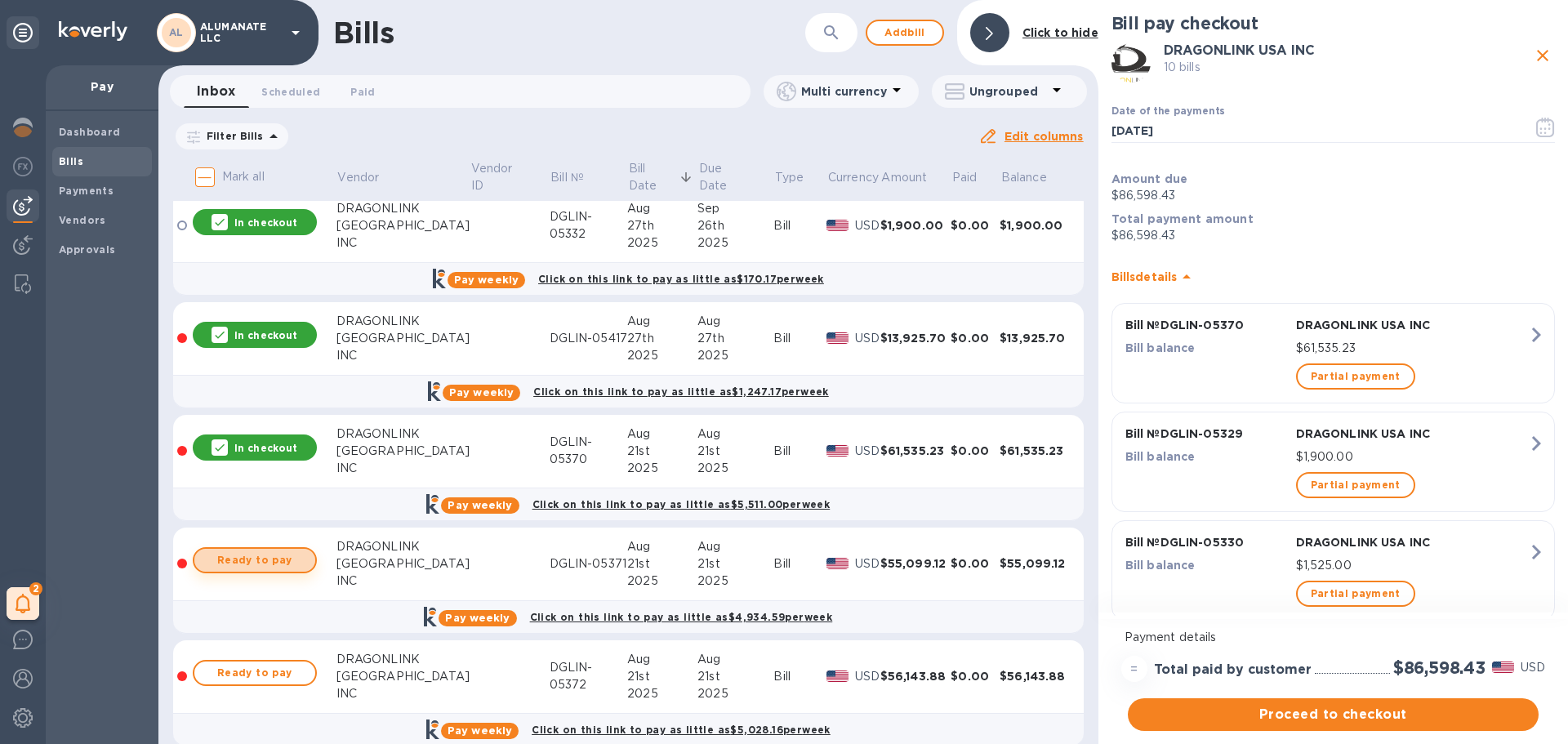
click at [260, 563] on span "Ready to pay" at bounding box center [255, 560] width 95 height 20
click at [274, 669] on span "Ready to pay" at bounding box center [255, 673] width 95 height 20
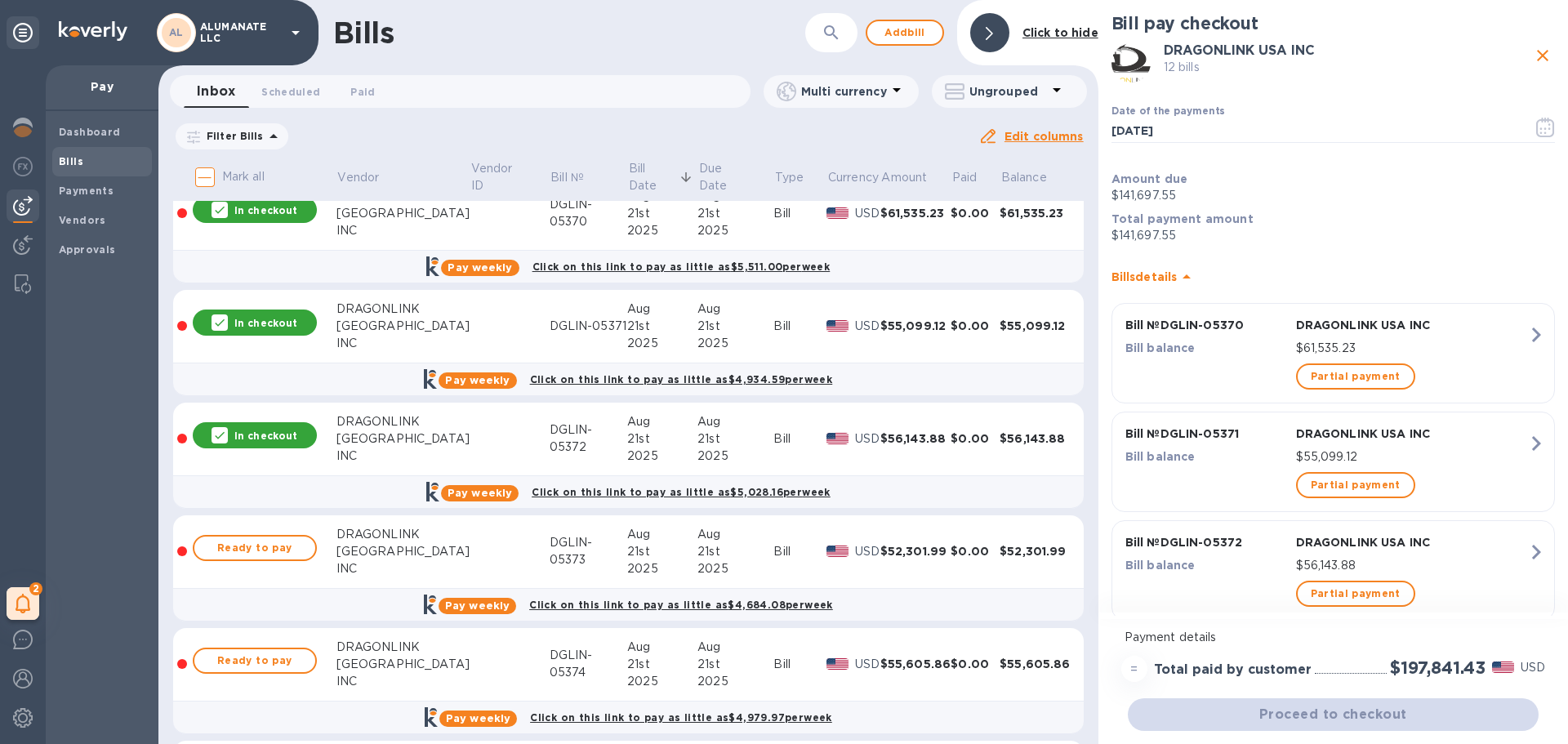
scroll to position [1062, 0]
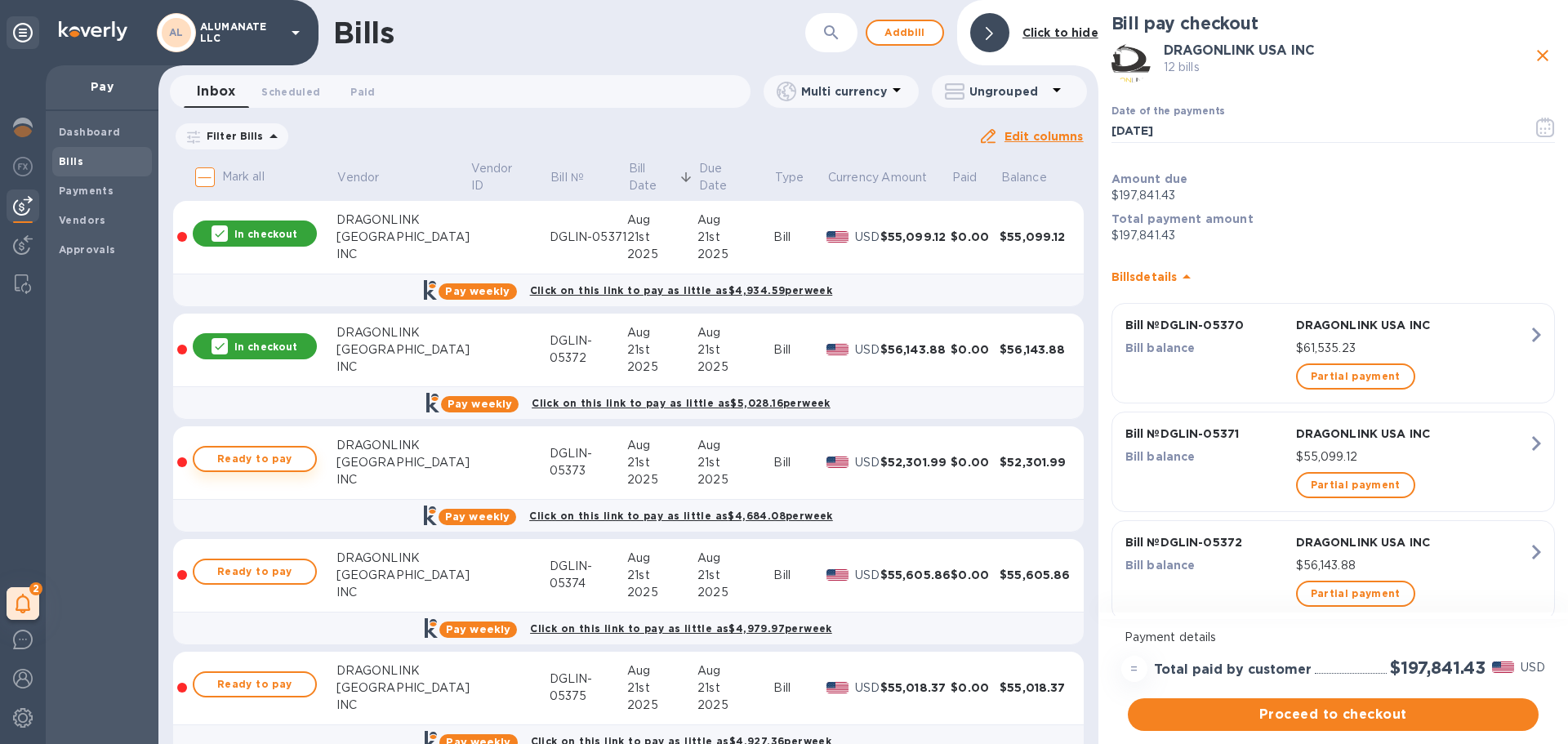
click at [280, 451] on span "Ready to pay" at bounding box center [255, 458] width 95 height 20
click at [292, 579] on span "Ready to pay" at bounding box center [255, 571] width 95 height 20
click at [296, 682] on span "Ready to pay" at bounding box center [255, 684] width 95 height 20
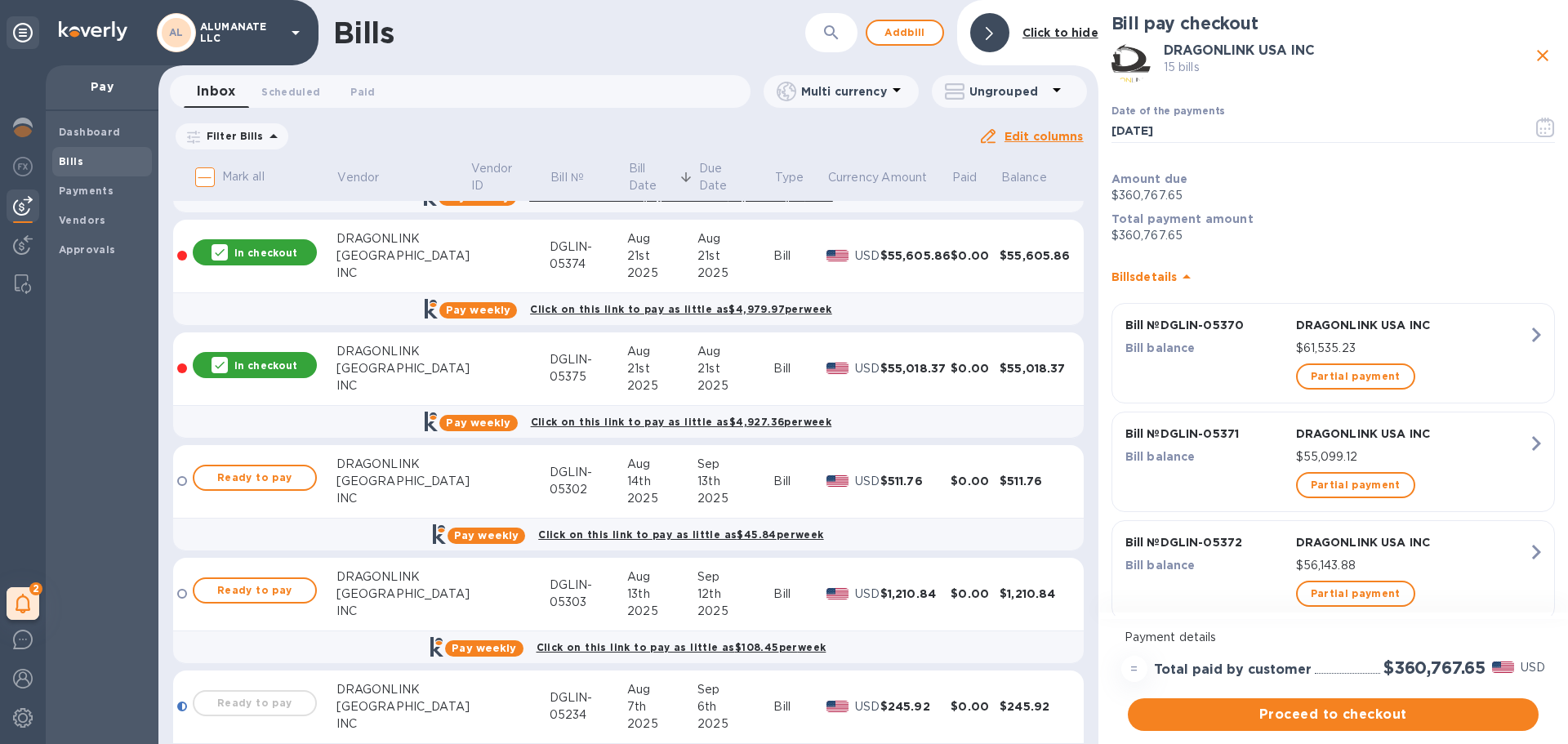
scroll to position [1388, 0]
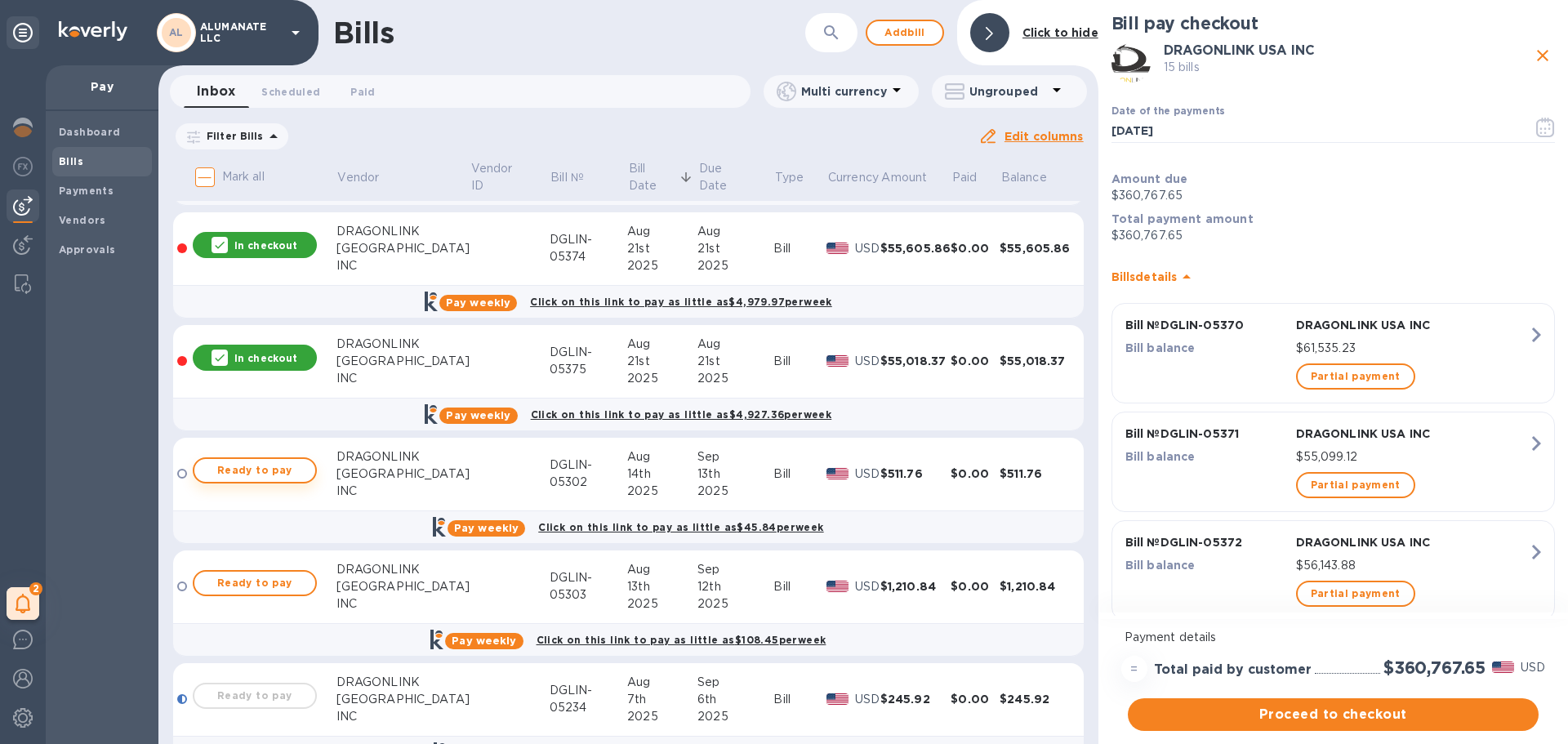
click at [294, 466] on span "Ready to pay" at bounding box center [255, 470] width 95 height 20
click at [261, 584] on span "Ready to pay" at bounding box center [255, 583] width 95 height 20
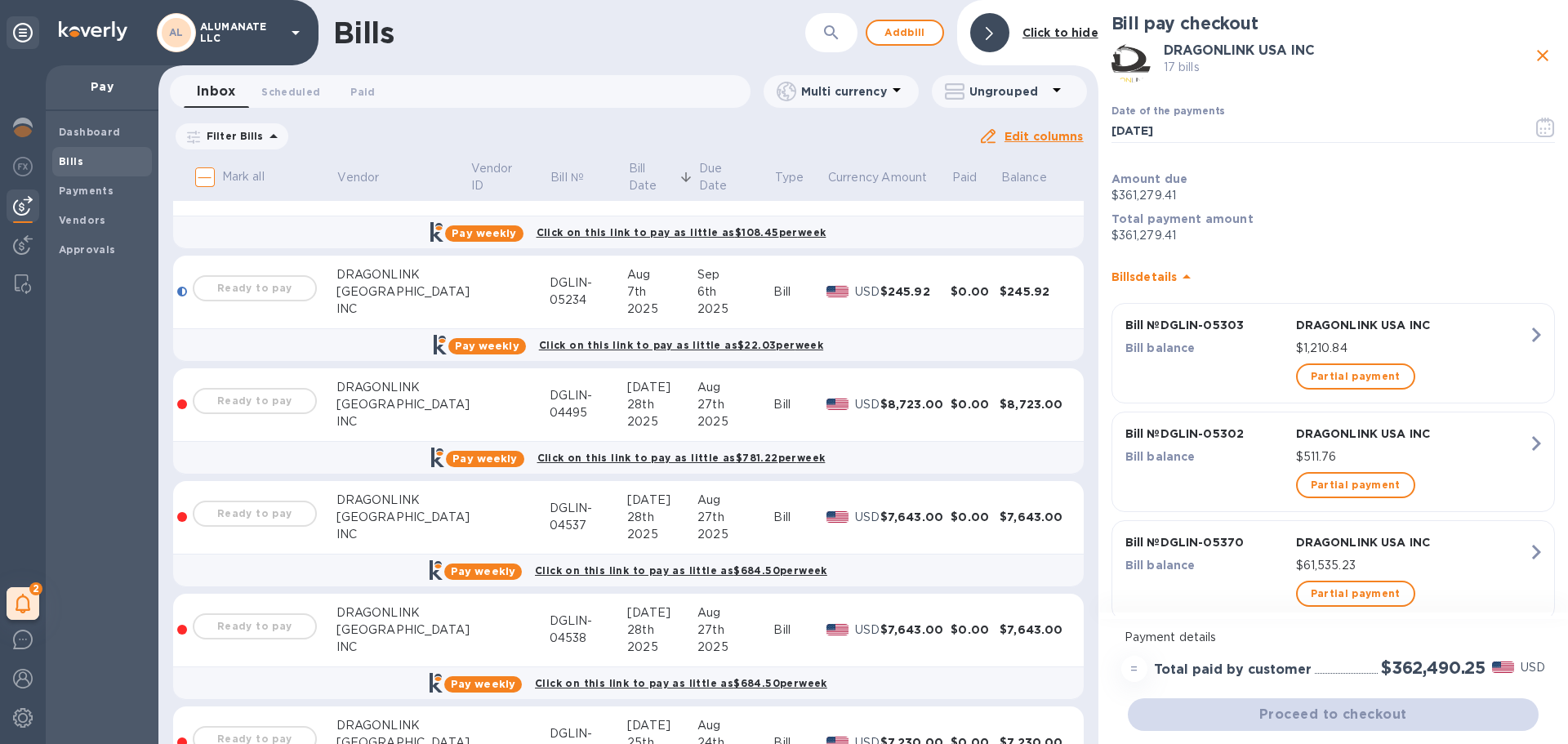
scroll to position [1797, 0]
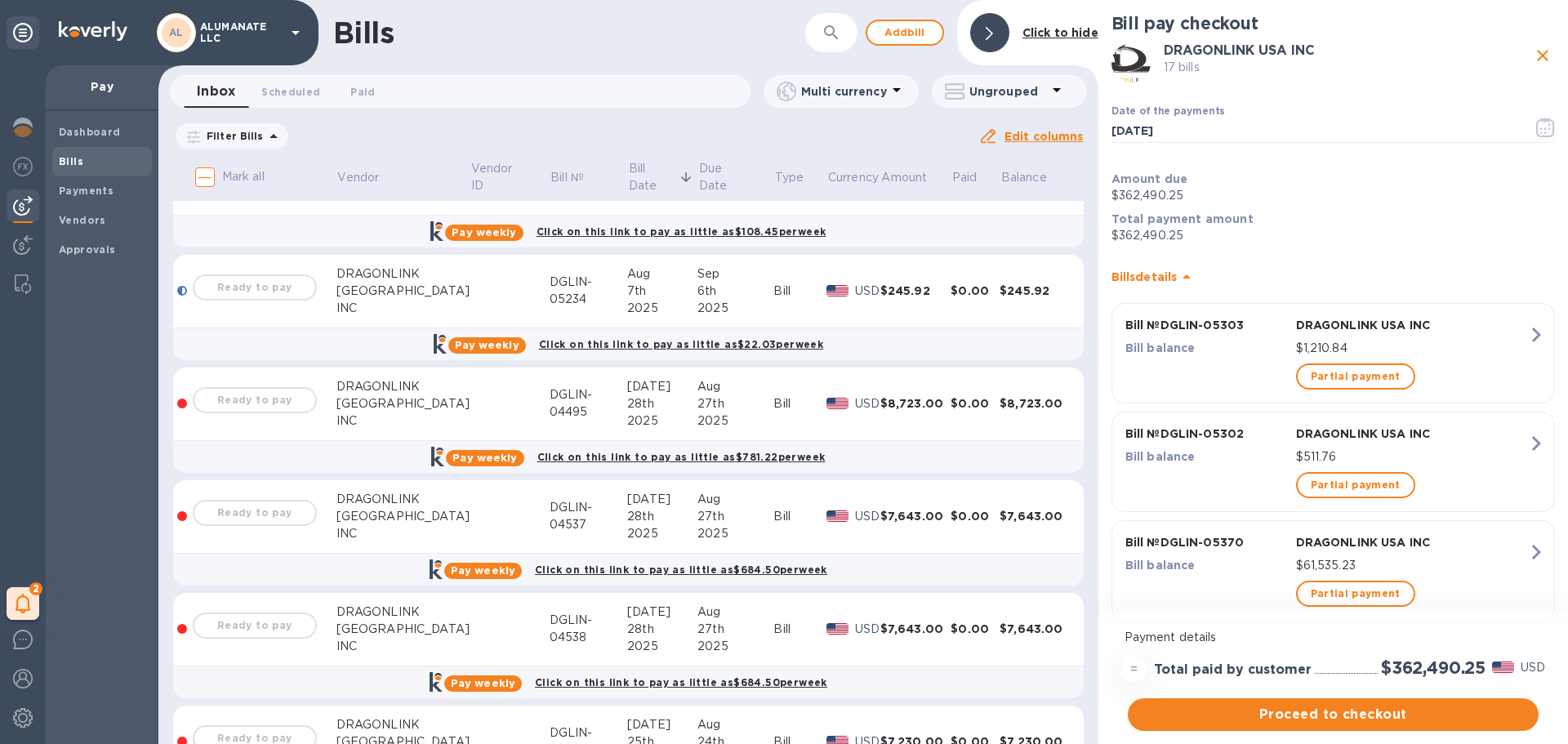
click at [261, 285] on div "Ready to pay" at bounding box center [255, 288] width 131 height 32
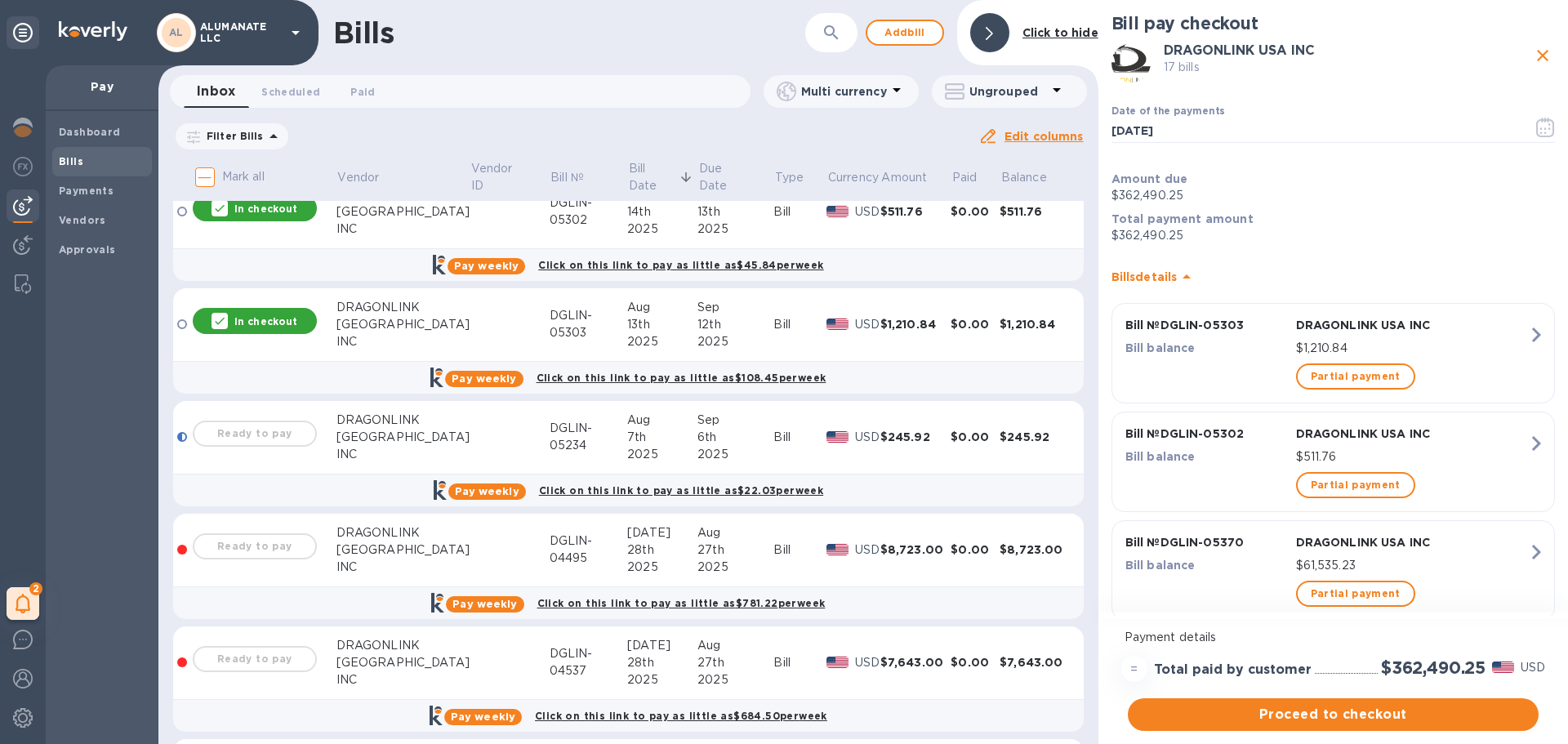
scroll to position [1634, 0]
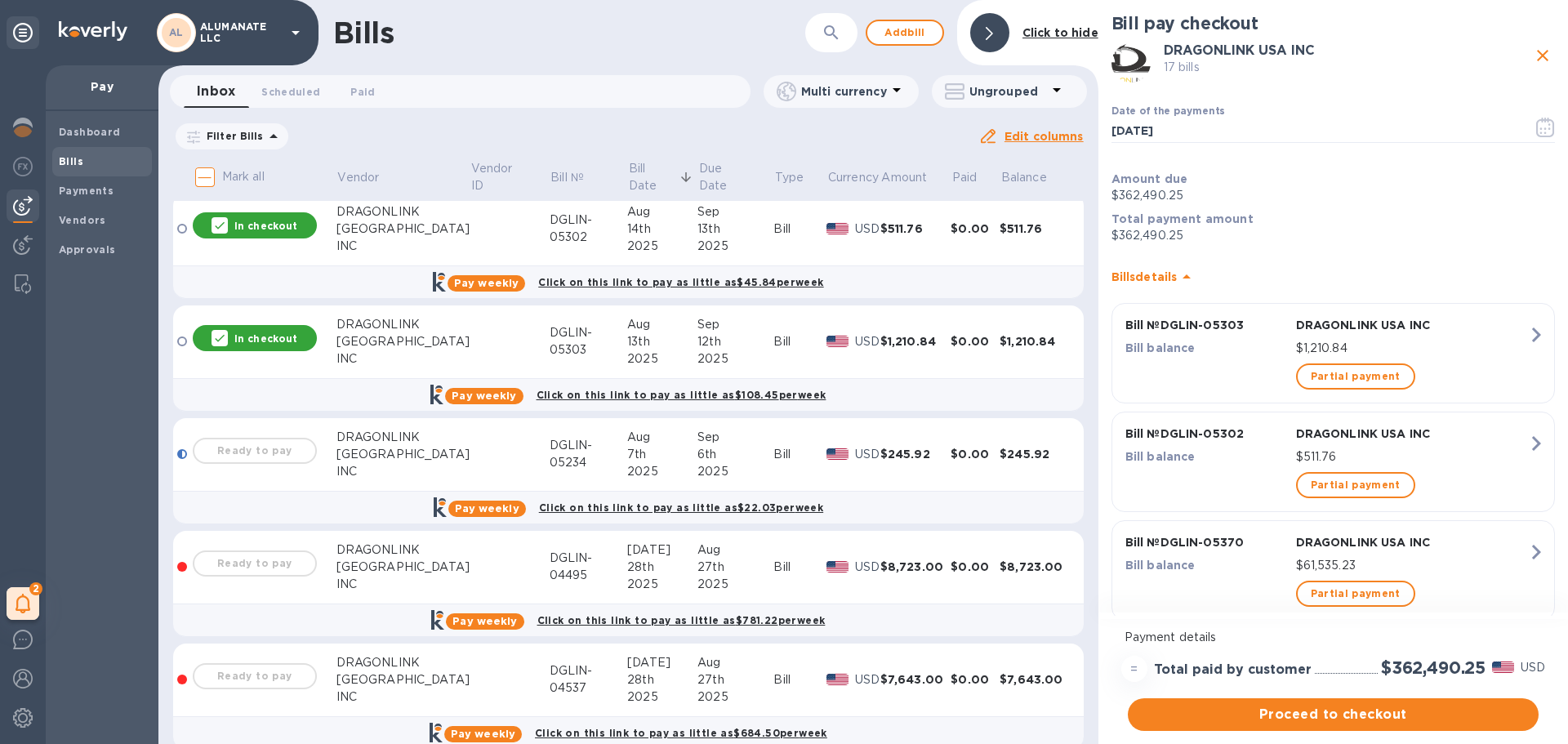
click at [251, 440] on div "Ready to pay" at bounding box center [255, 451] width 131 height 32
click at [180, 455] on div at bounding box center [182, 454] width 9 height 9
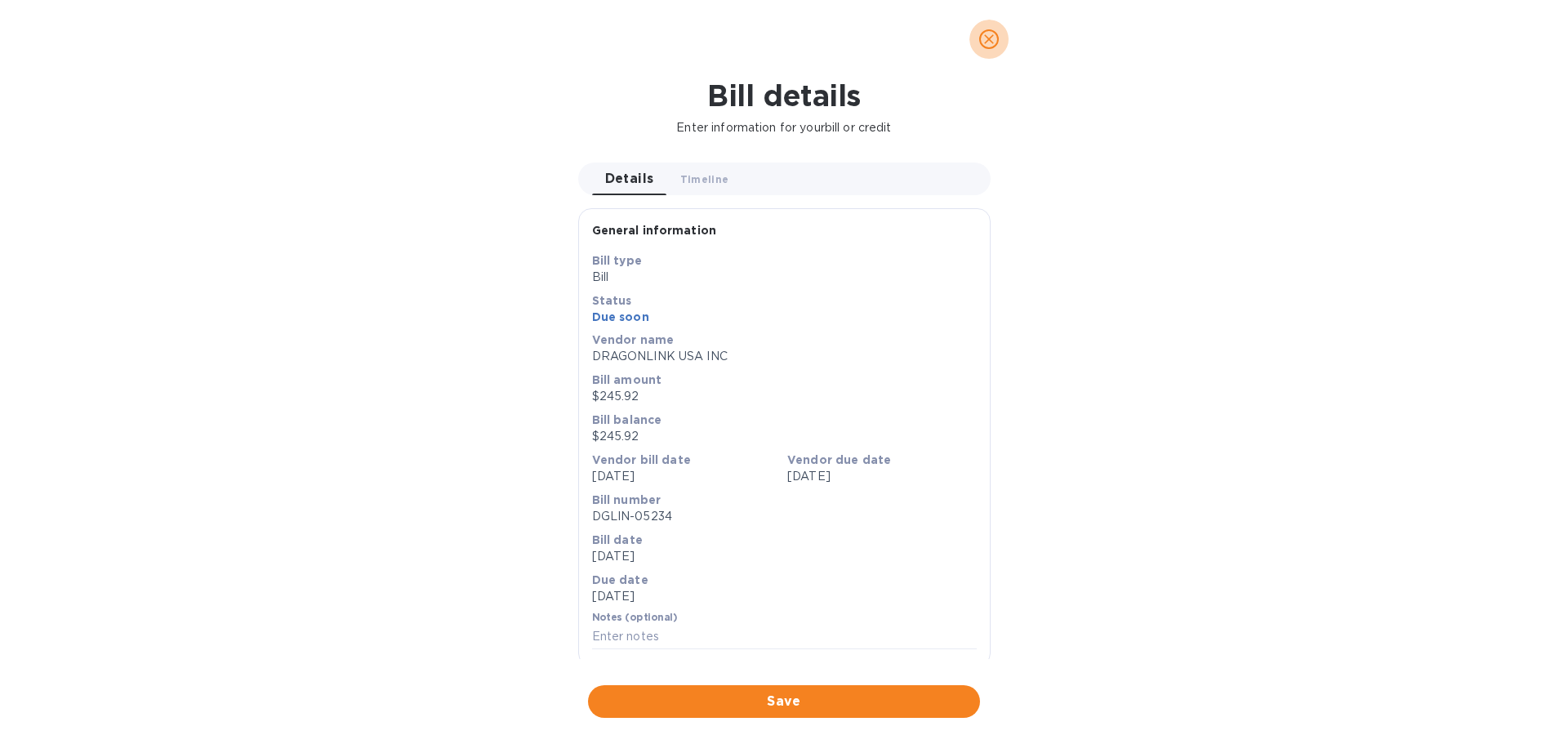
click at [997, 32] on span "close" at bounding box center [988, 39] width 20 height 20
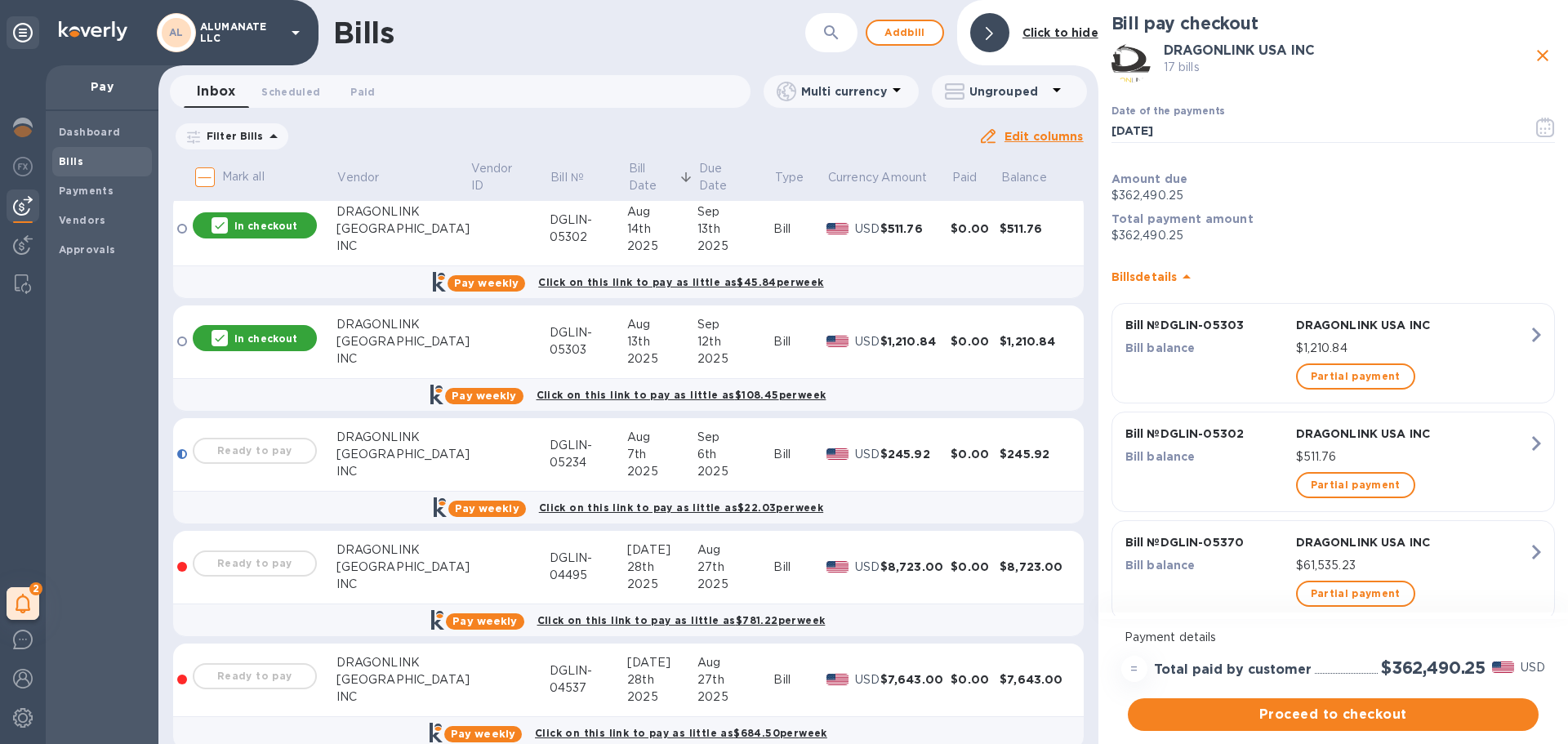
click at [228, 449] on div "Ready to pay" at bounding box center [255, 451] width 131 height 32
click at [1170, 272] on b "[PERSON_NAME] s details" at bounding box center [1145, 277] width 66 height 13
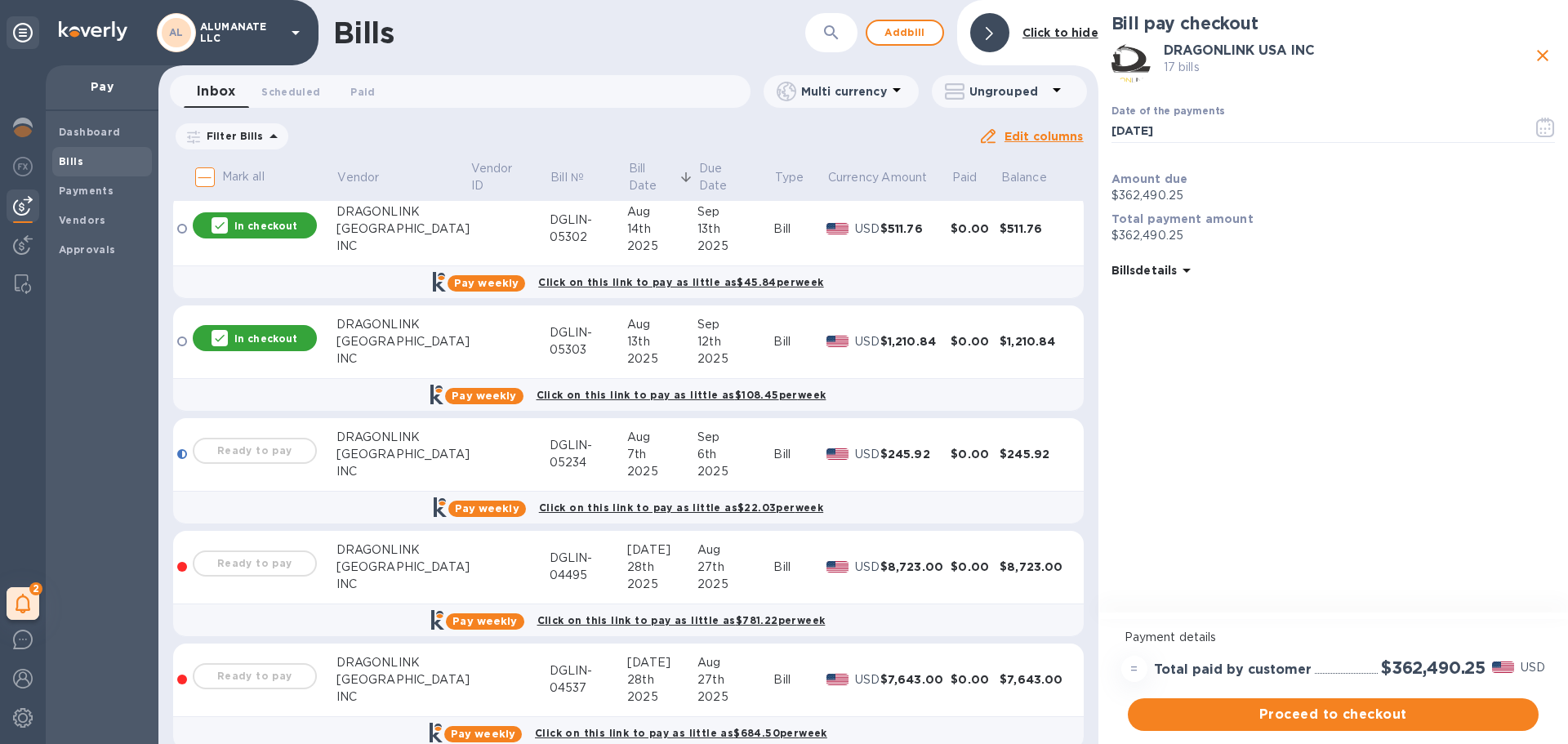
click at [1170, 272] on b "[PERSON_NAME] s details" at bounding box center [1145, 270] width 66 height 13
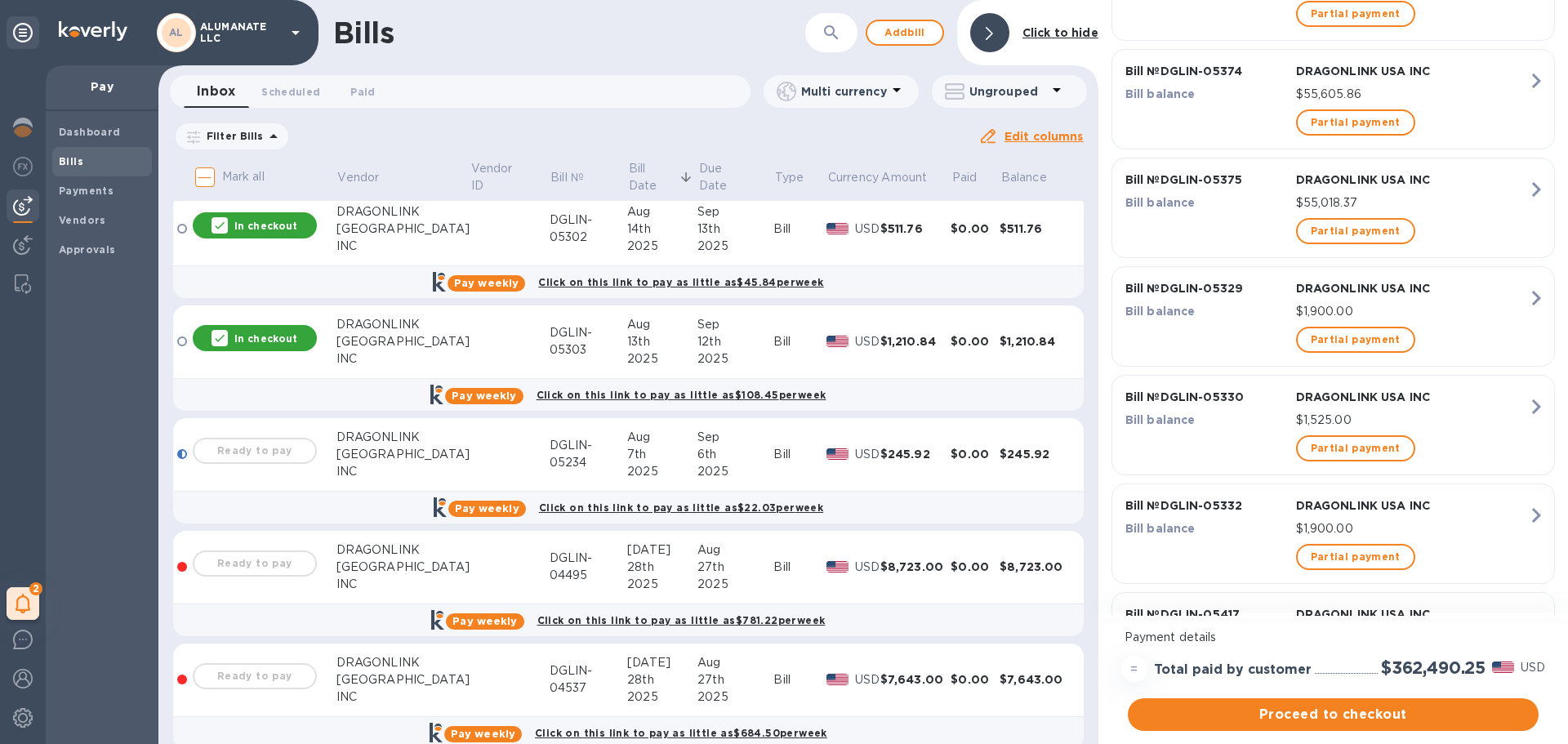
scroll to position [0, 0]
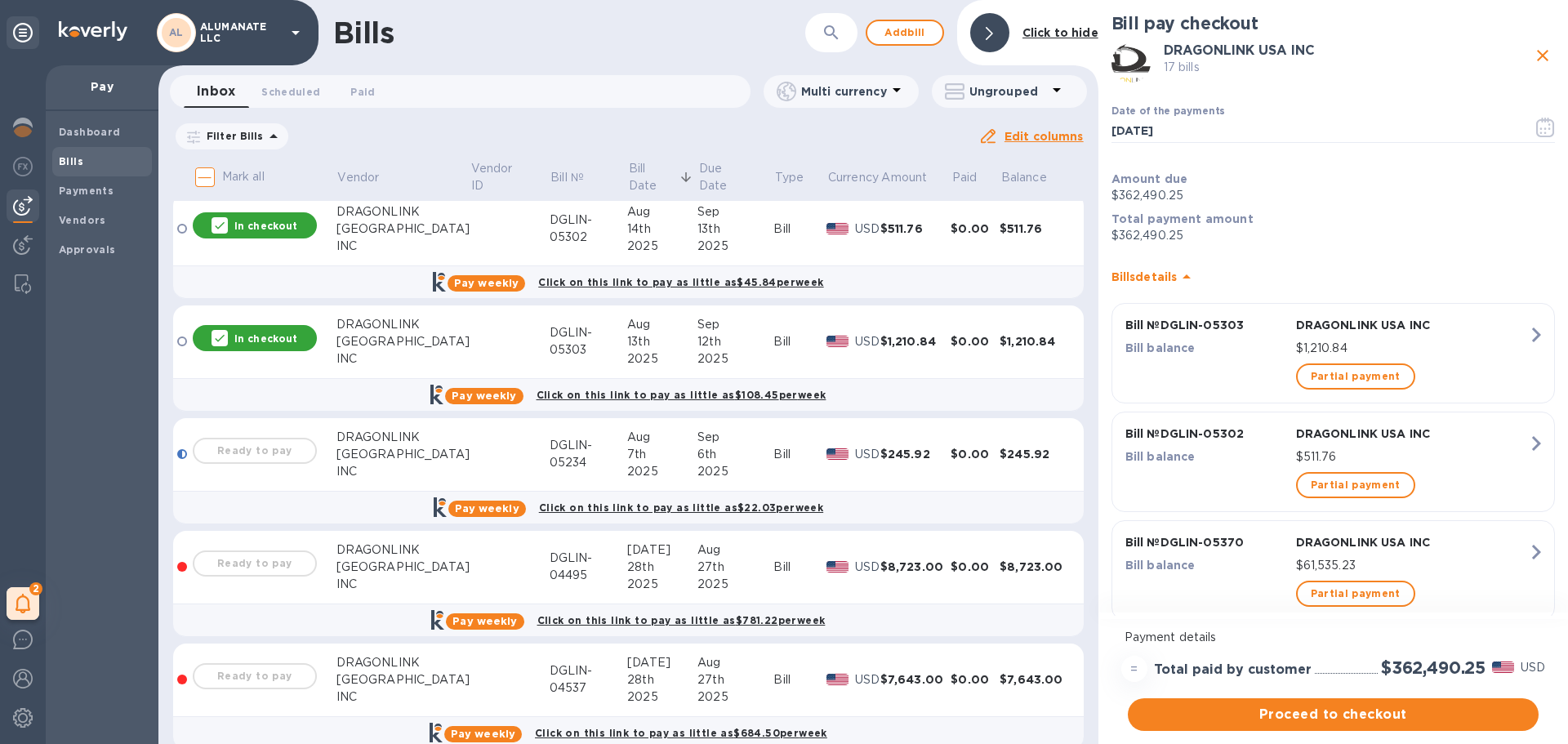
click at [1527, 336] on icon "button" at bounding box center [1536, 334] width 29 height 29
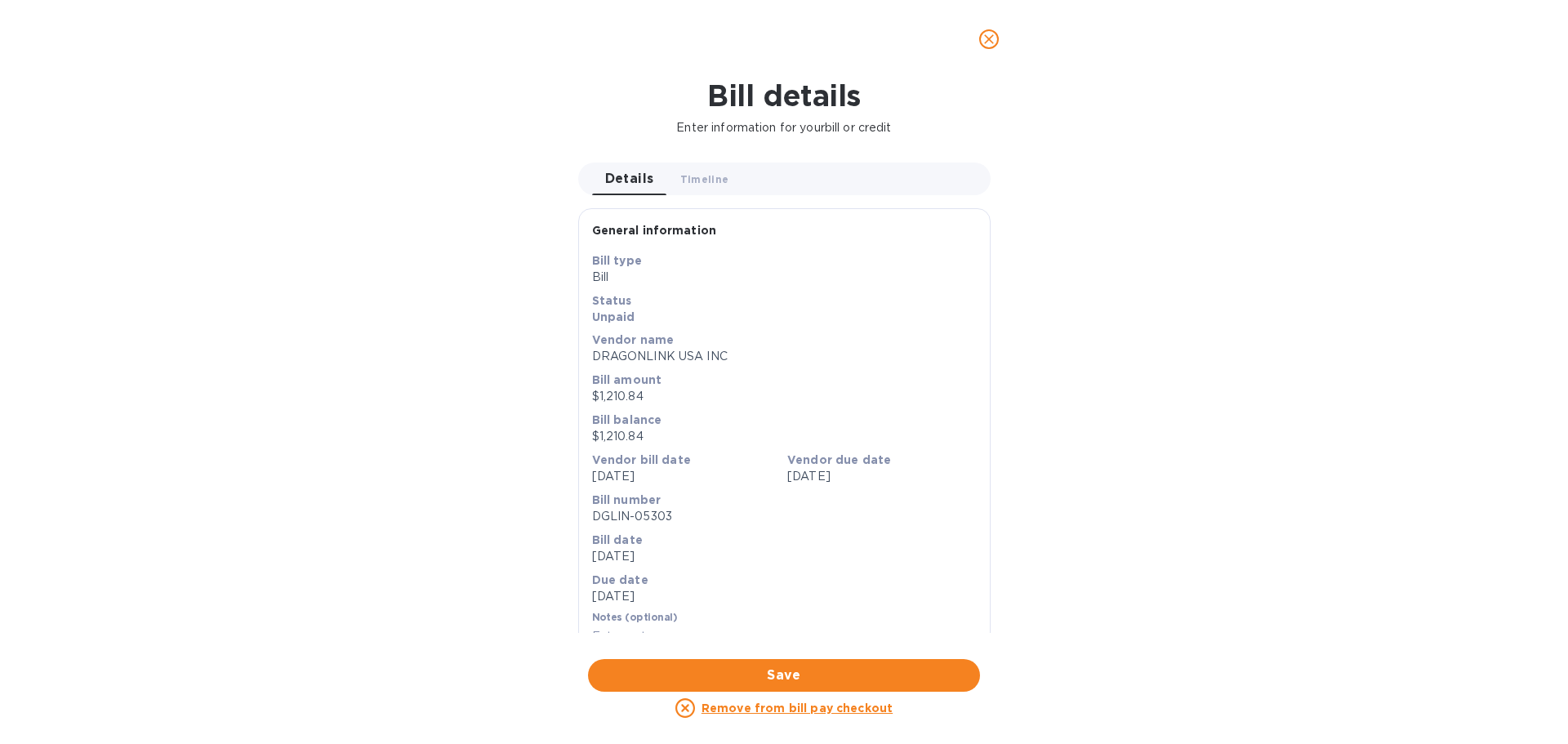
click at [841, 710] on u "Remove from bill pay checkout" at bounding box center [796, 708] width 191 height 13
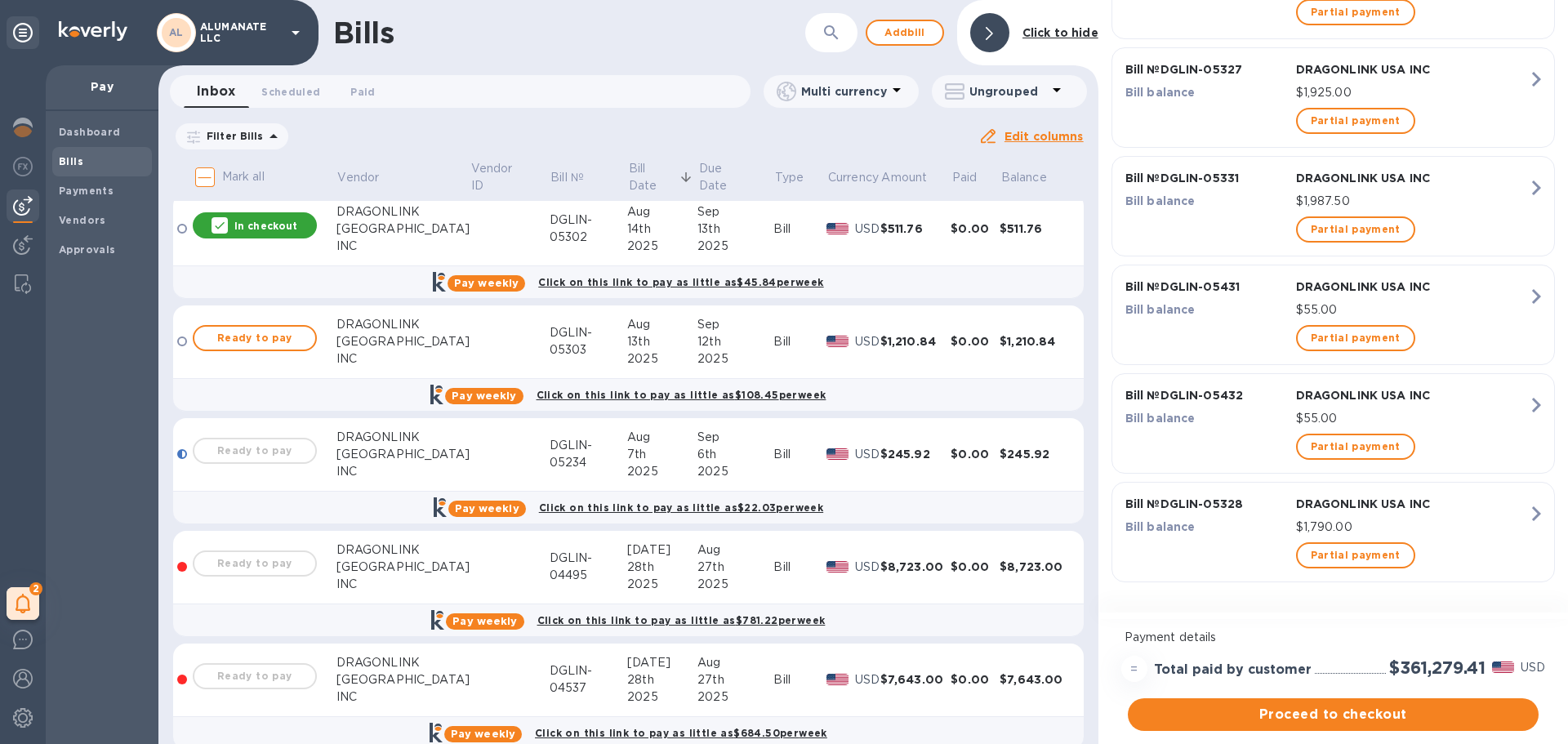
scroll to position [1452, 0]
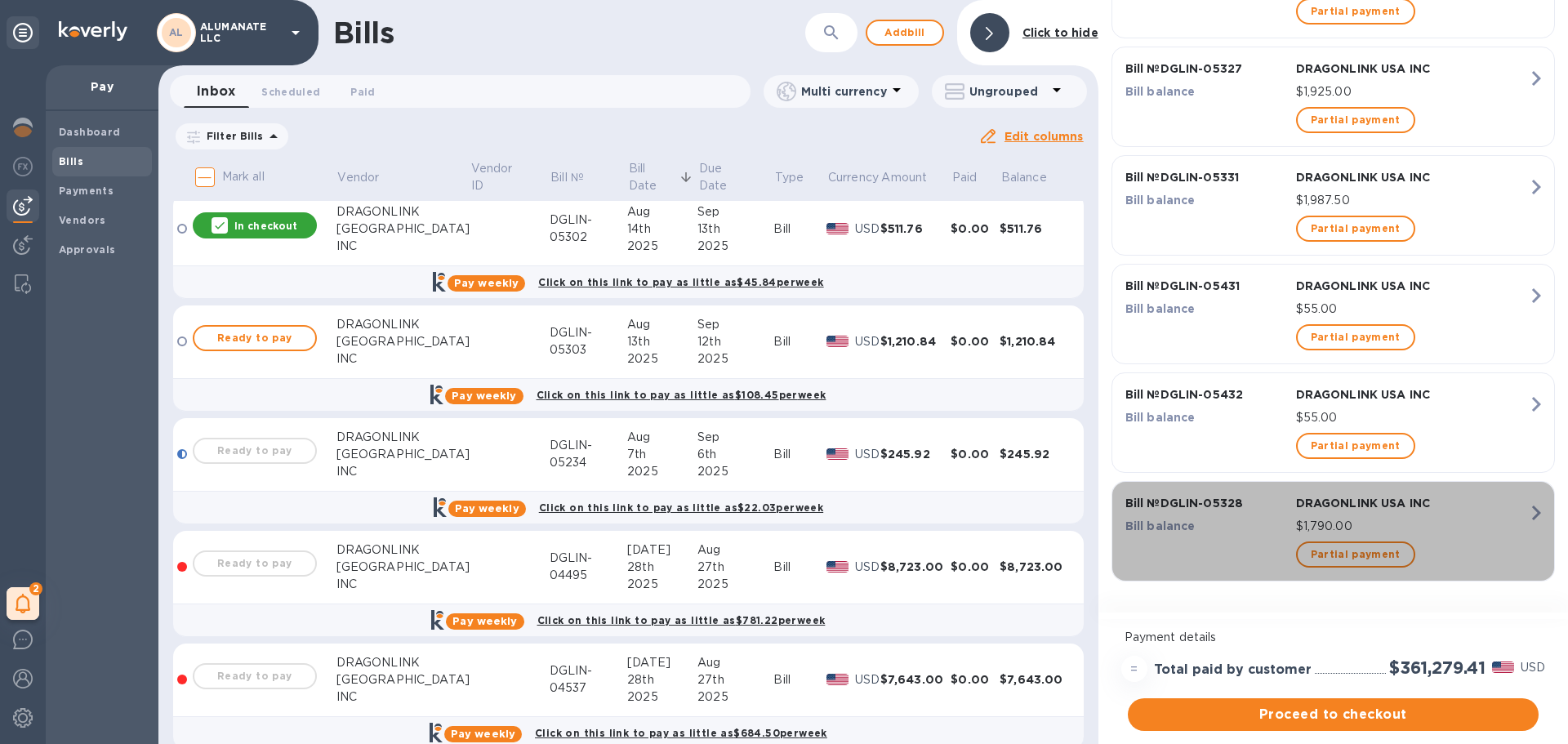
click at [1535, 514] on icon "button" at bounding box center [1536, 512] width 29 height 29
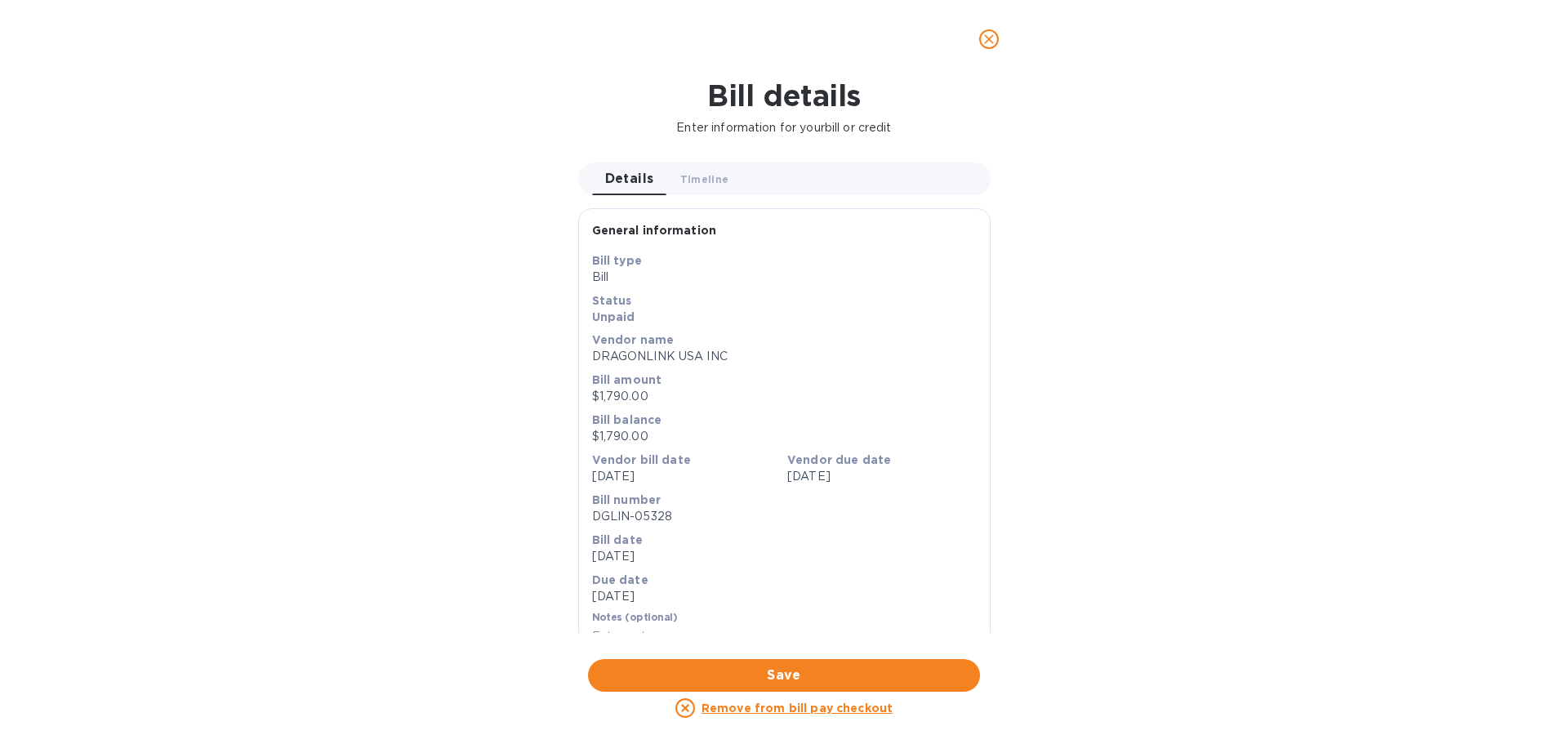
click at [854, 712] on u "Remove from bill pay checkout" at bounding box center [796, 708] width 191 height 13
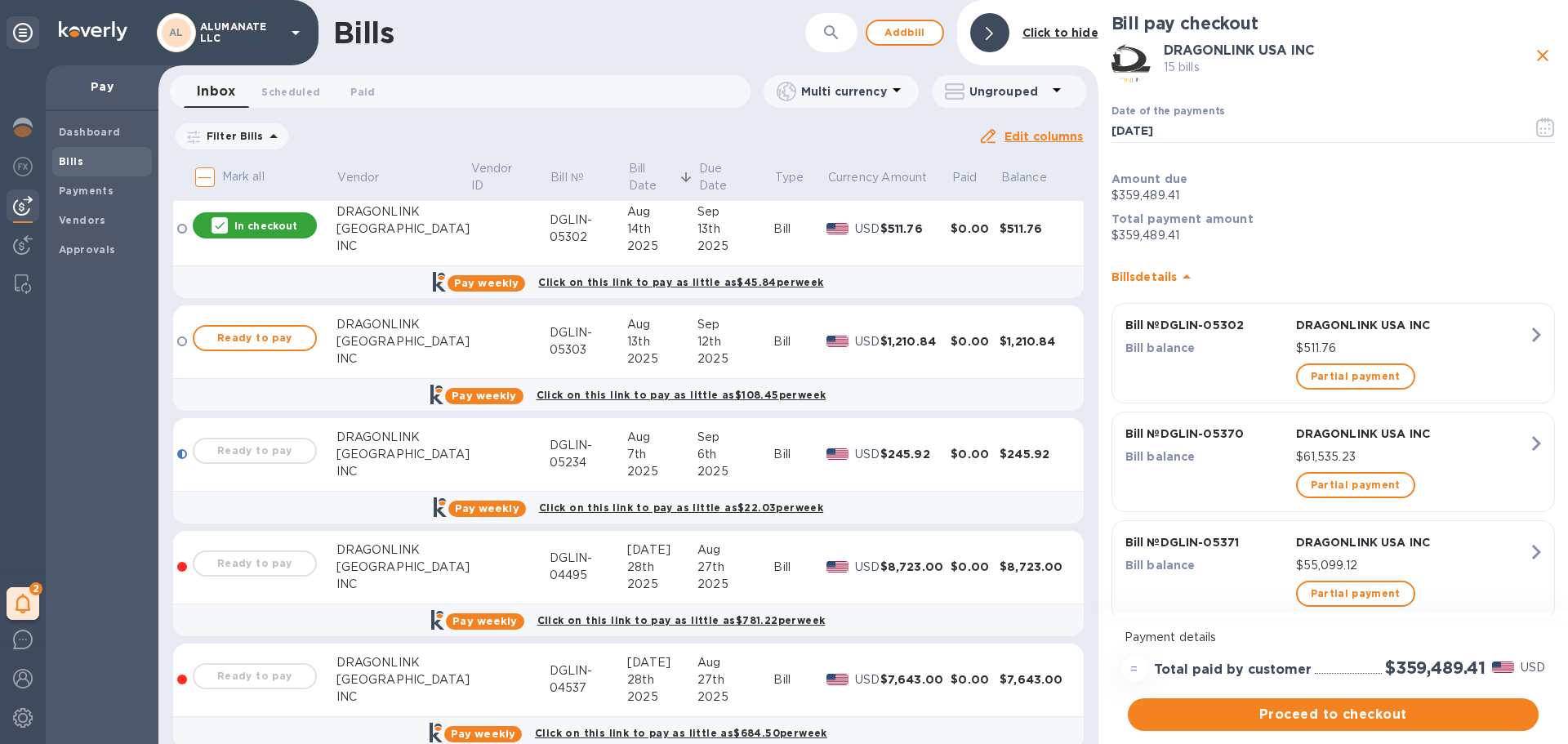
click at [1532, 548] on icon "button" at bounding box center [1536, 551] width 9 height 14
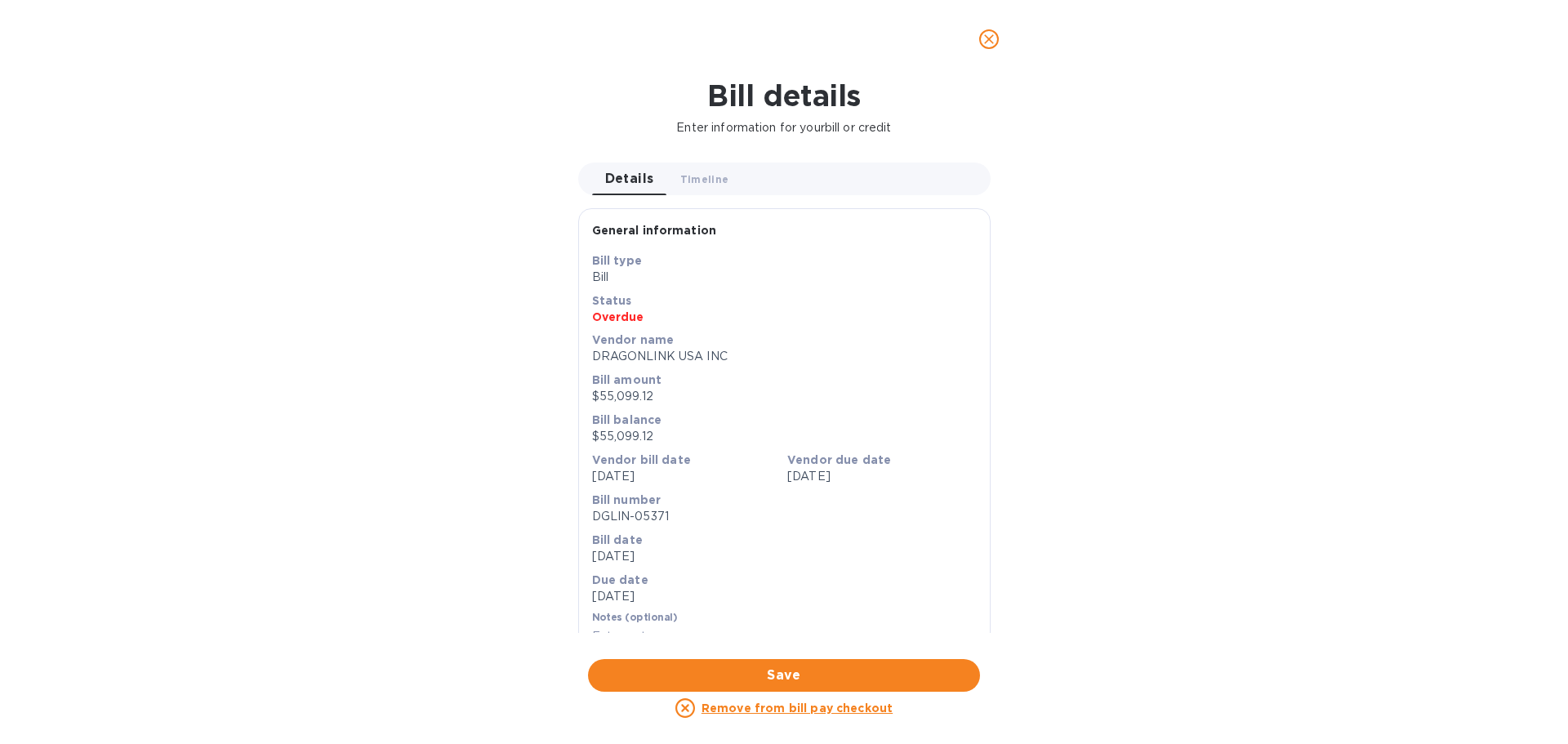
click at [836, 710] on u "Remove from bill pay checkout" at bounding box center [796, 708] width 191 height 13
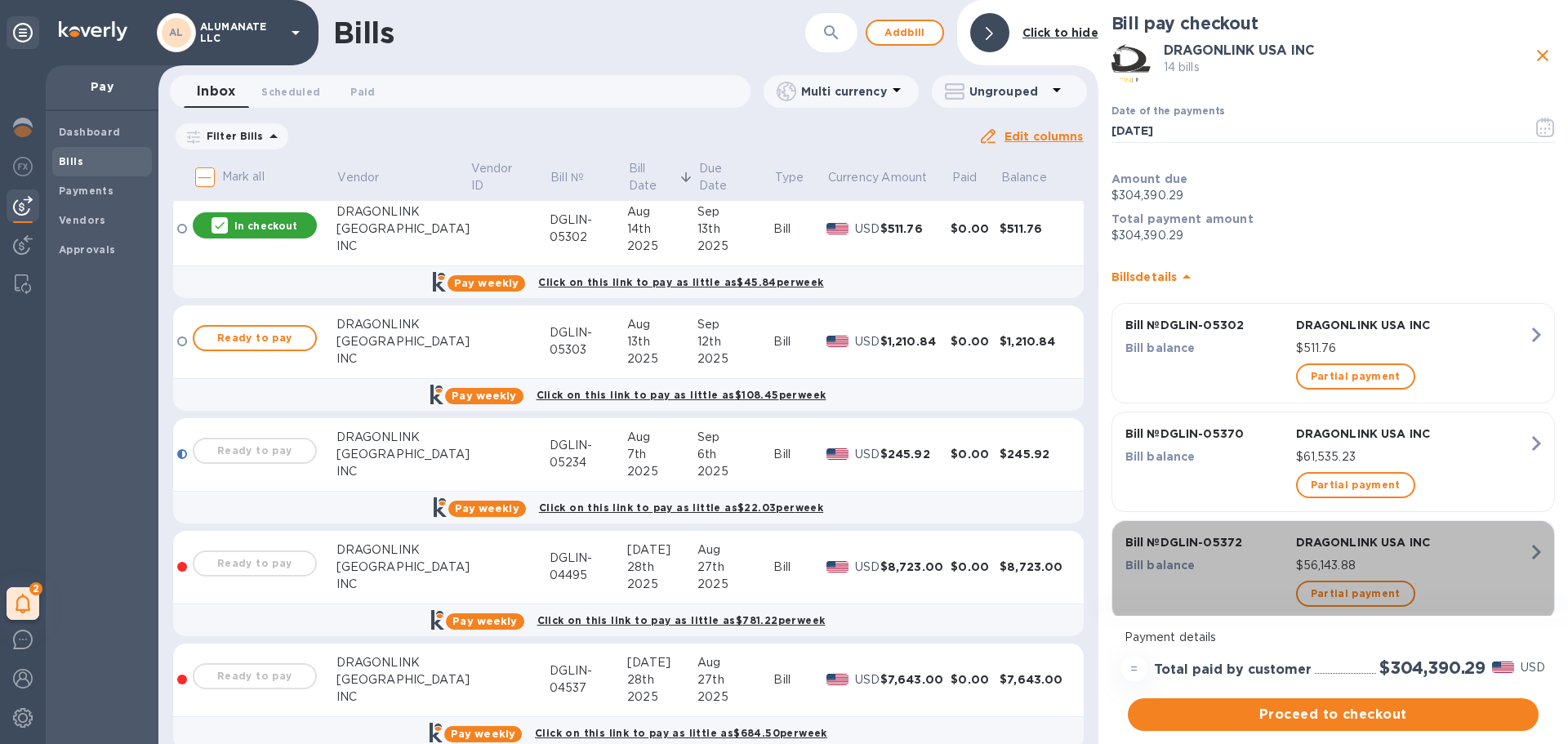
click at [1533, 554] on icon "button" at bounding box center [1536, 551] width 29 height 29
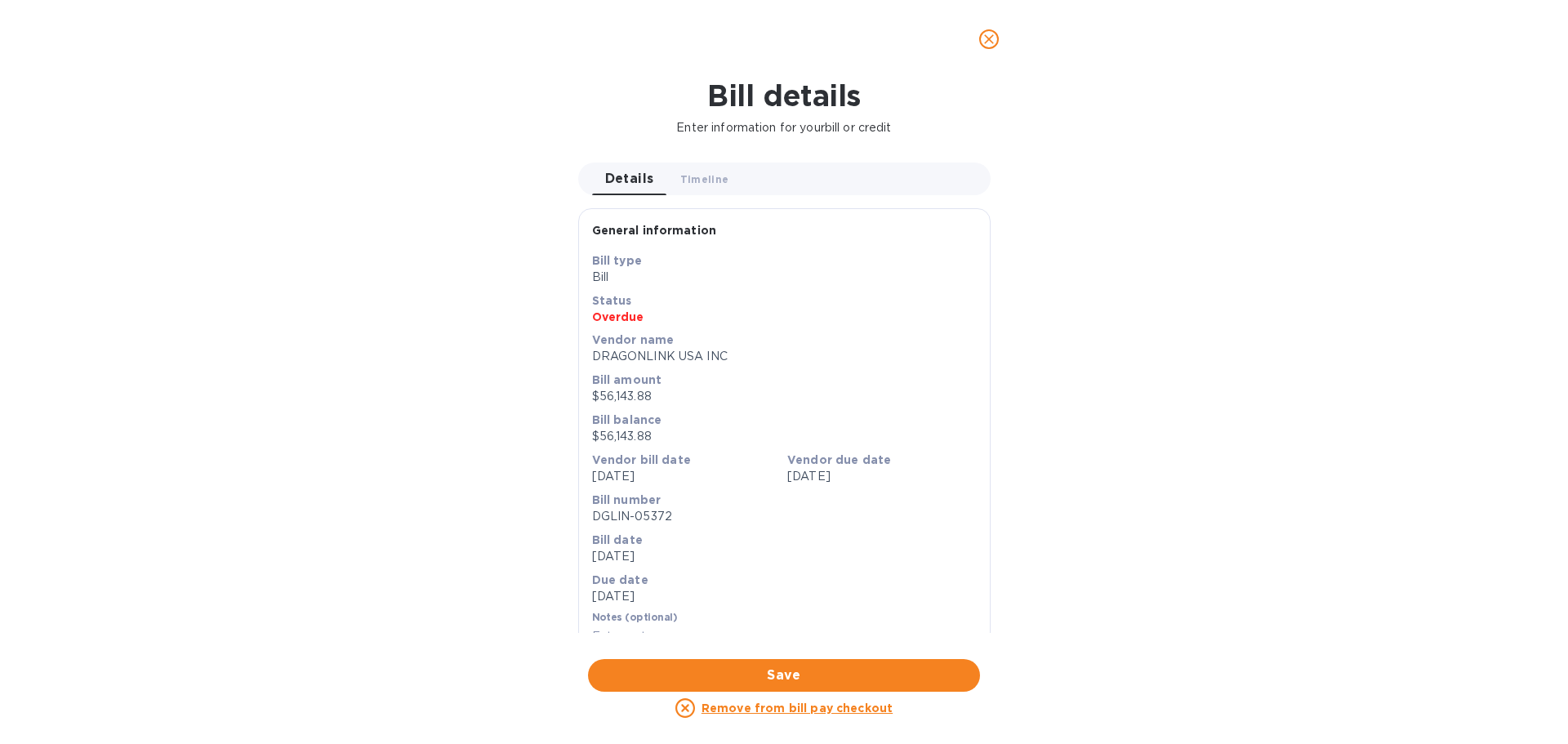
click at [873, 711] on u "Remove from bill pay checkout" at bounding box center [796, 708] width 191 height 13
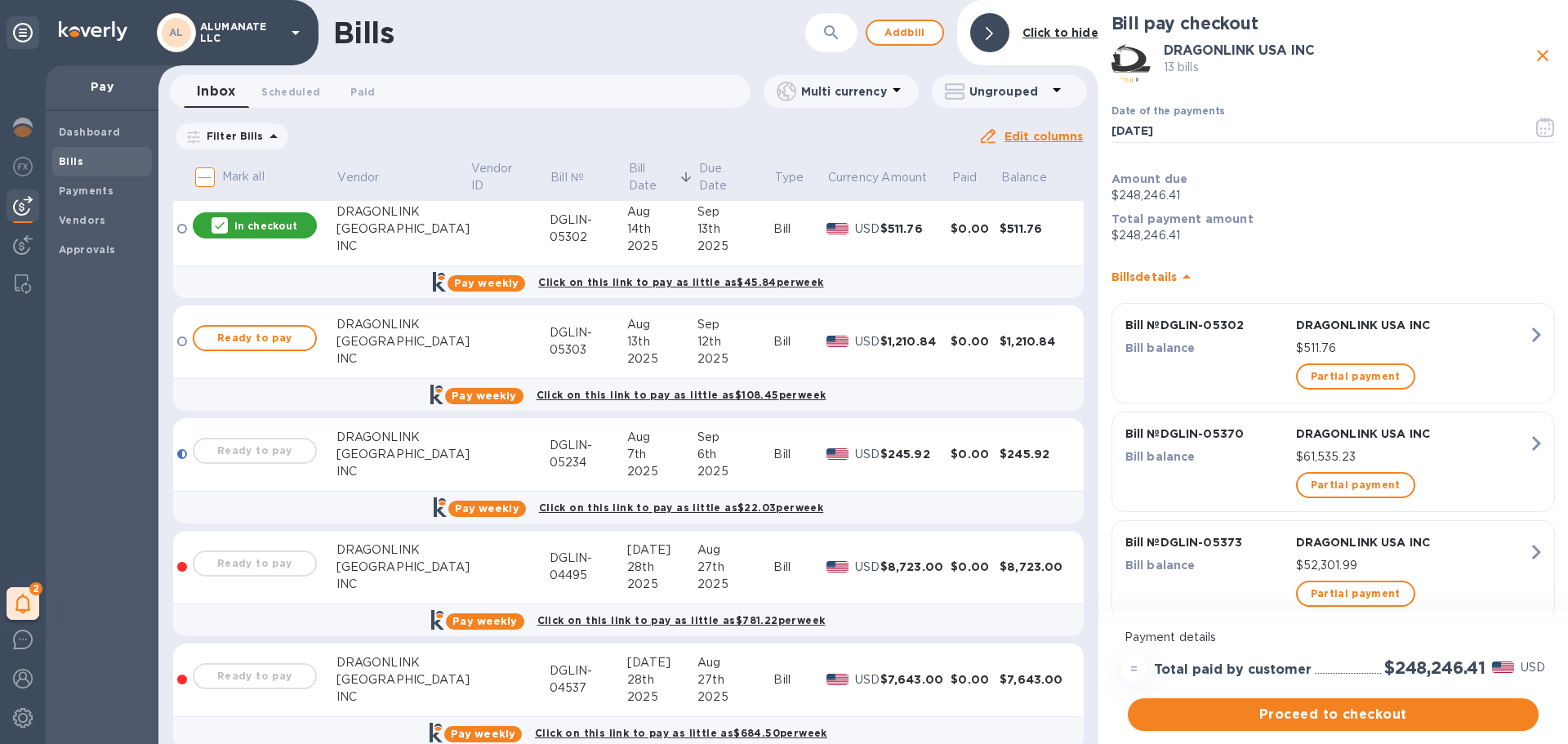
click at [1532, 554] on icon "button" at bounding box center [1536, 551] width 9 height 14
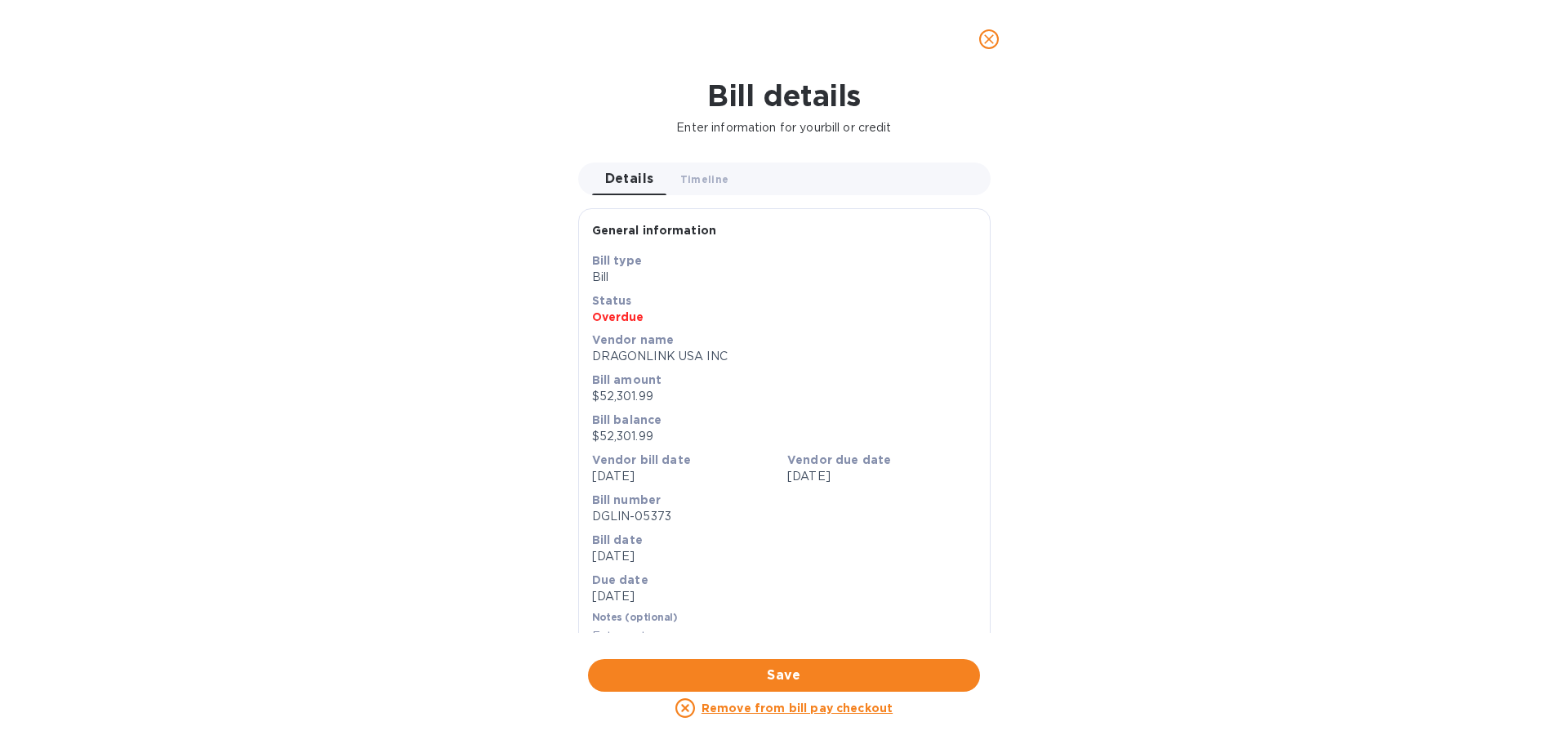
click at [866, 707] on u "Remove from bill pay checkout" at bounding box center [796, 708] width 191 height 13
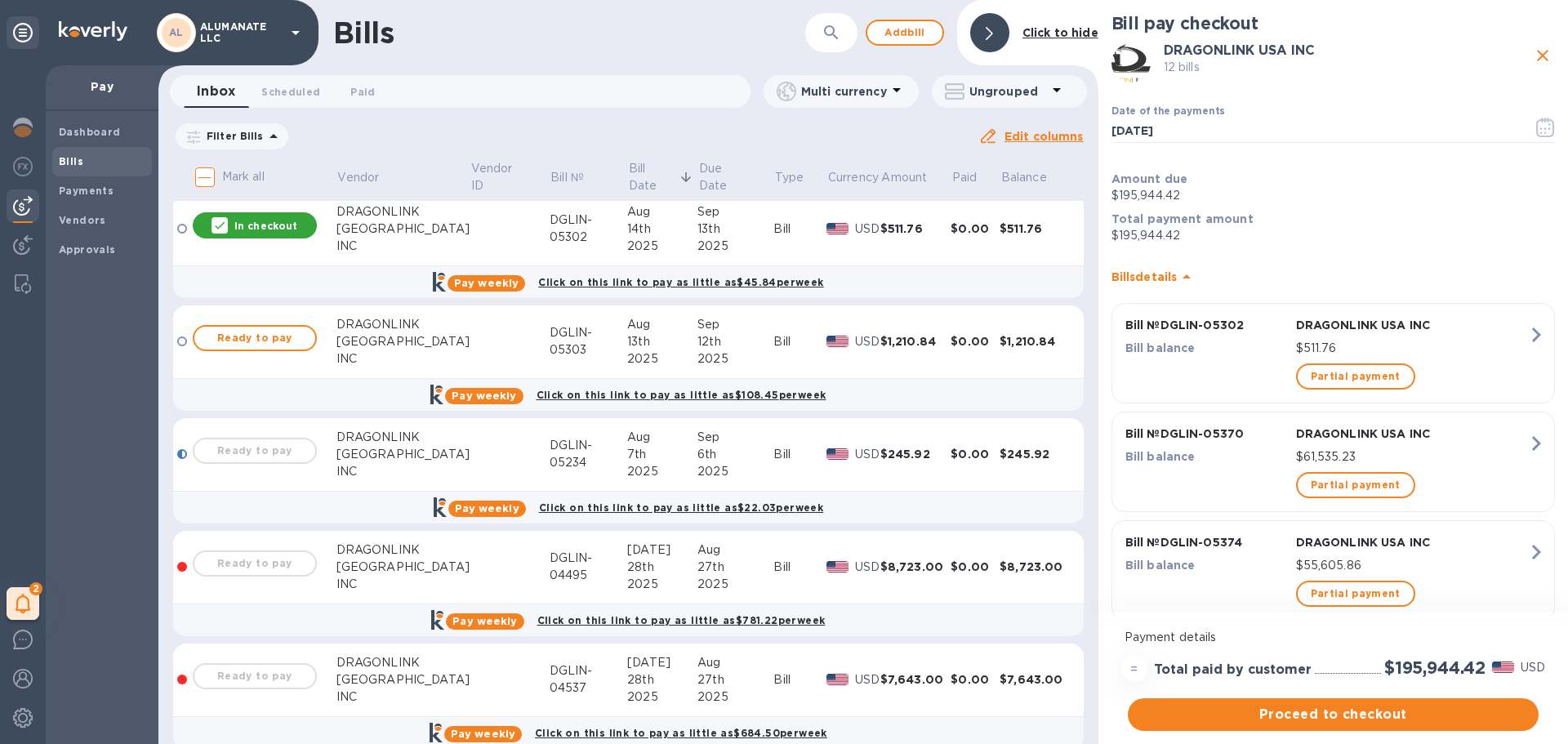
click at [1533, 549] on icon "button" at bounding box center [1536, 551] width 29 height 29
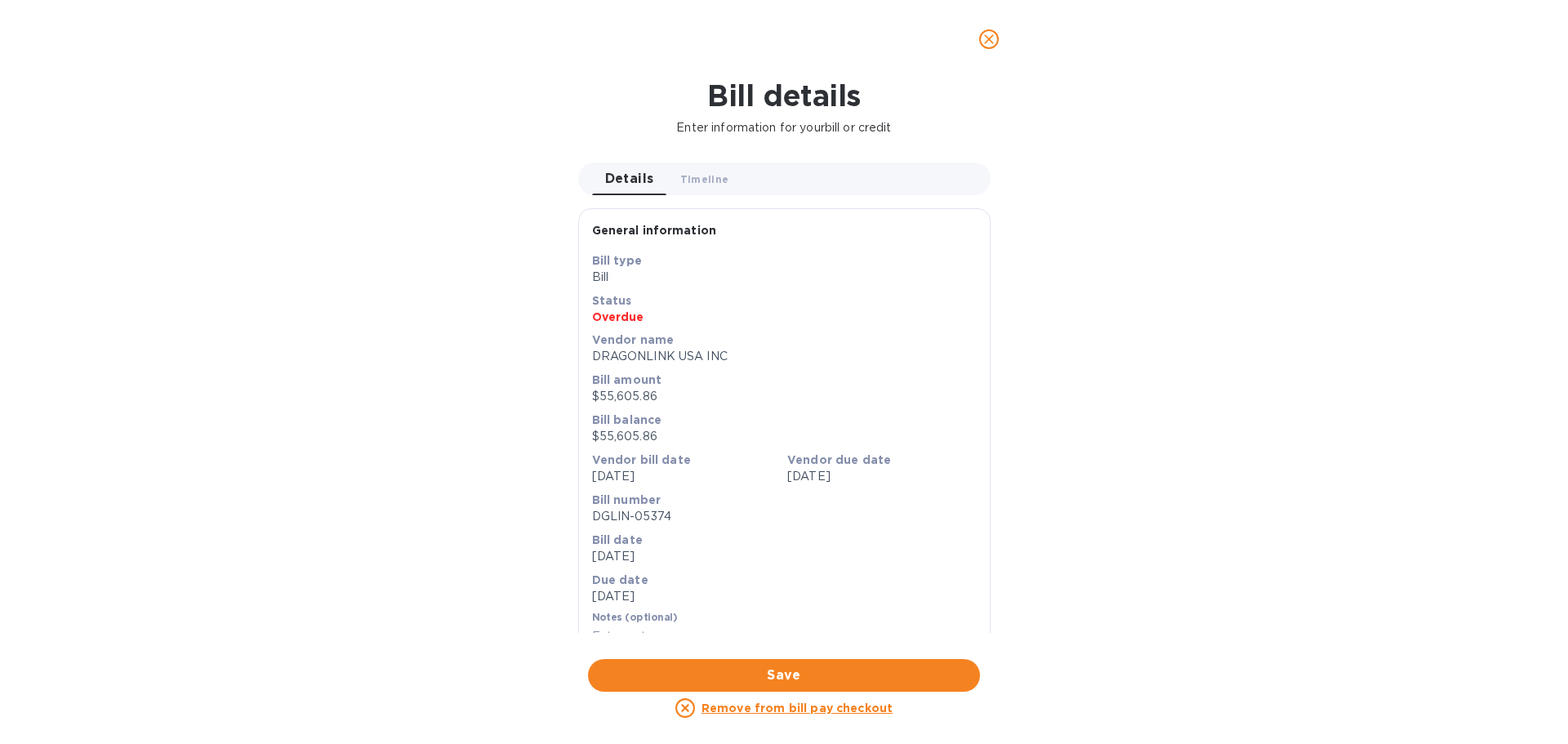
click at [876, 713] on u "Remove from bill pay checkout" at bounding box center [796, 708] width 191 height 13
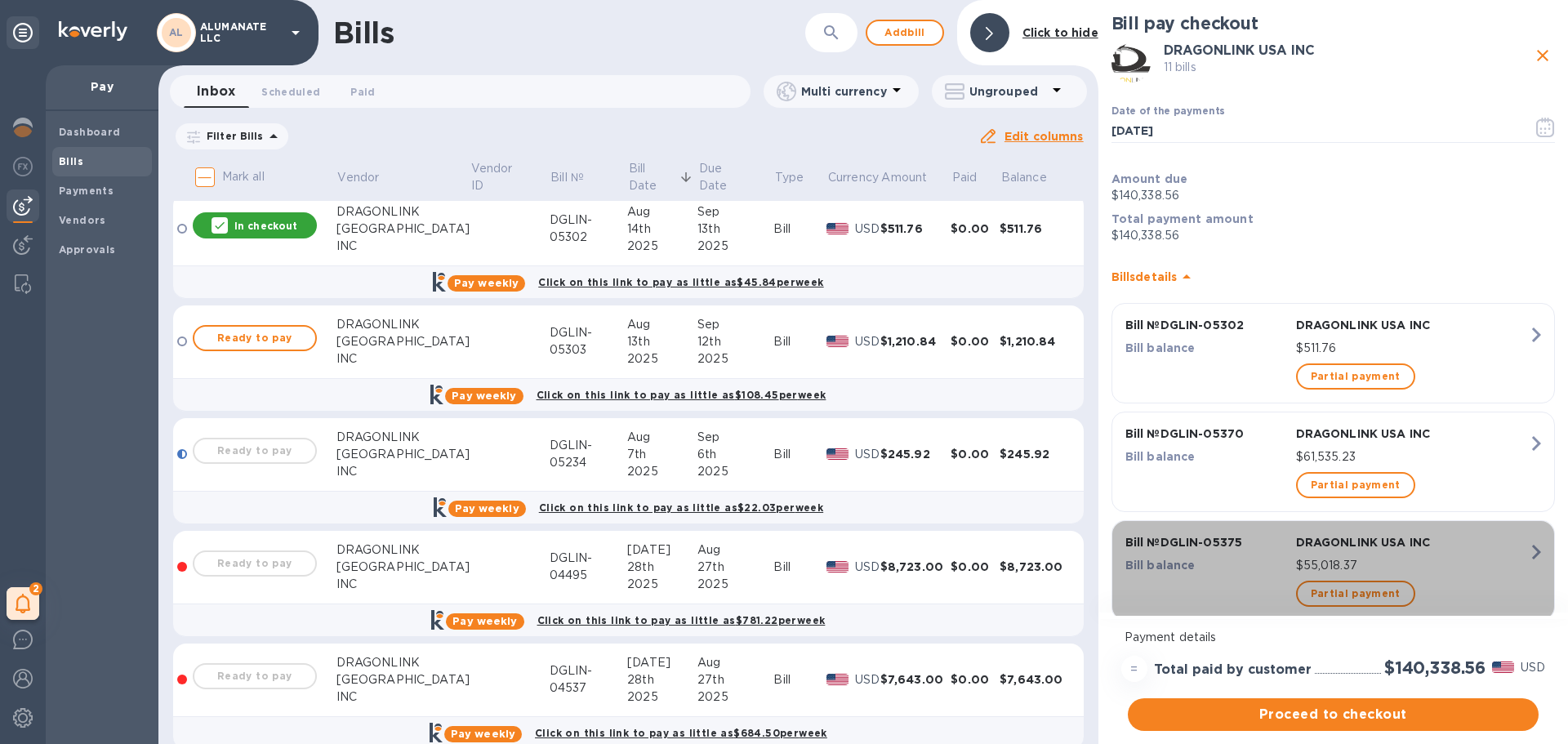
click at [1532, 549] on icon "button" at bounding box center [1536, 551] width 9 height 14
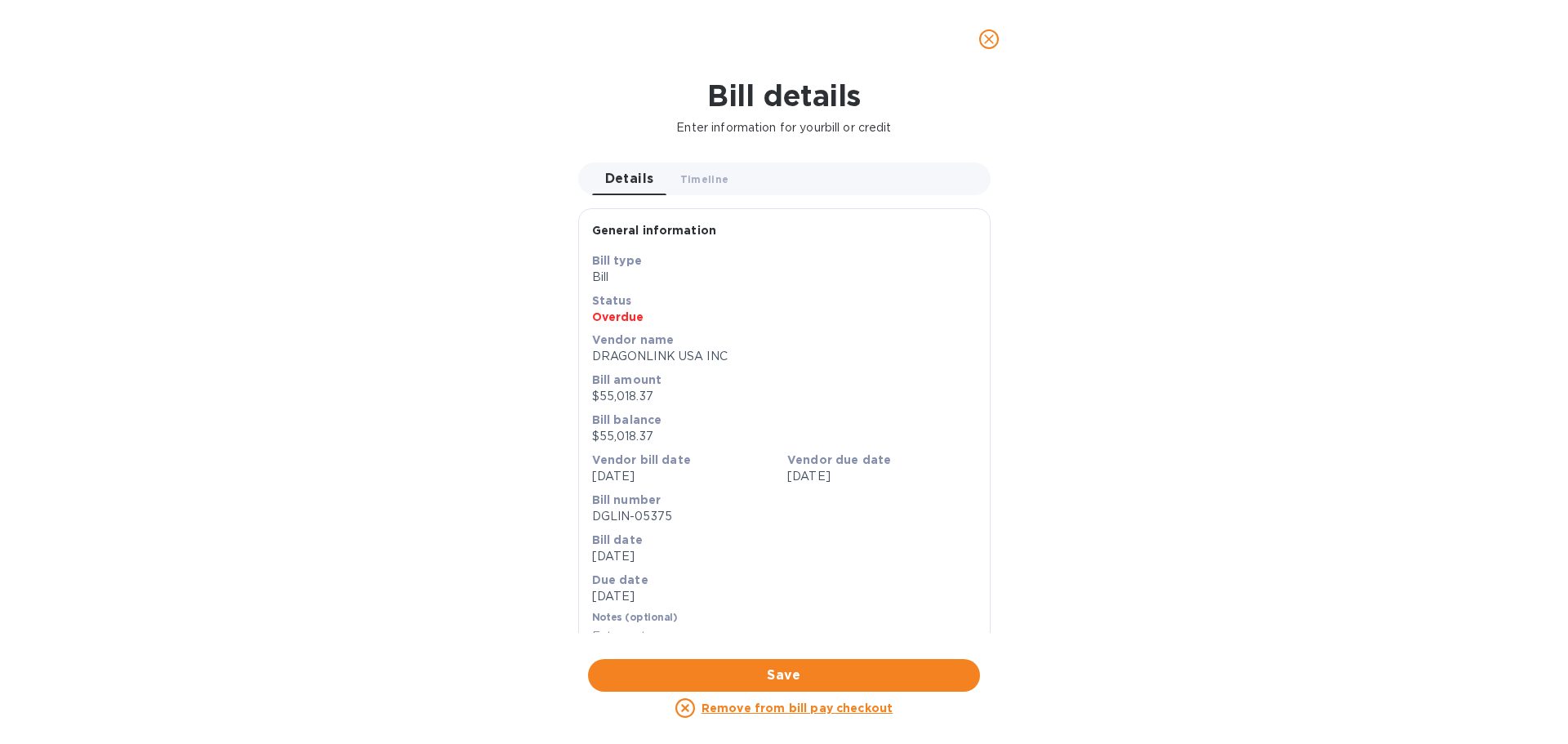
click at [863, 710] on u "Remove from bill pay checkout" at bounding box center [796, 708] width 191 height 13
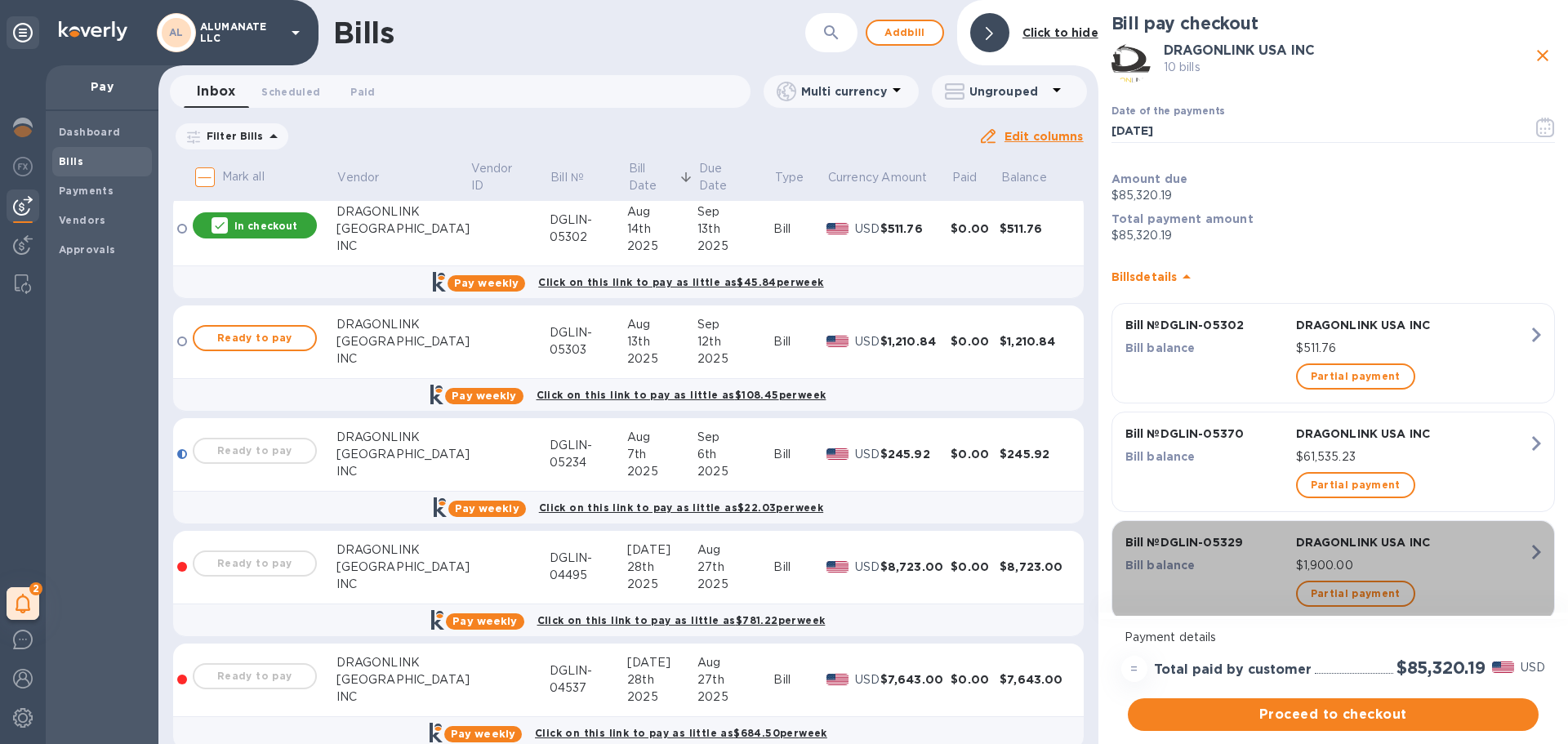
click at [1532, 554] on icon "button" at bounding box center [1536, 551] width 9 height 14
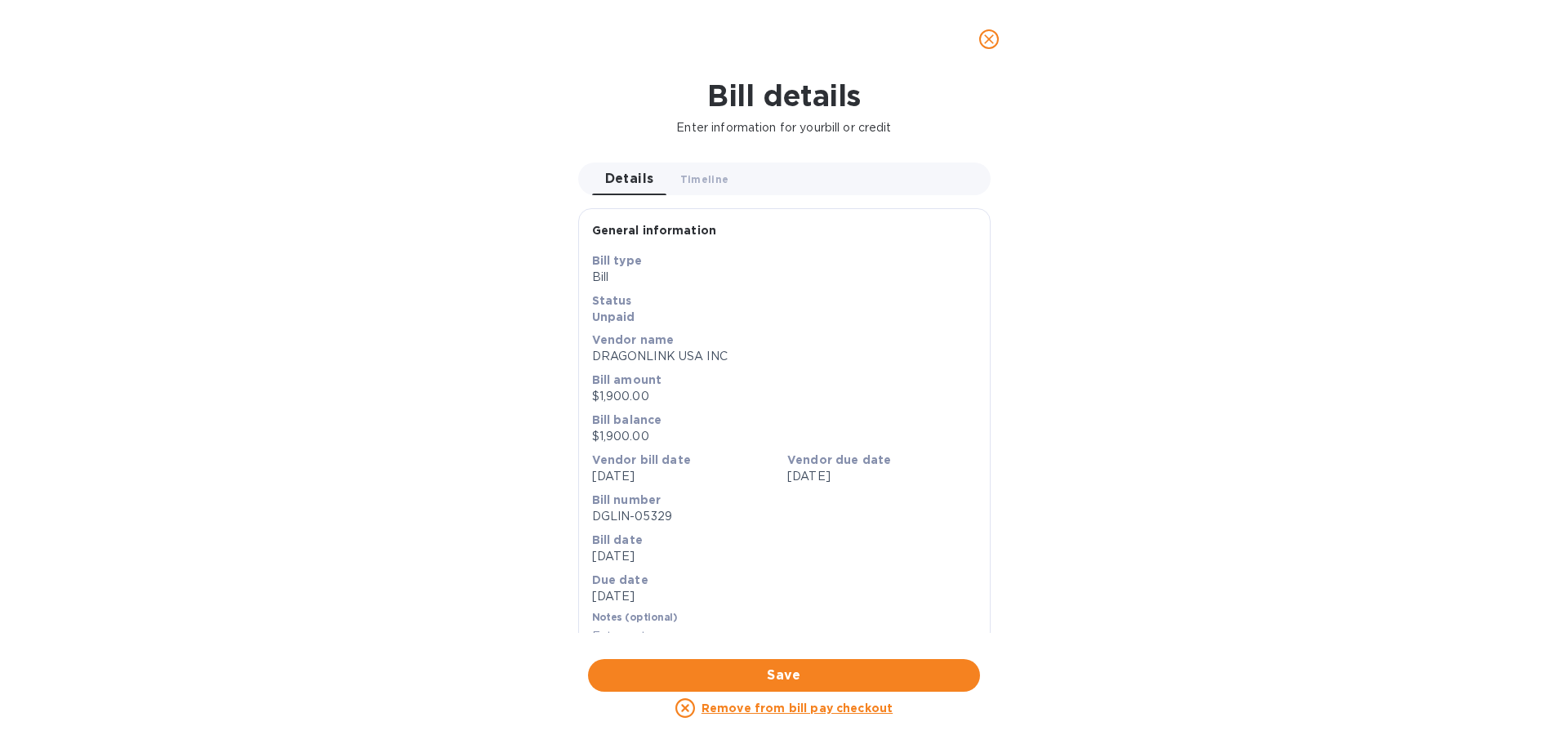
click at [853, 710] on u "Remove from bill pay checkout" at bounding box center [796, 708] width 191 height 13
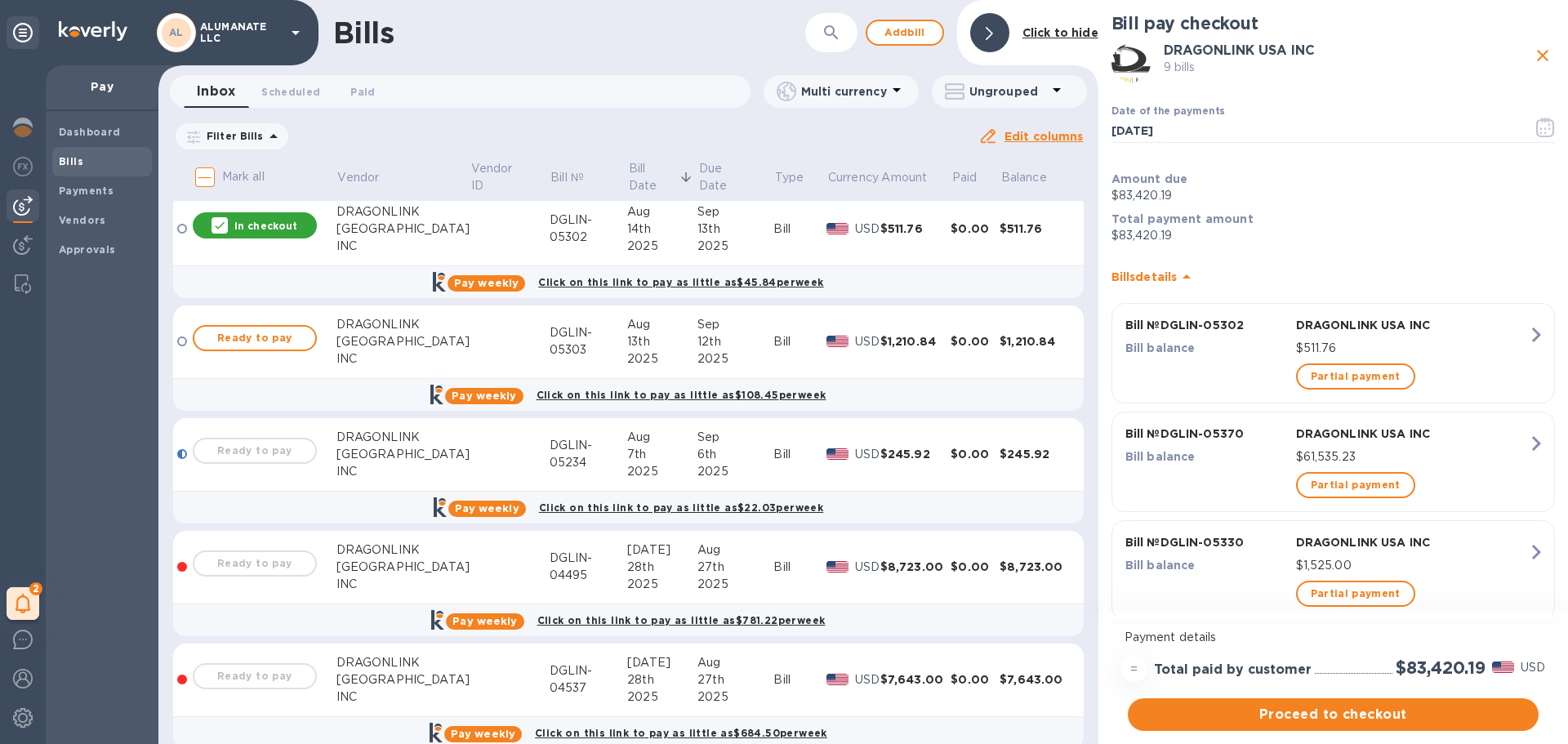
click at [1526, 554] on icon "button" at bounding box center [1536, 551] width 29 height 29
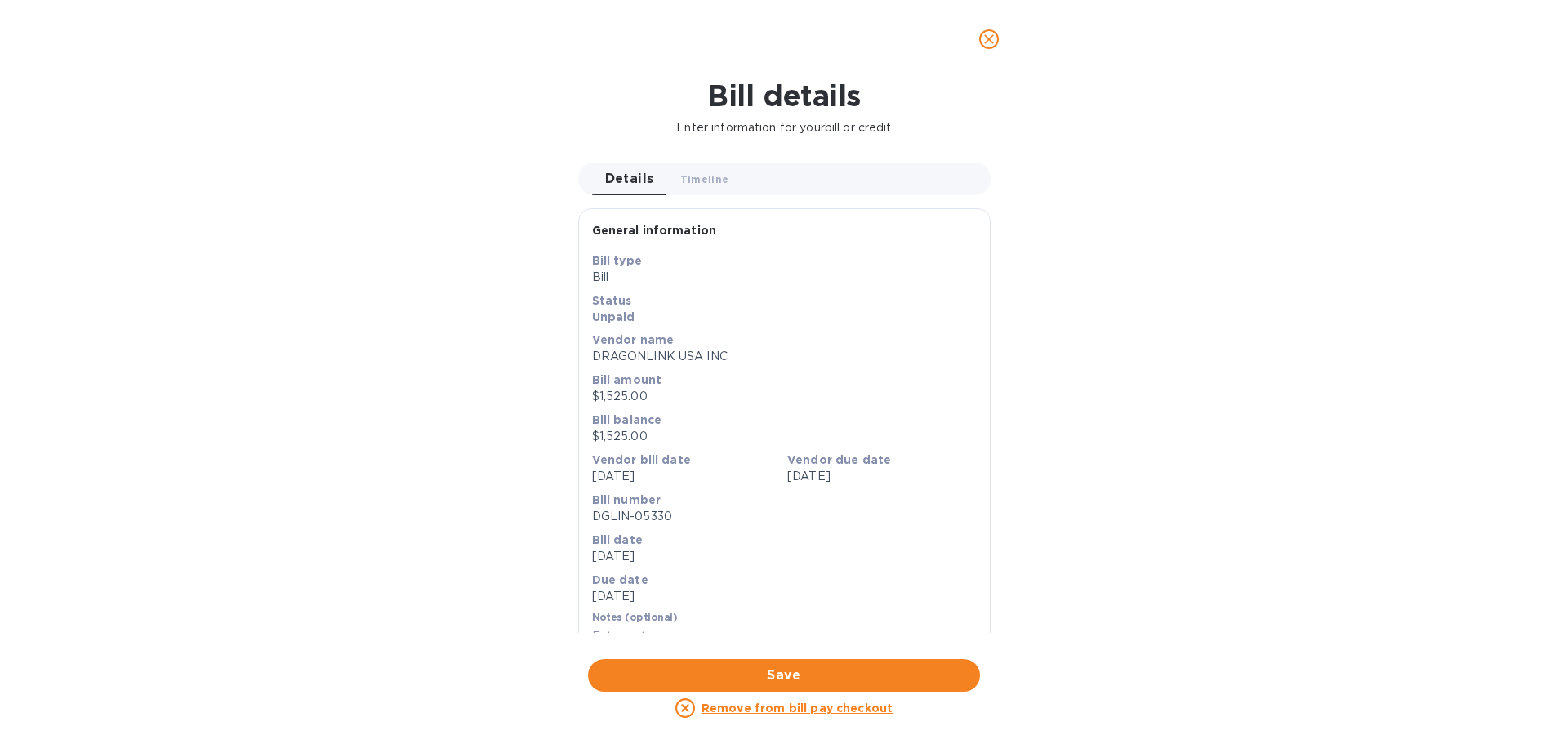
click at [854, 711] on u "Remove from bill pay checkout" at bounding box center [796, 708] width 191 height 13
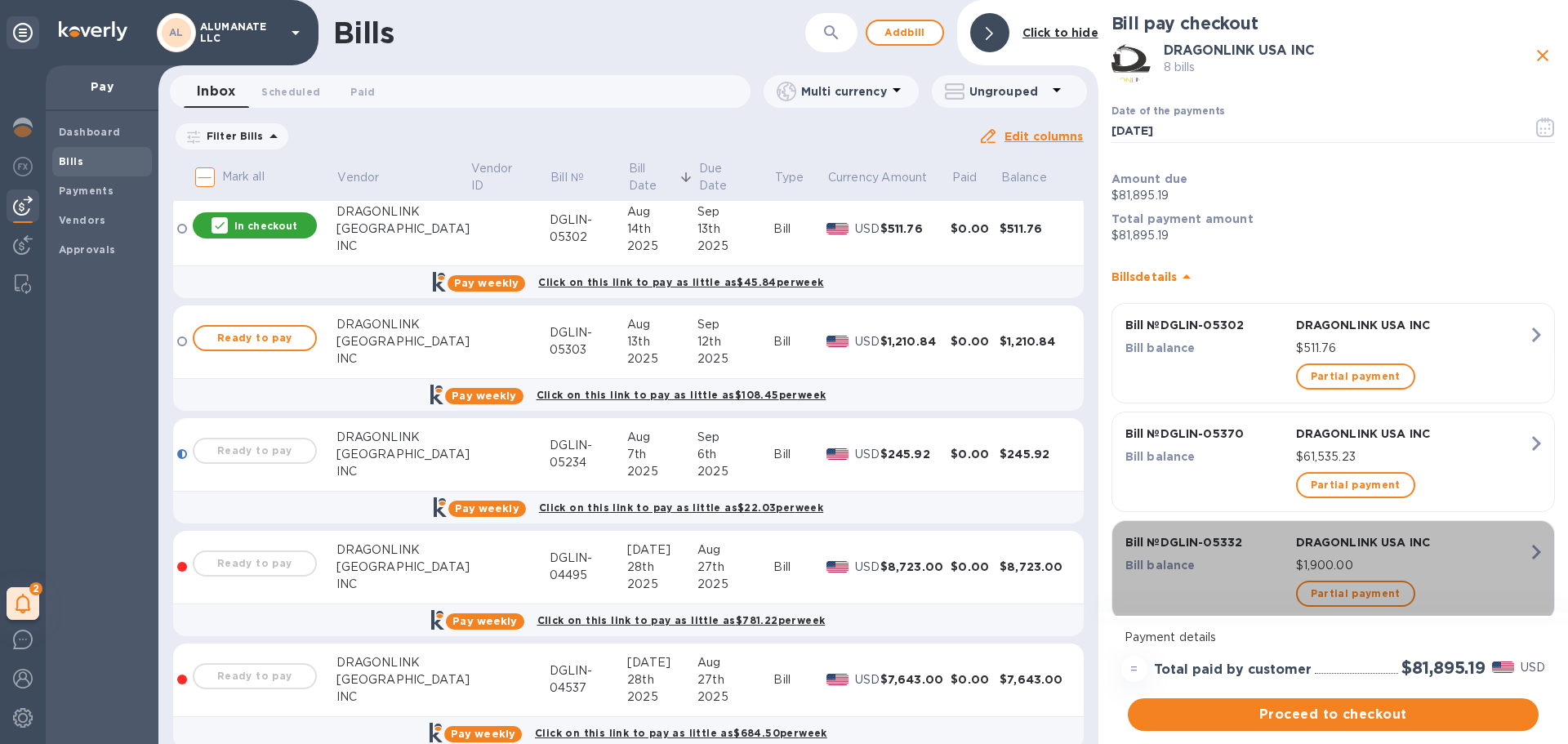
click at [1536, 549] on icon "button" at bounding box center [1536, 551] width 29 height 29
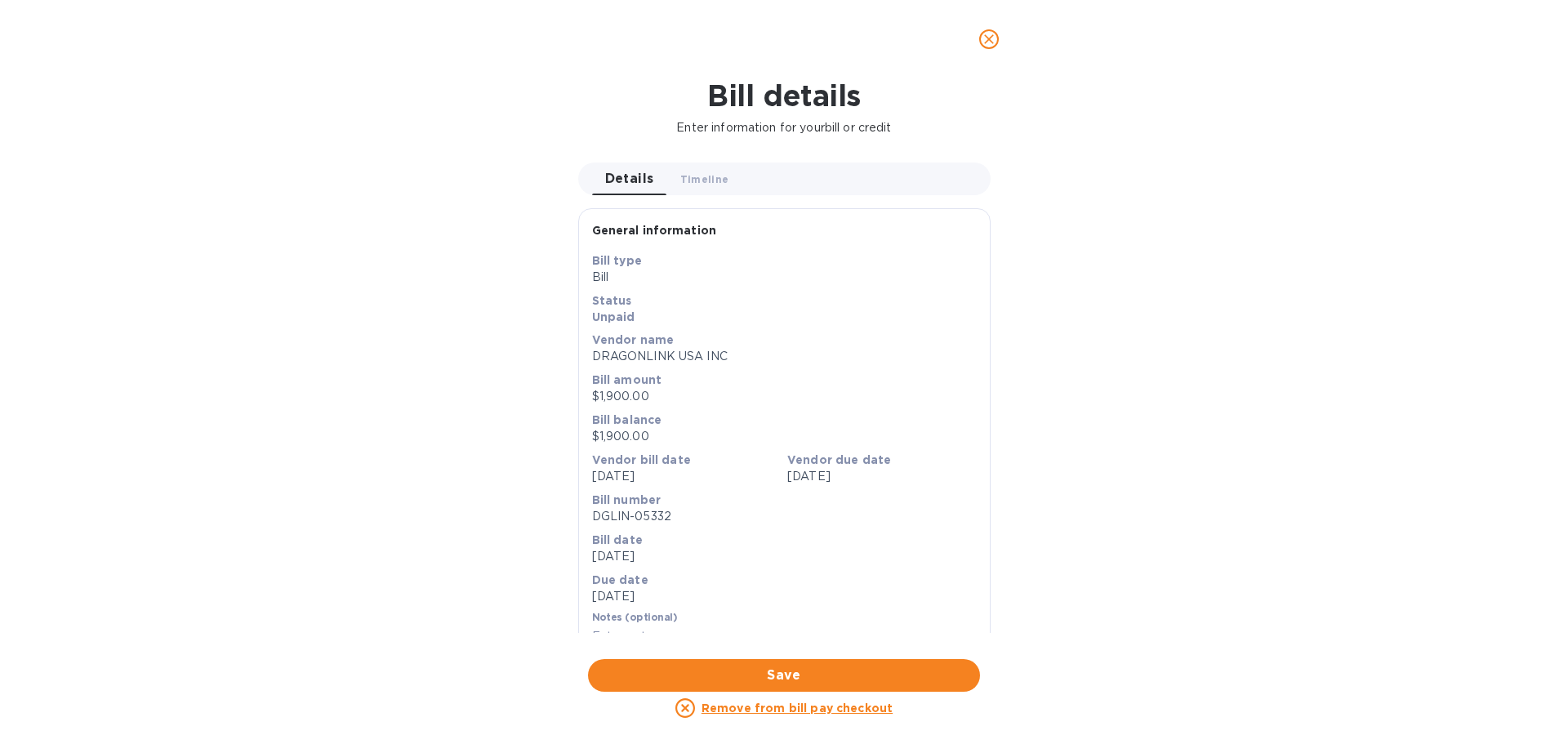
click at [836, 710] on u "Remove from bill pay checkout" at bounding box center [796, 708] width 191 height 13
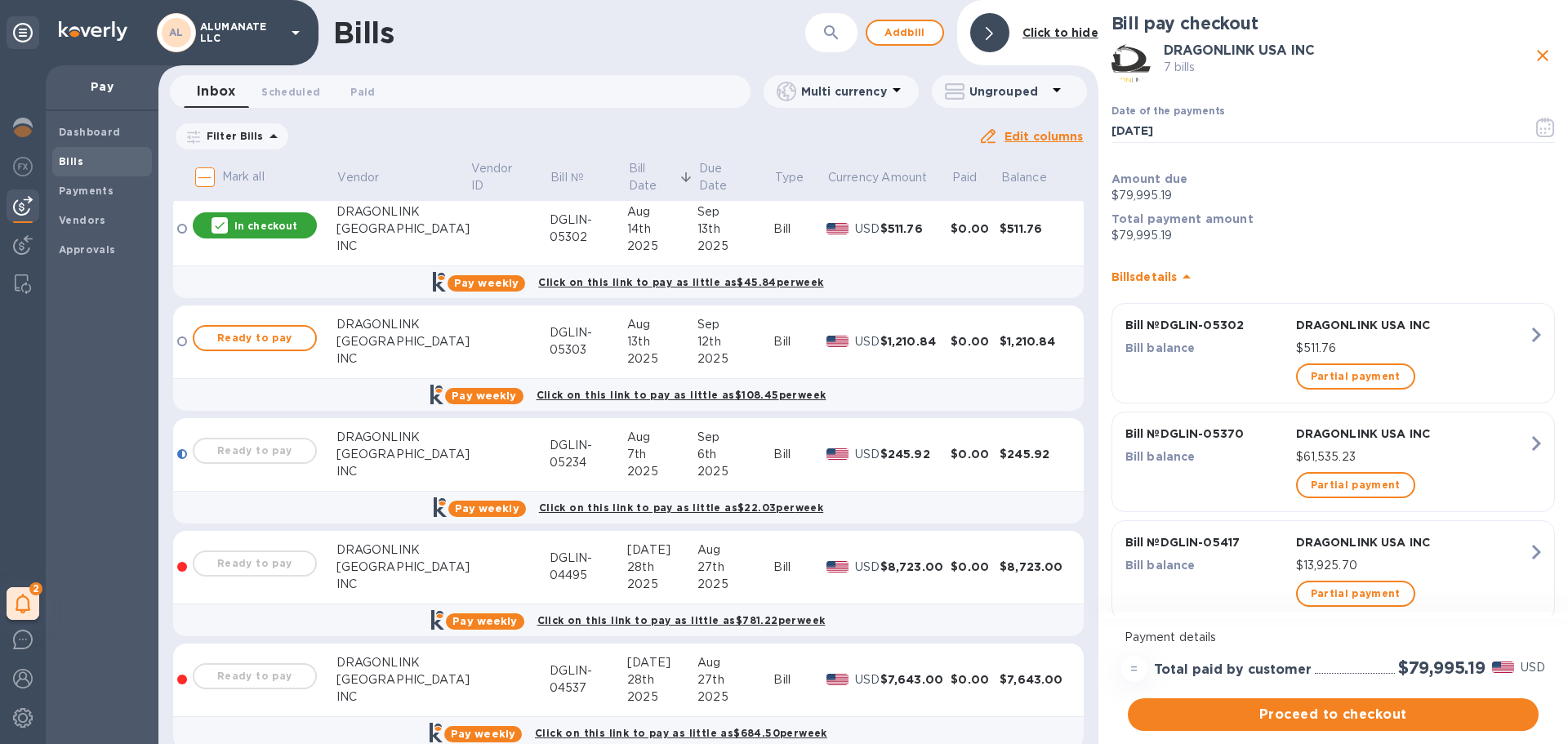
click at [1527, 554] on icon "button" at bounding box center [1536, 551] width 29 height 29
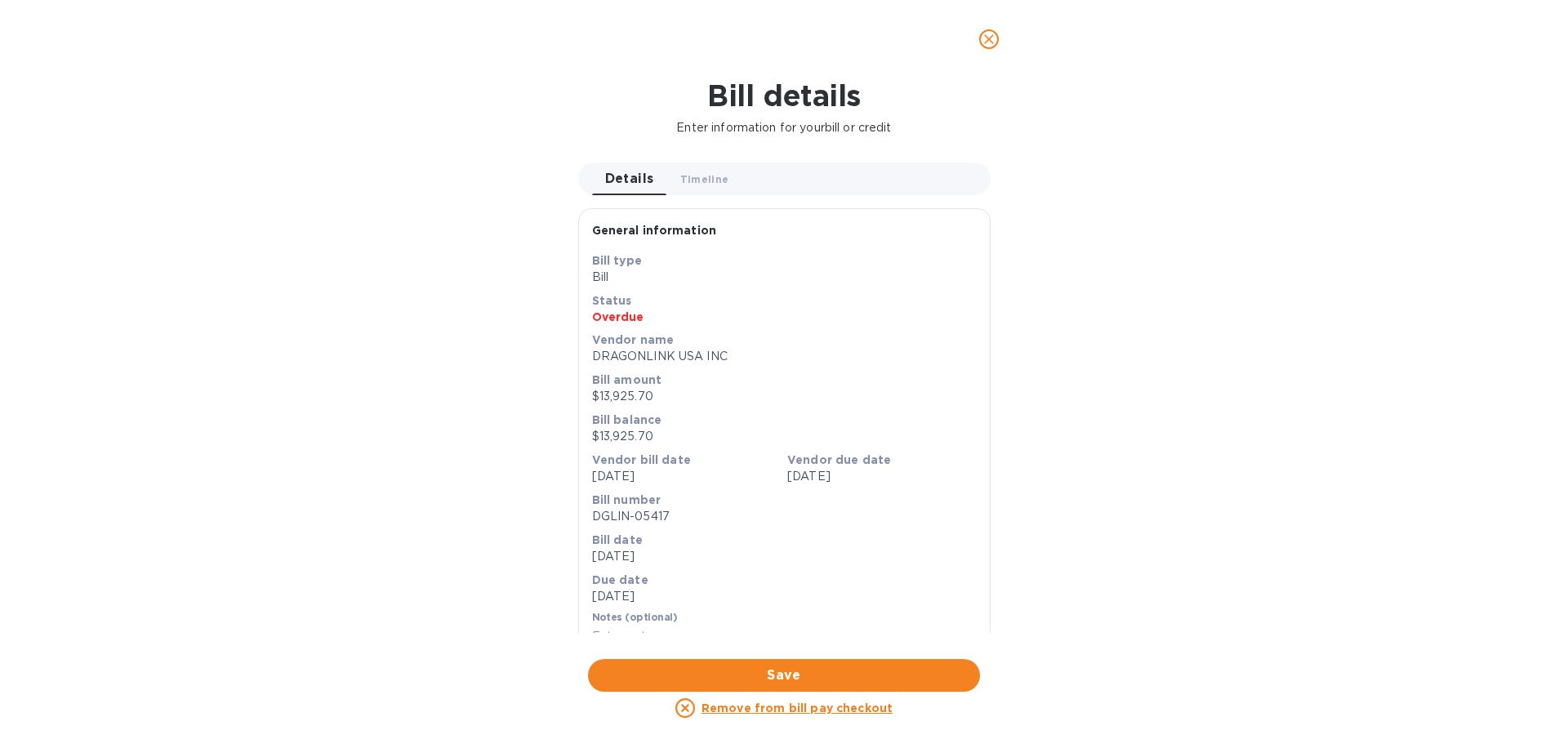
click at [824, 709] on u "Remove from bill pay checkout" at bounding box center [796, 708] width 191 height 13
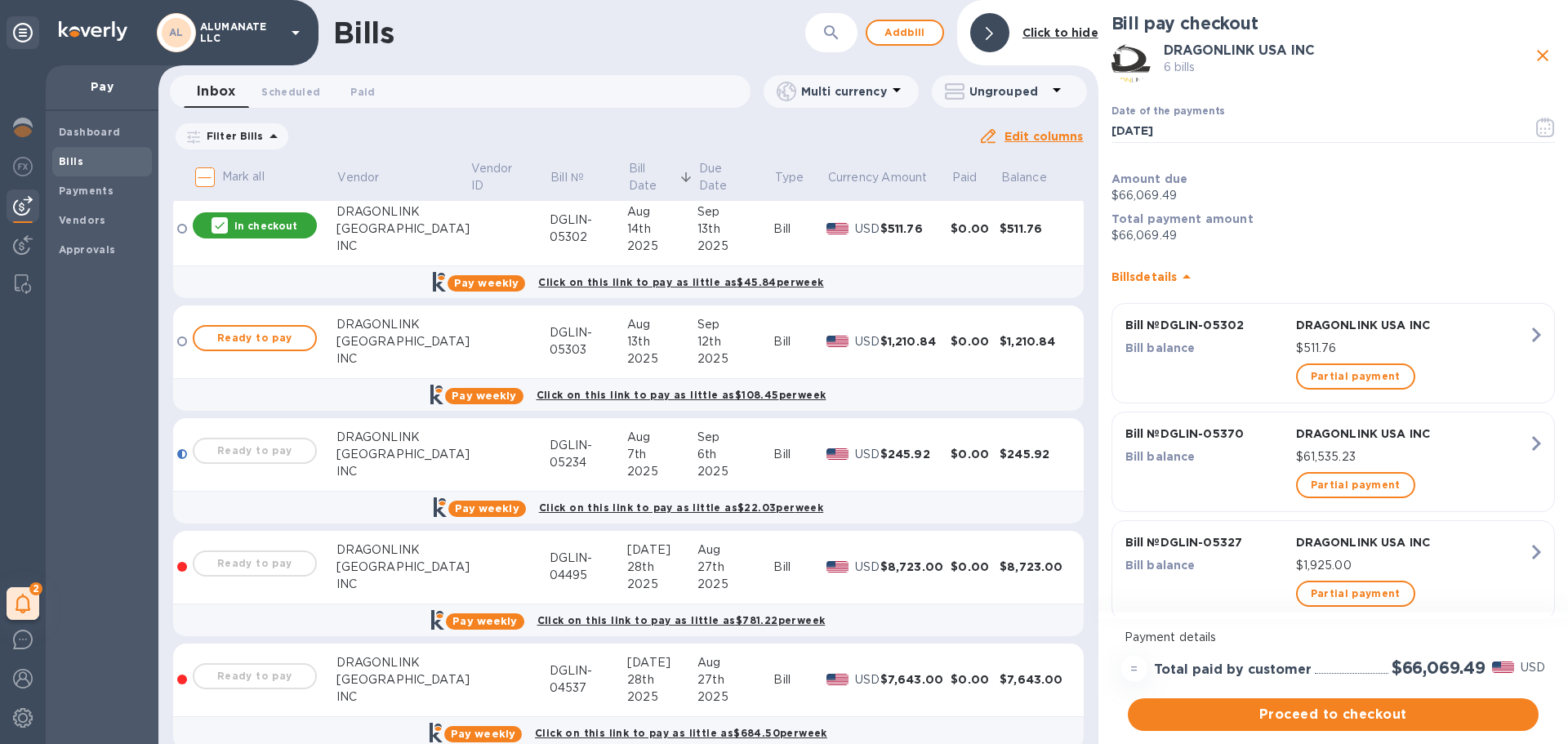
click at [1535, 554] on icon "button" at bounding box center [1536, 551] width 29 height 29
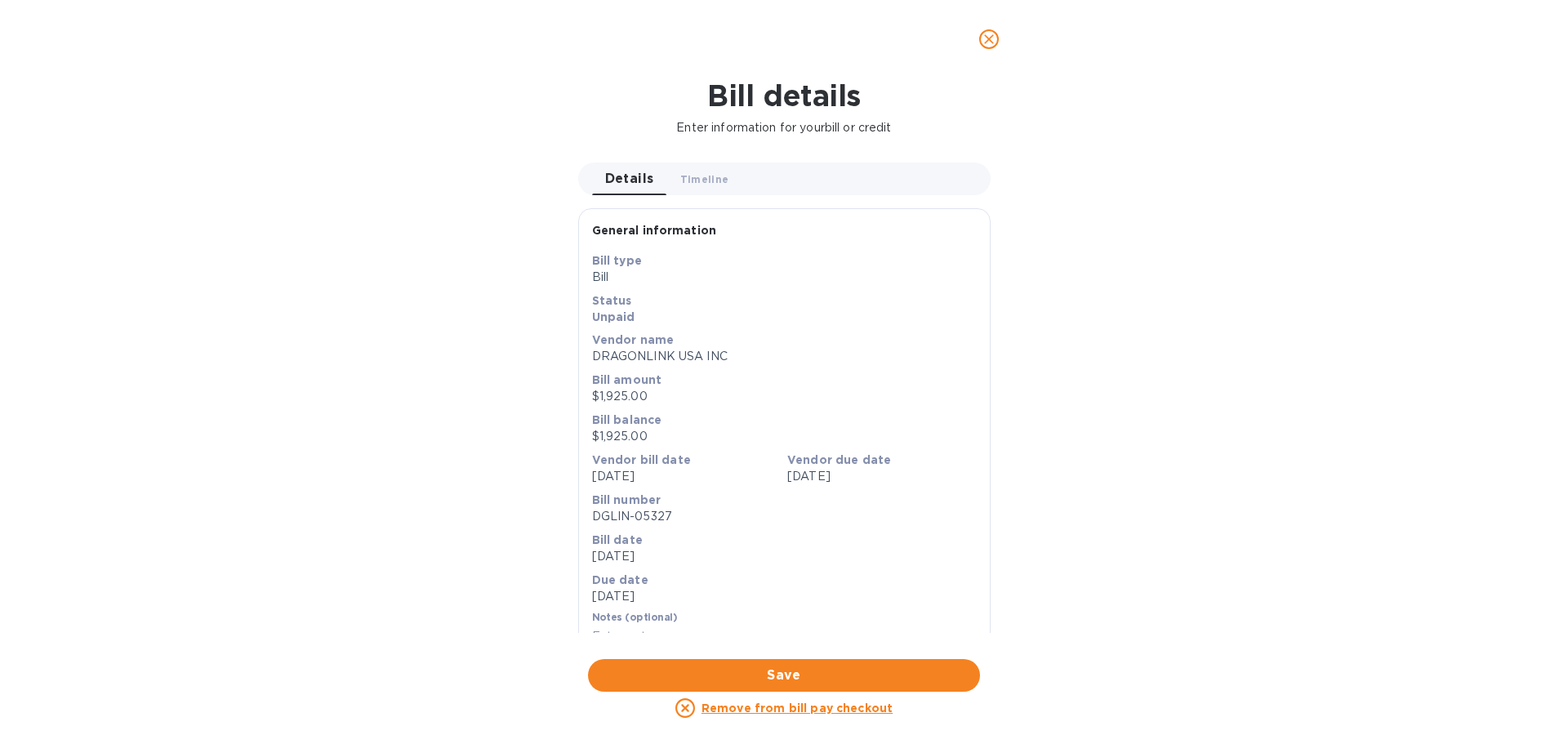
click at [868, 713] on u "Remove from bill pay checkout" at bounding box center [796, 708] width 191 height 13
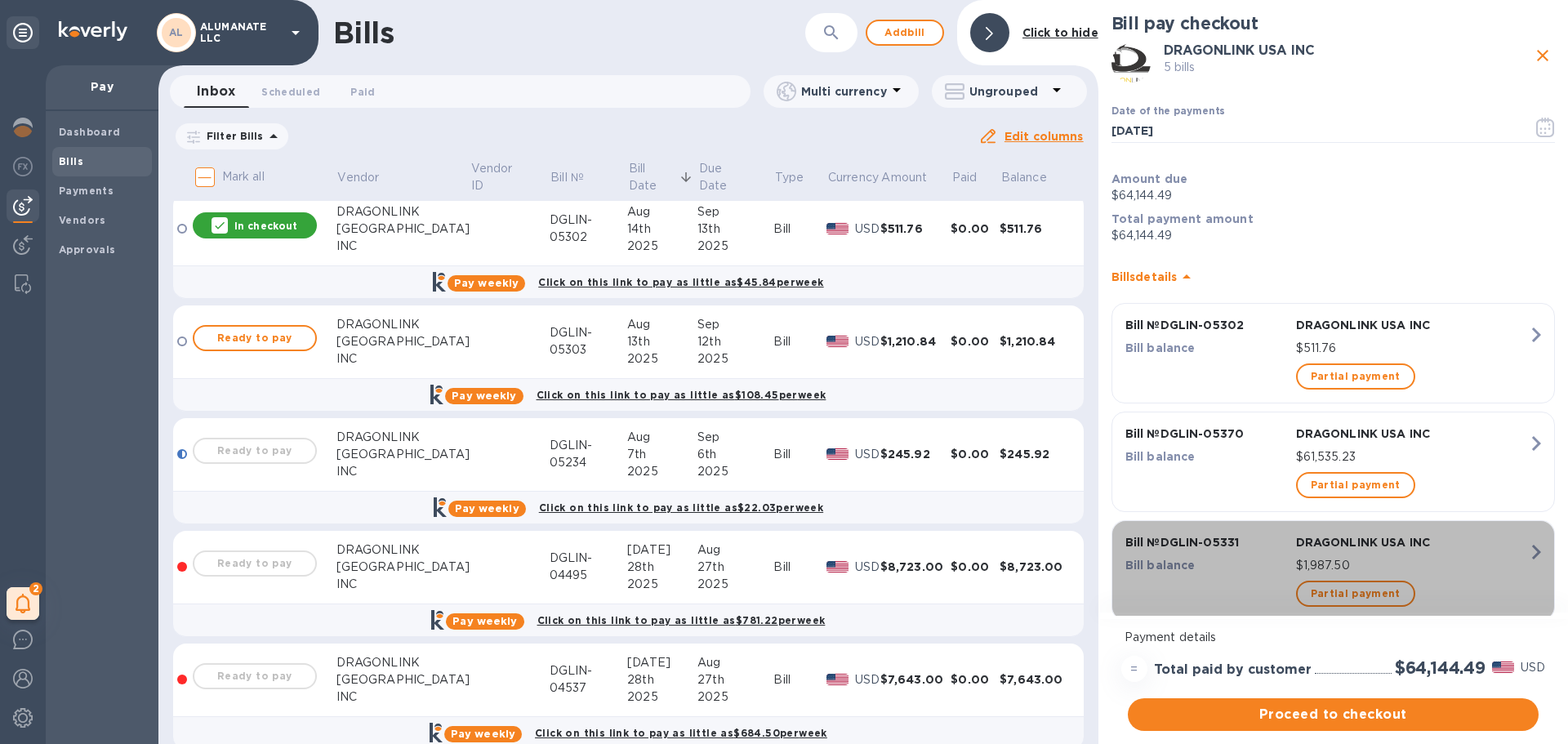
click at [1532, 549] on icon "button" at bounding box center [1536, 551] width 29 height 29
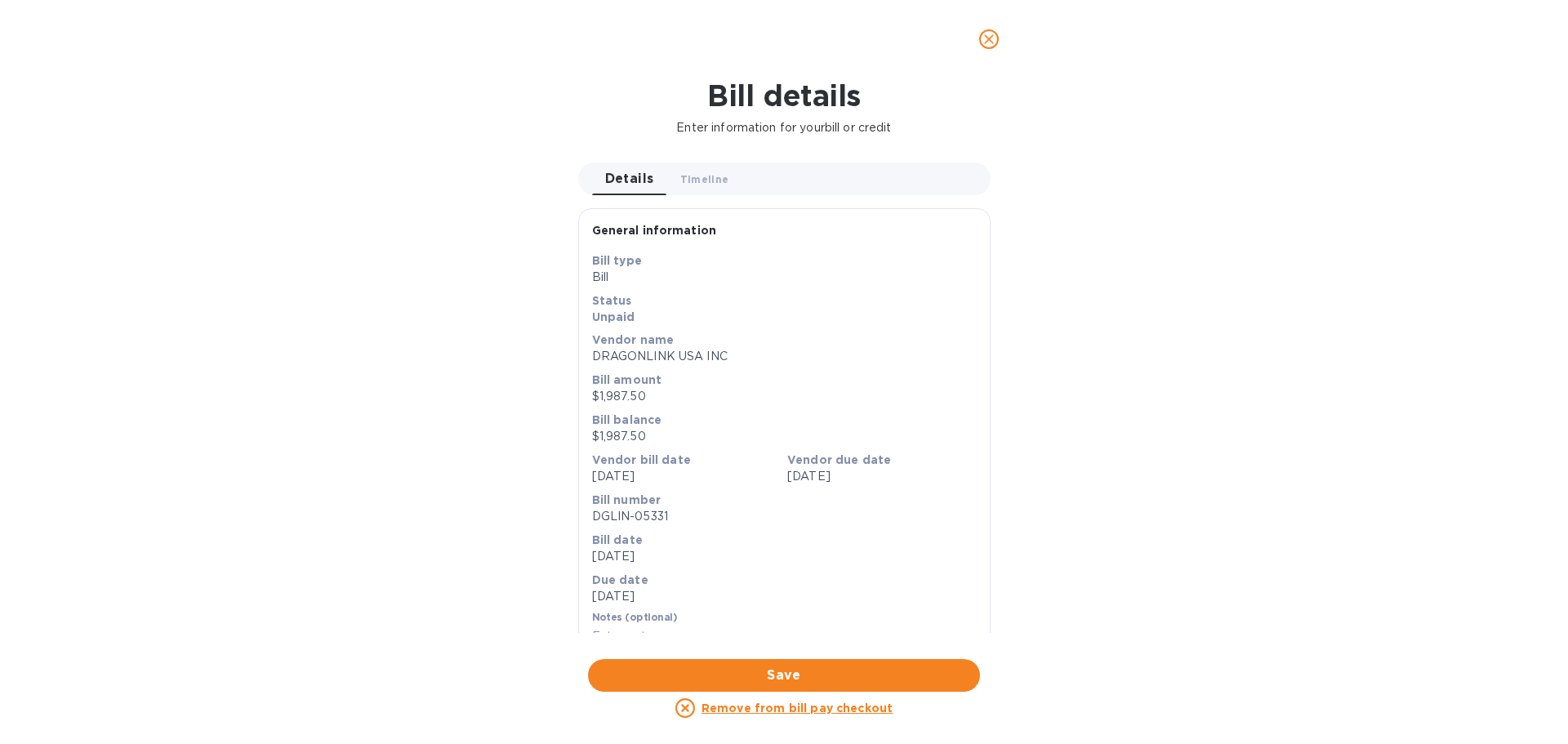
click at [858, 709] on u "Remove from bill pay checkout" at bounding box center [796, 708] width 191 height 13
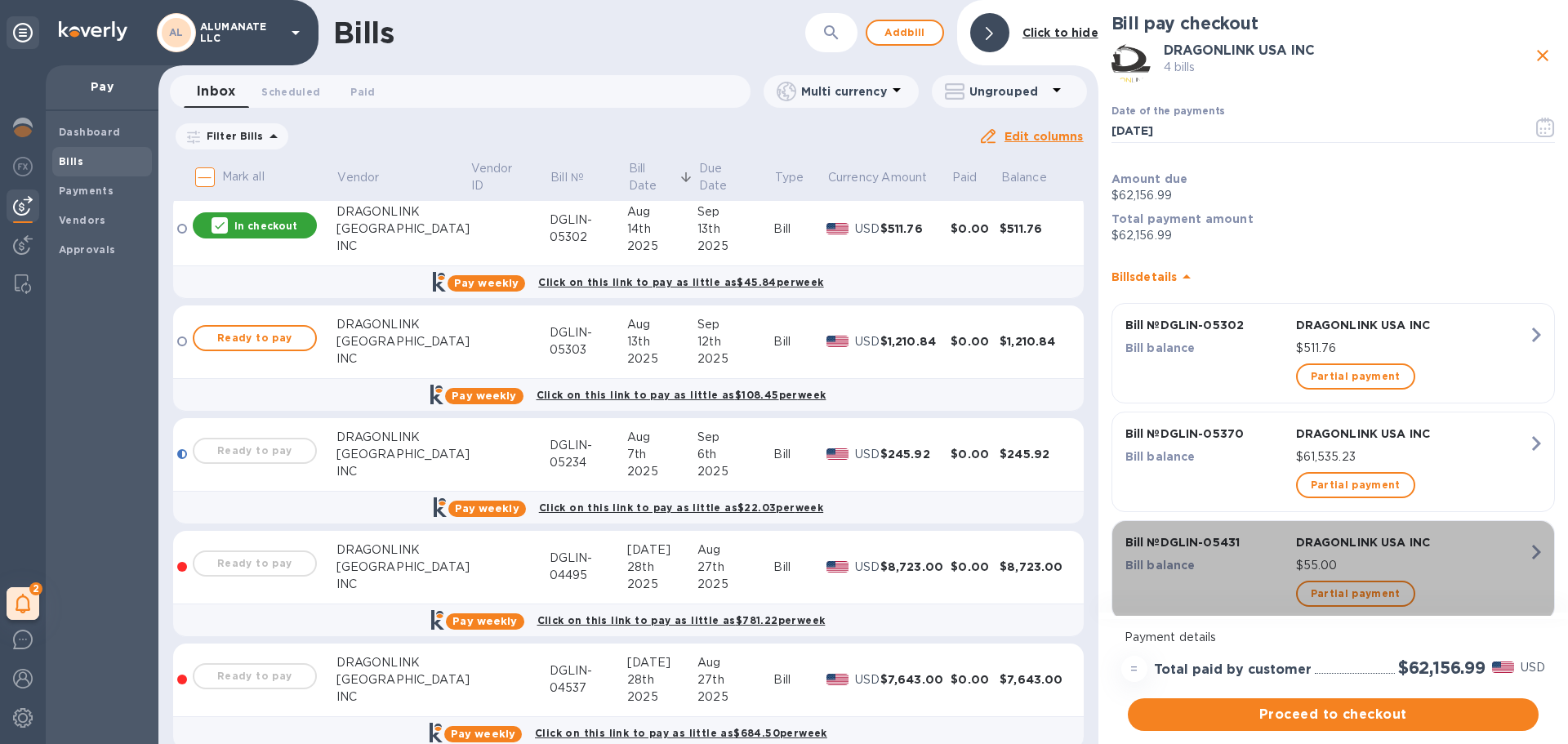
click at [1533, 549] on icon "button" at bounding box center [1536, 551] width 29 height 29
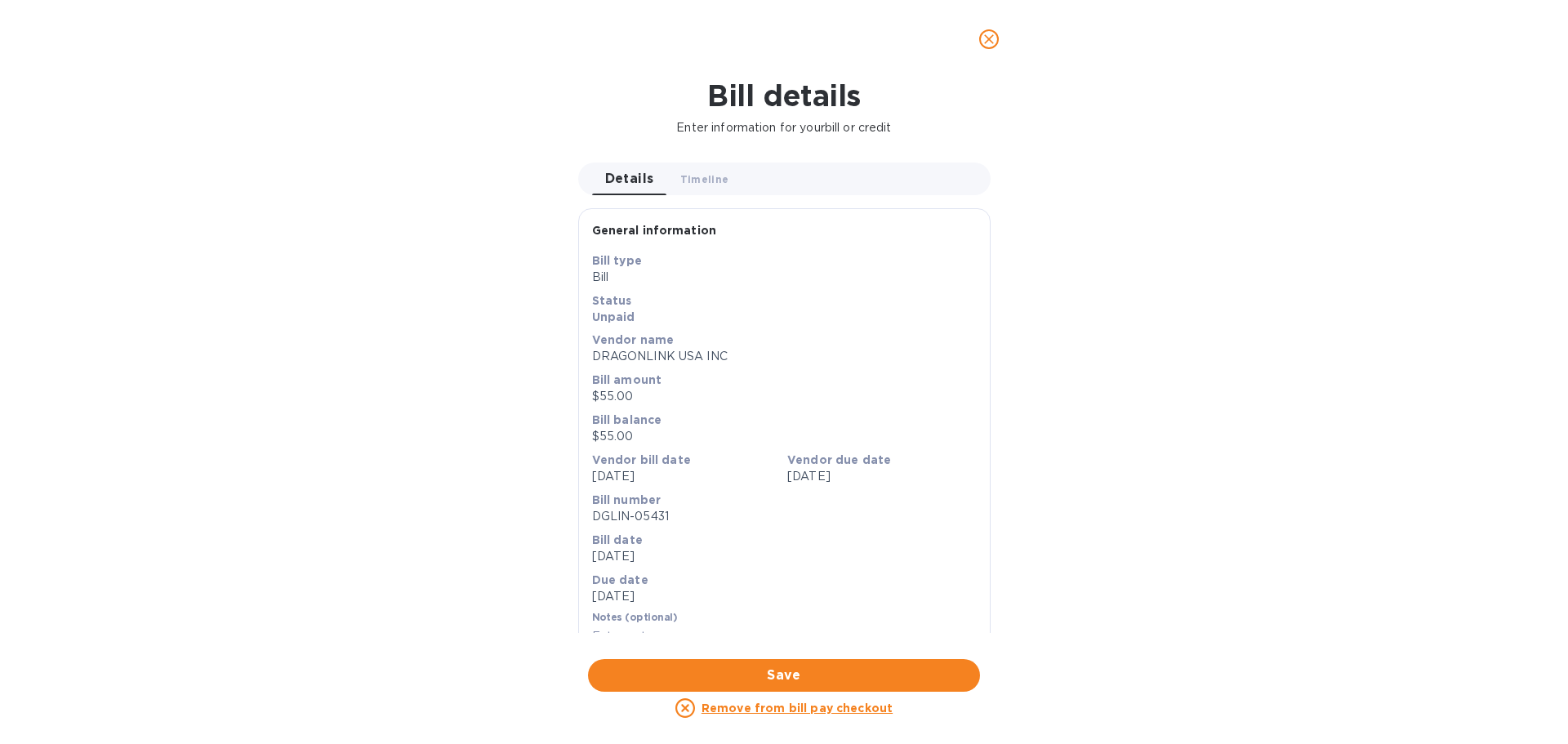
click at [839, 710] on u "Remove from bill pay checkout" at bounding box center [796, 708] width 191 height 13
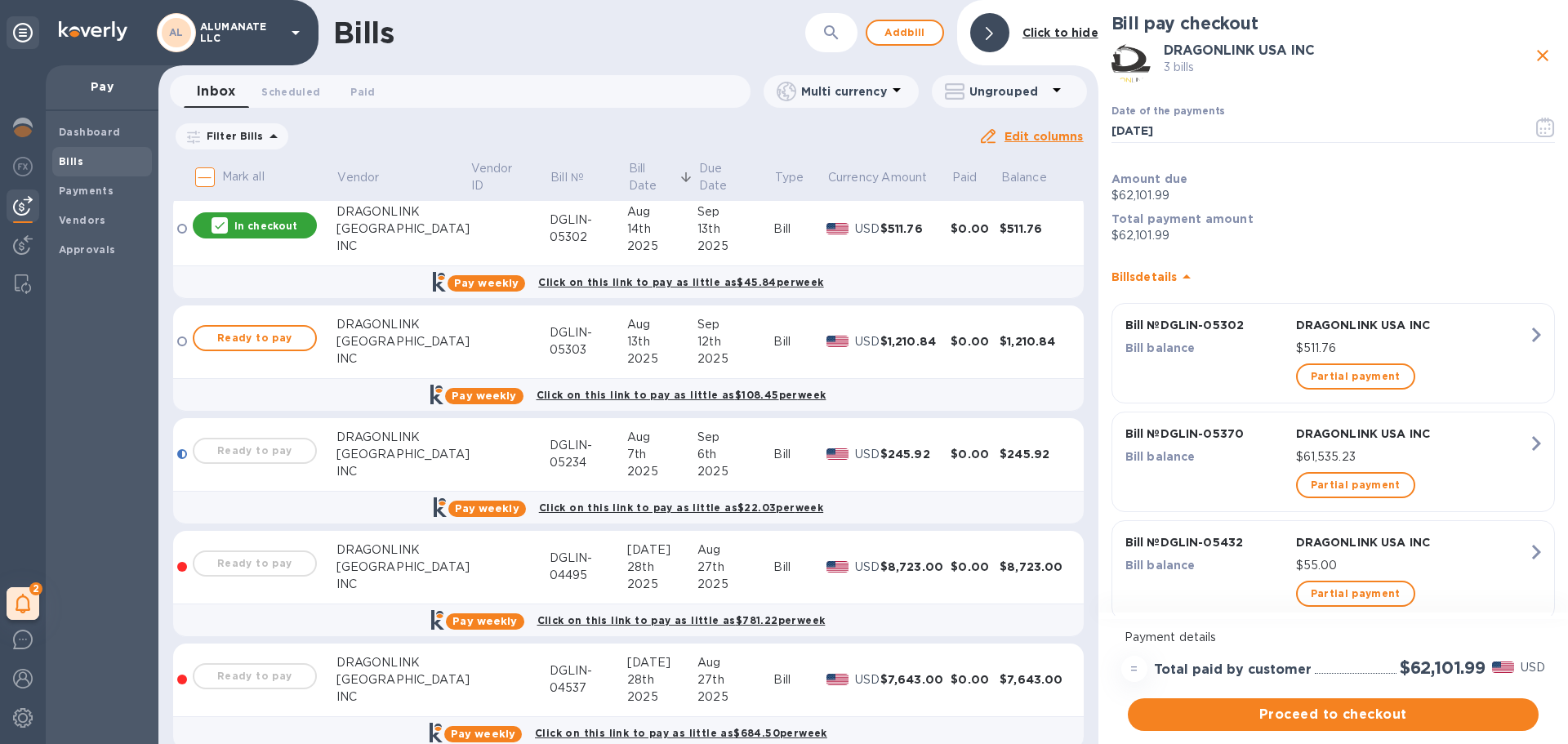
click at [1532, 555] on icon "button" at bounding box center [1536, 551] width 9 height 14
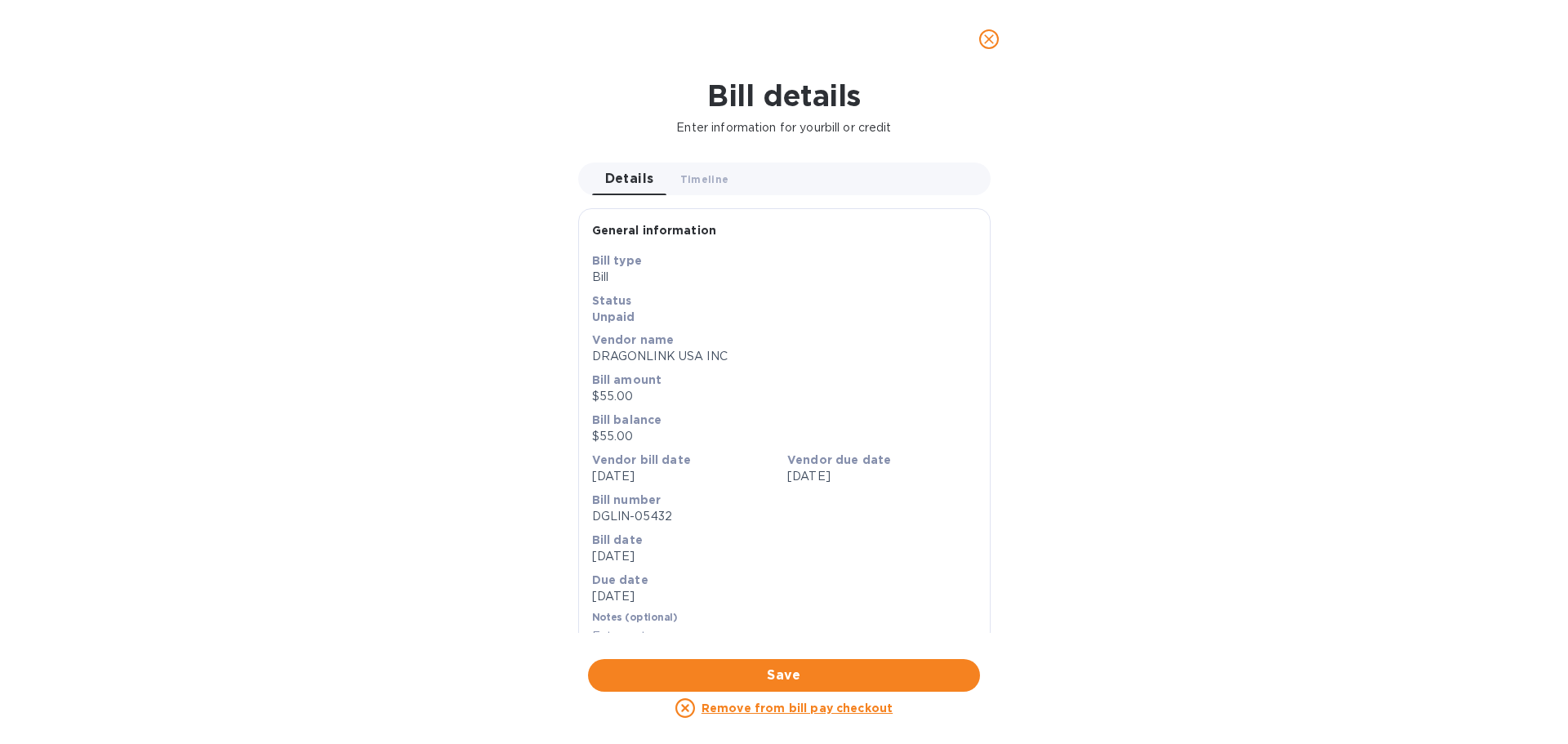
click at [854, 707] on u "Remove from bill pay checkout" at bounding box center [796, 708] width 191 height 13
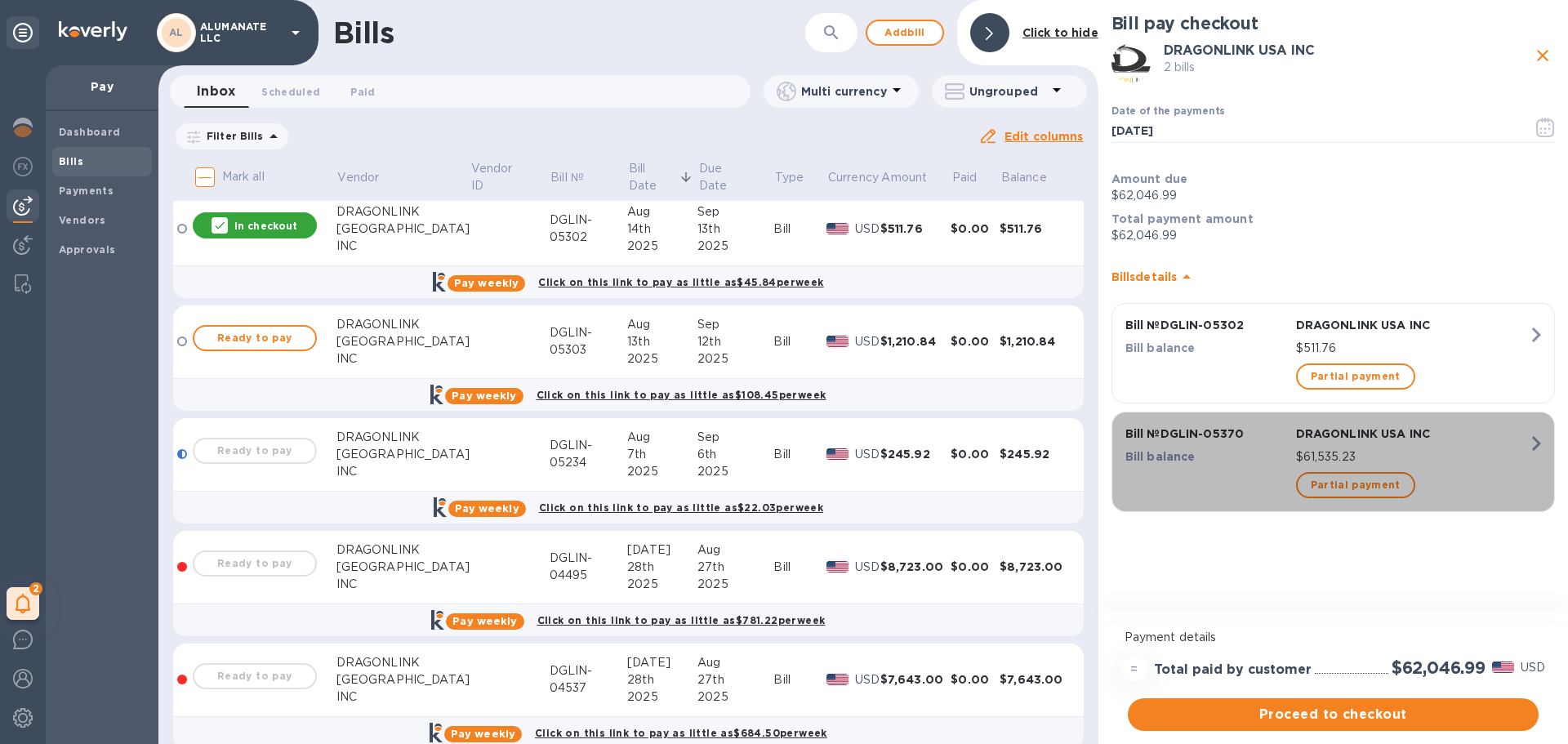
click at [1535, 449] on icon "button" at bounding box center [1536, 443] width 9 height 14
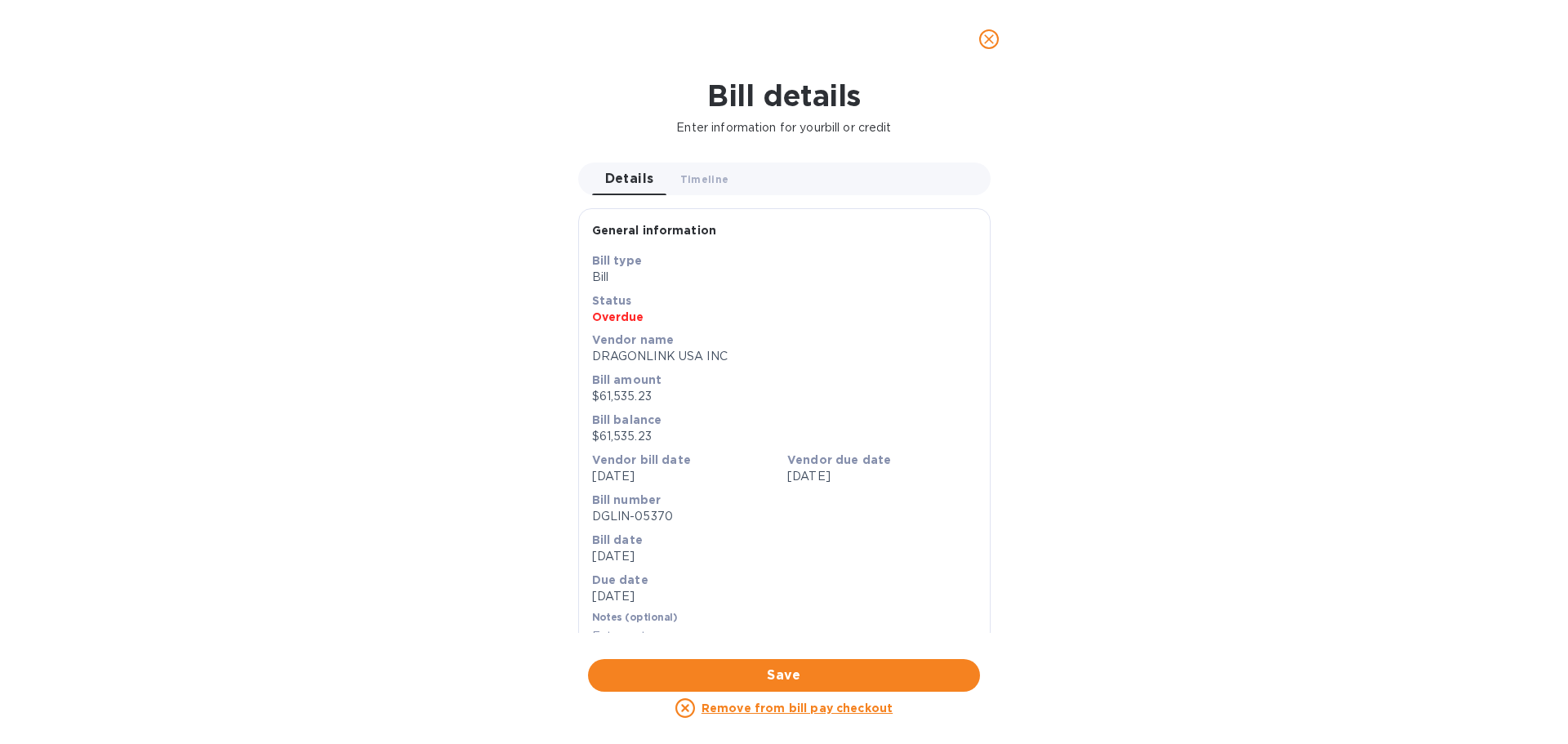
click at [866, 708] on u "Remove from bill pay checkout" at bounding box center [796, 708] width 191 height 13
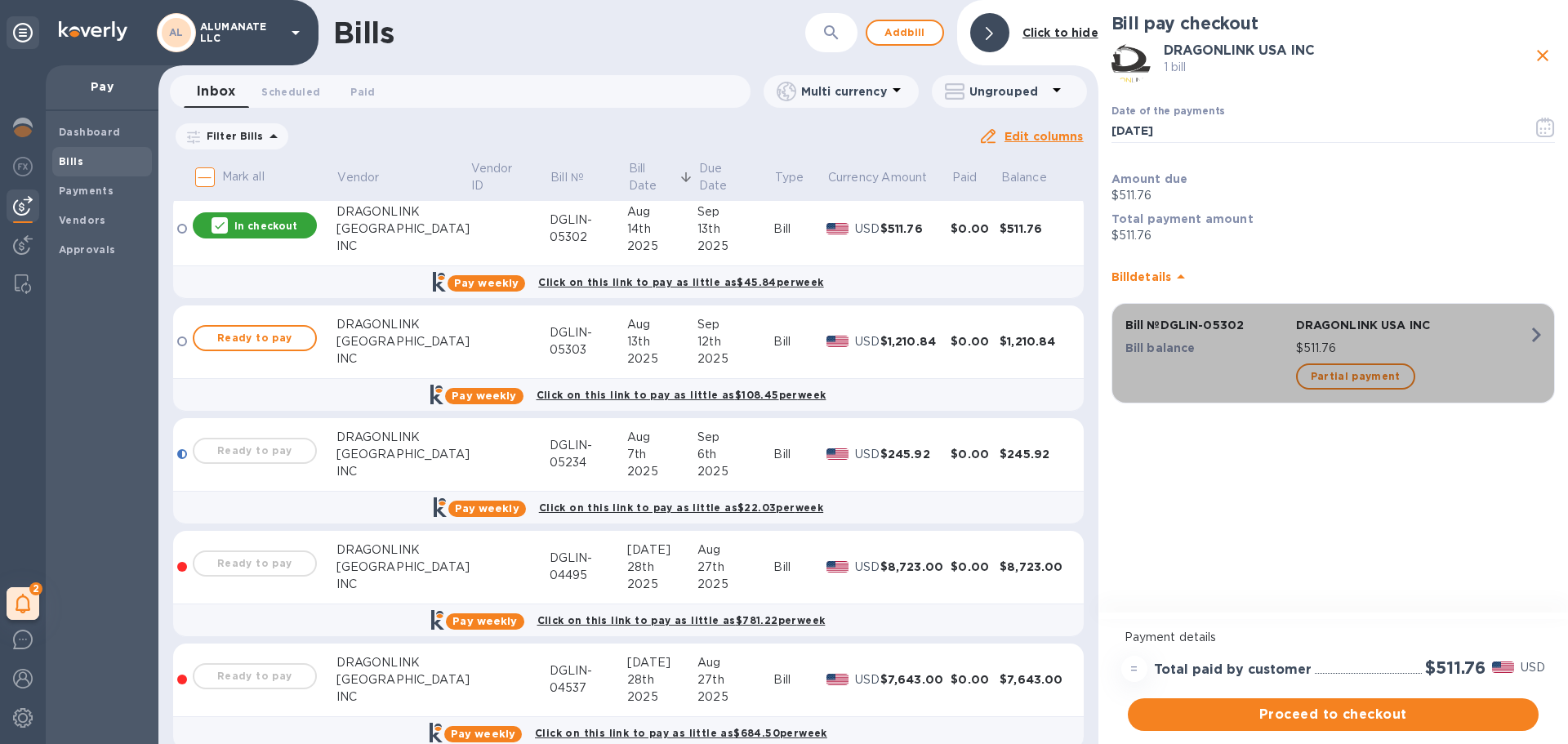
click at [1540, 334] on icon "button" at bounding box center [1536, 334] width 9 height 14
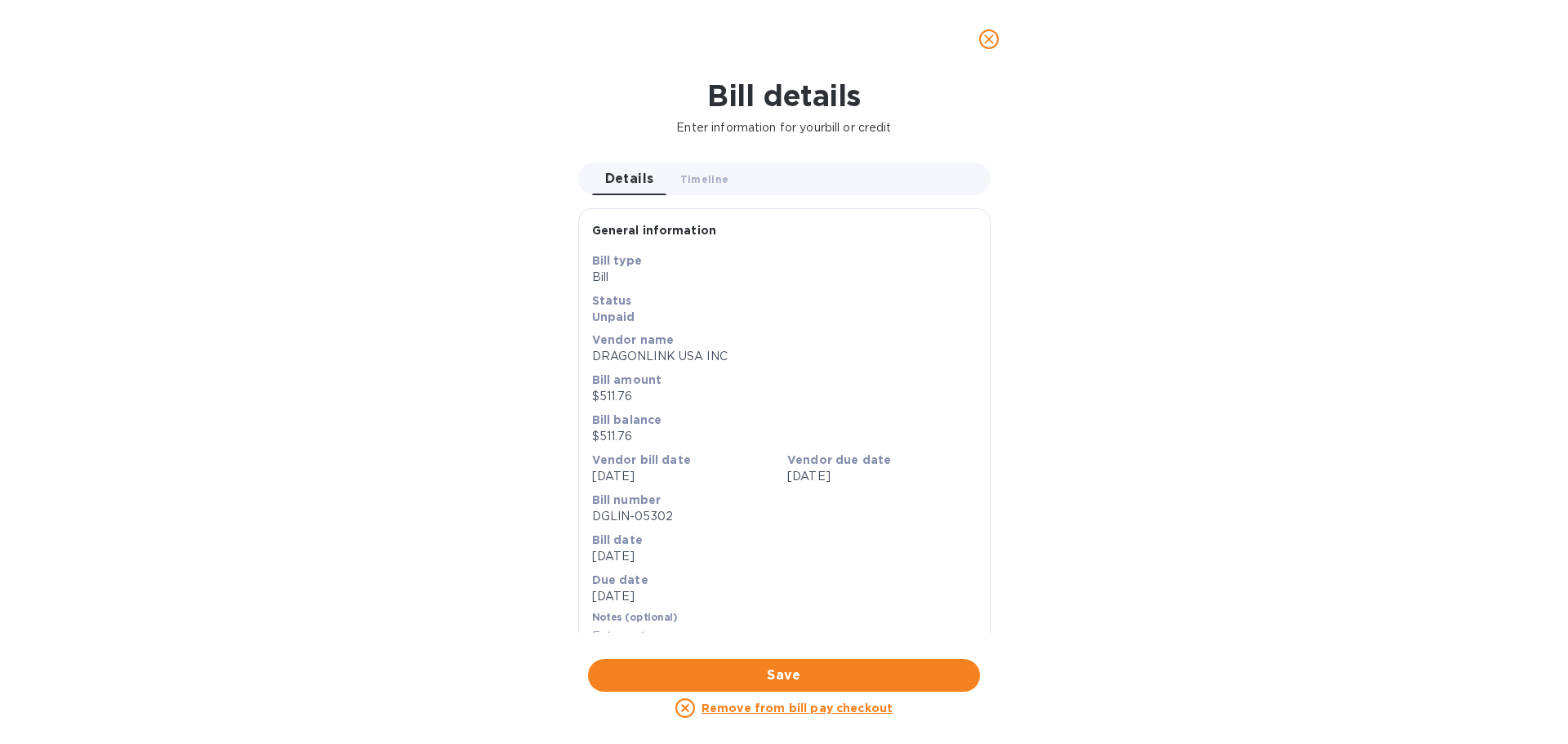
click at [857, 707] on u "Remove from bill pay checkout" at bounding box center [796, 708] width 191 height 13
